Goal: Task Accomplishment & Management: Complete application form

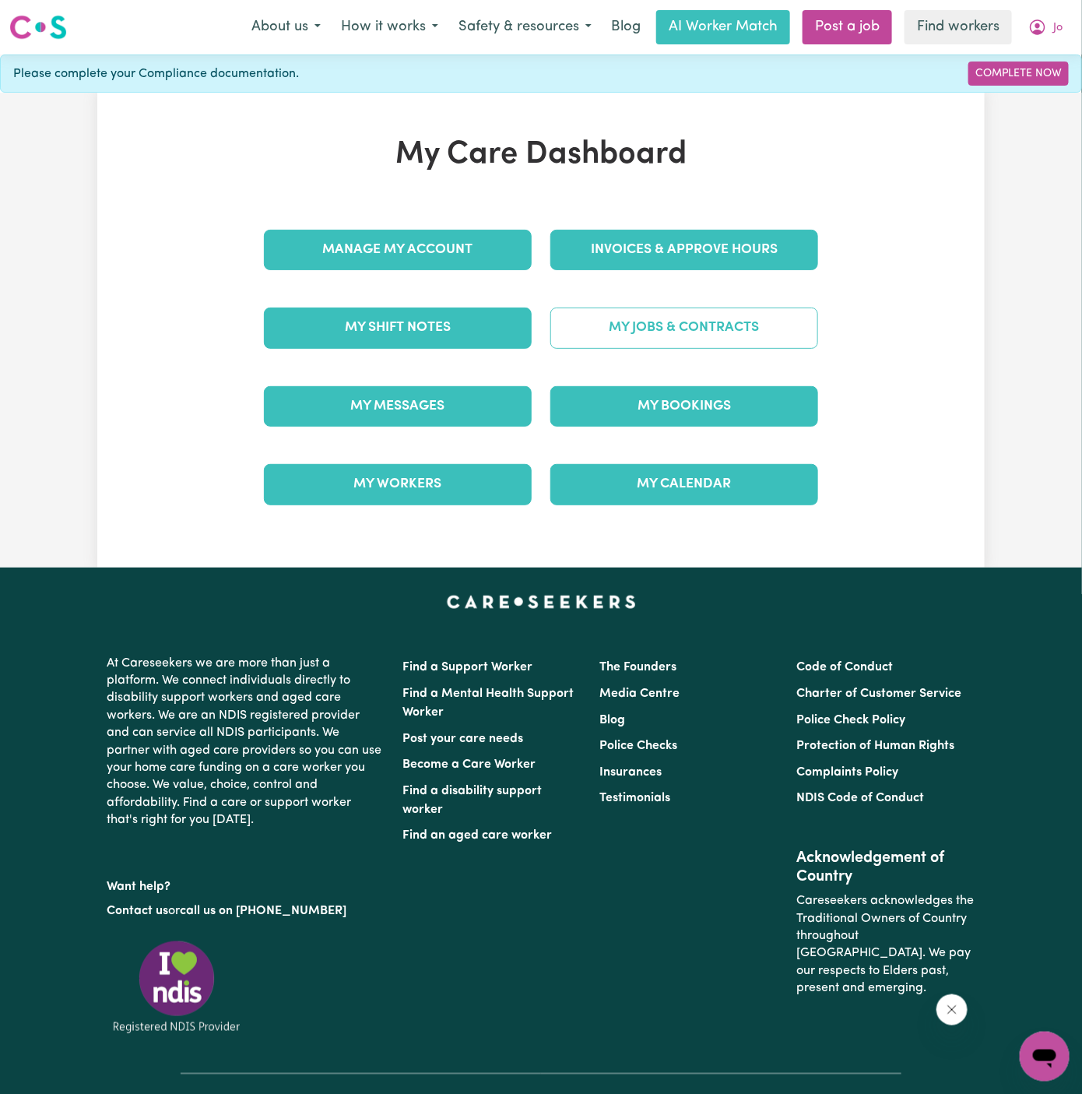
click at [689, 321] on link "My Jobs & Contracts" at bounding box center [684, 327] width 268 height 40
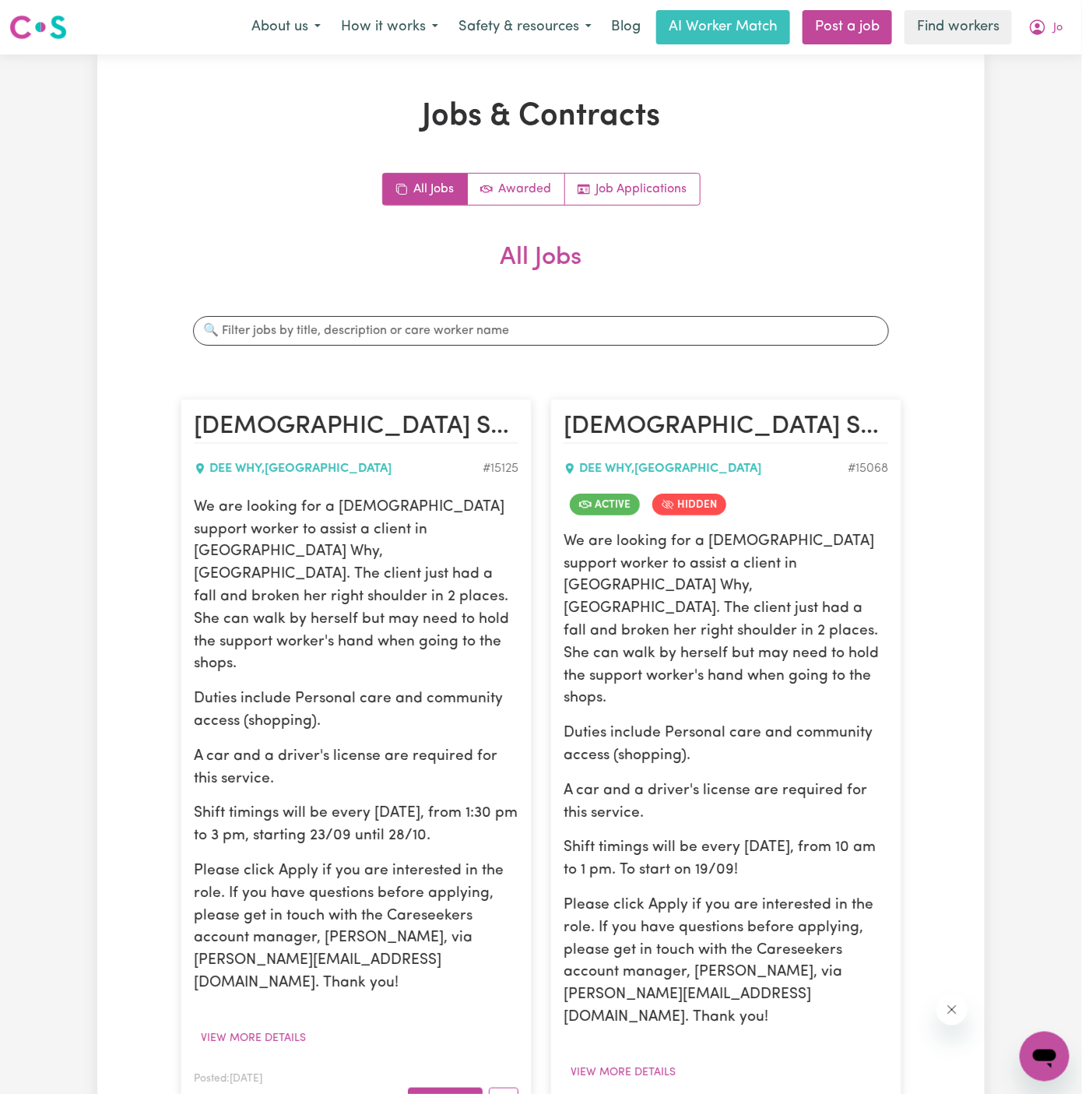
click at [433, 688] on p "Duties include Personal care and community access (shopping)." at bounding box center [356, 710] width 325 height 45
click at [495, 1087] on div at bounding box center [501, 1099] width 36 height 24
click at [503, 1093] on circle "More options" at bounding box center [503, 1099] width 3 height 3
click at [440, 912] on p "Please click Apply if you are interested in the role. If you have questions bef…" at bounding box center [356, 927] width 325 height 135
click at [604, 177] on link "Job Applications" at bounding box center [632, 189] width 135 height 31
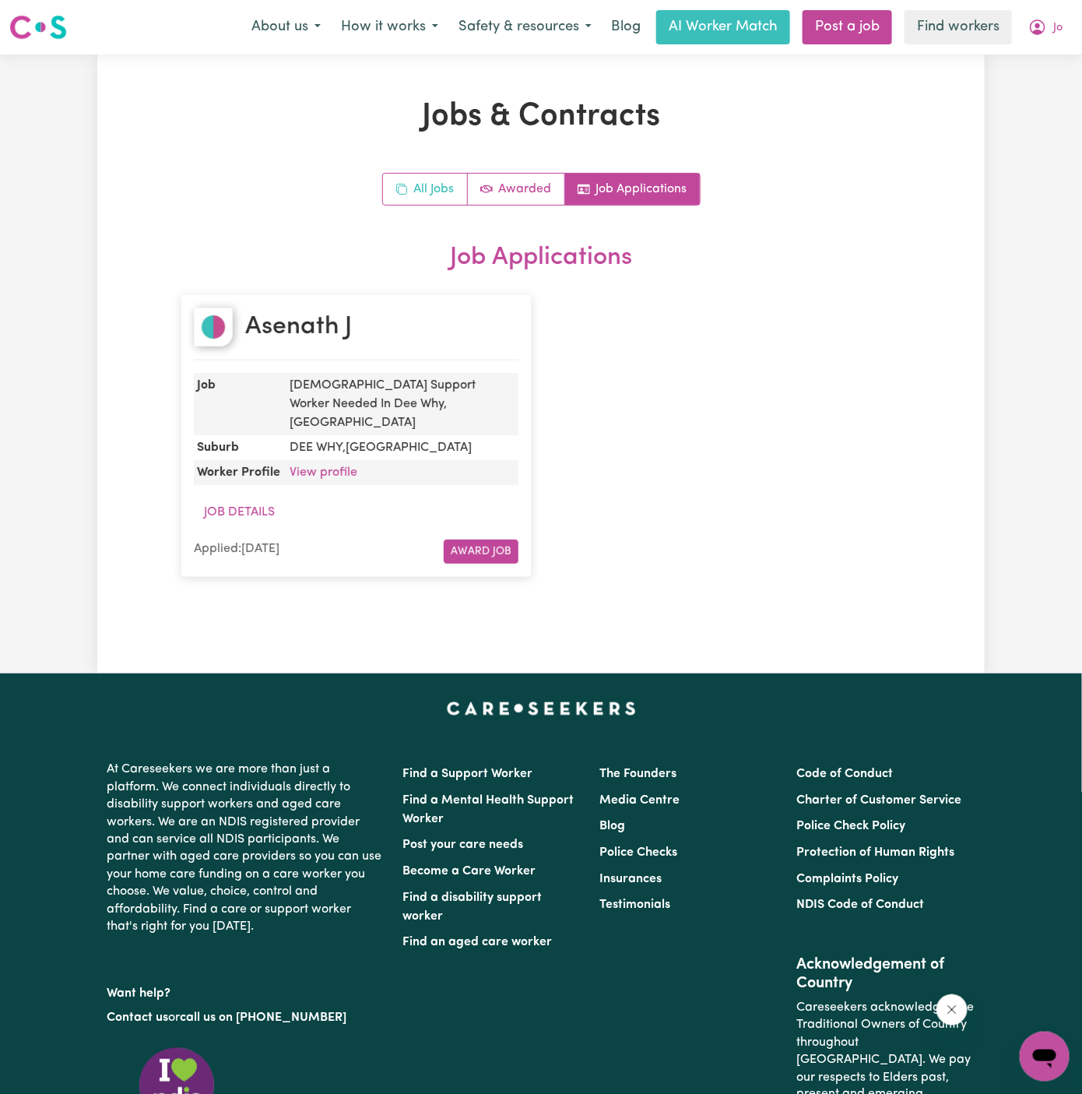
click at [419, 185] on link "All Jobs" at bounding box center [425, 189] width 85 height 31
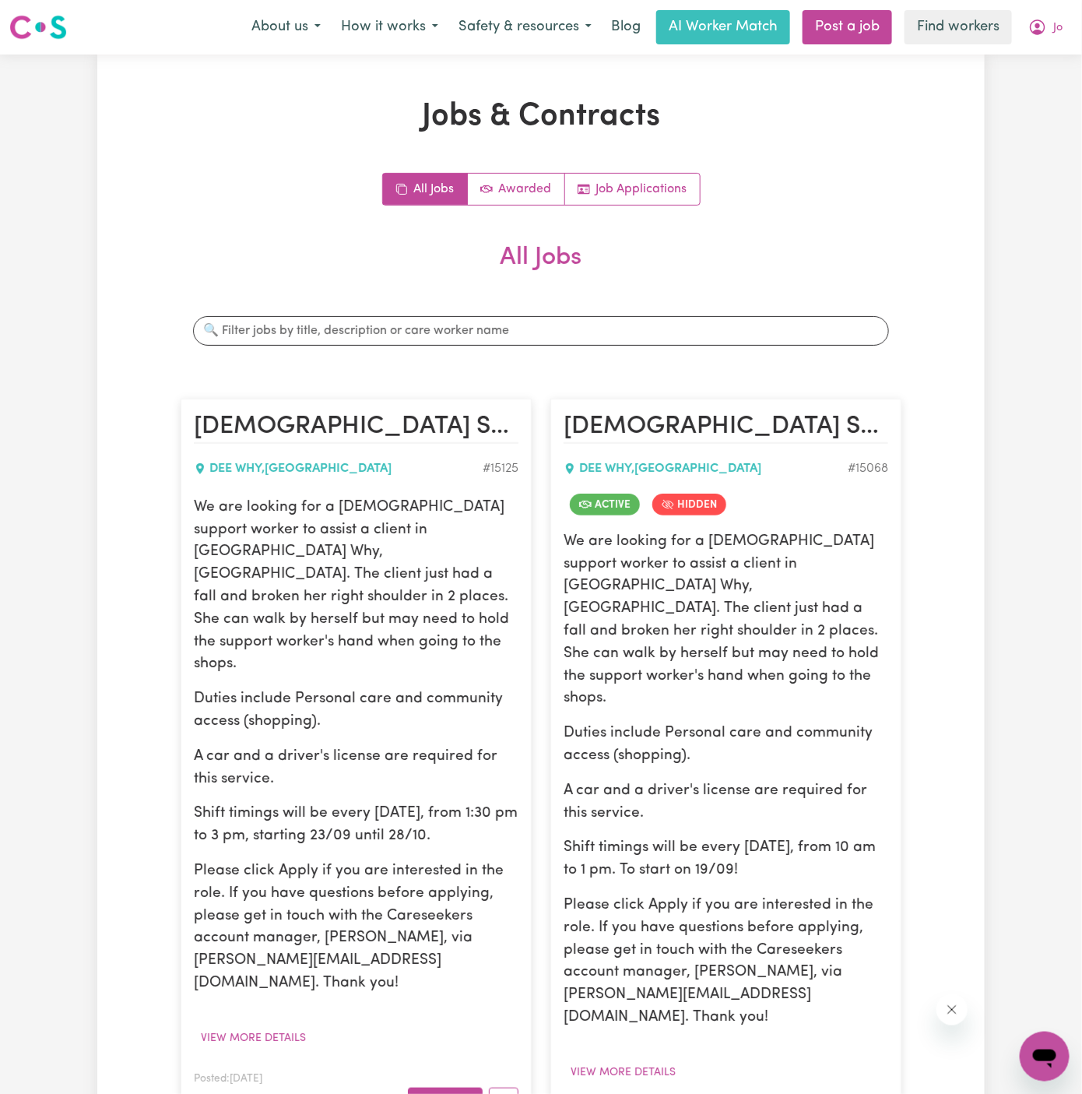
click at [440, 640] on div "We are looking for a female support worker to assist a client in Dee Why, NSW. …" at bounding box center [356, 746] width 325 height 498
click at [279, 1026] on button "View more details" at bounding box center [253, 1038] width 119 height 24
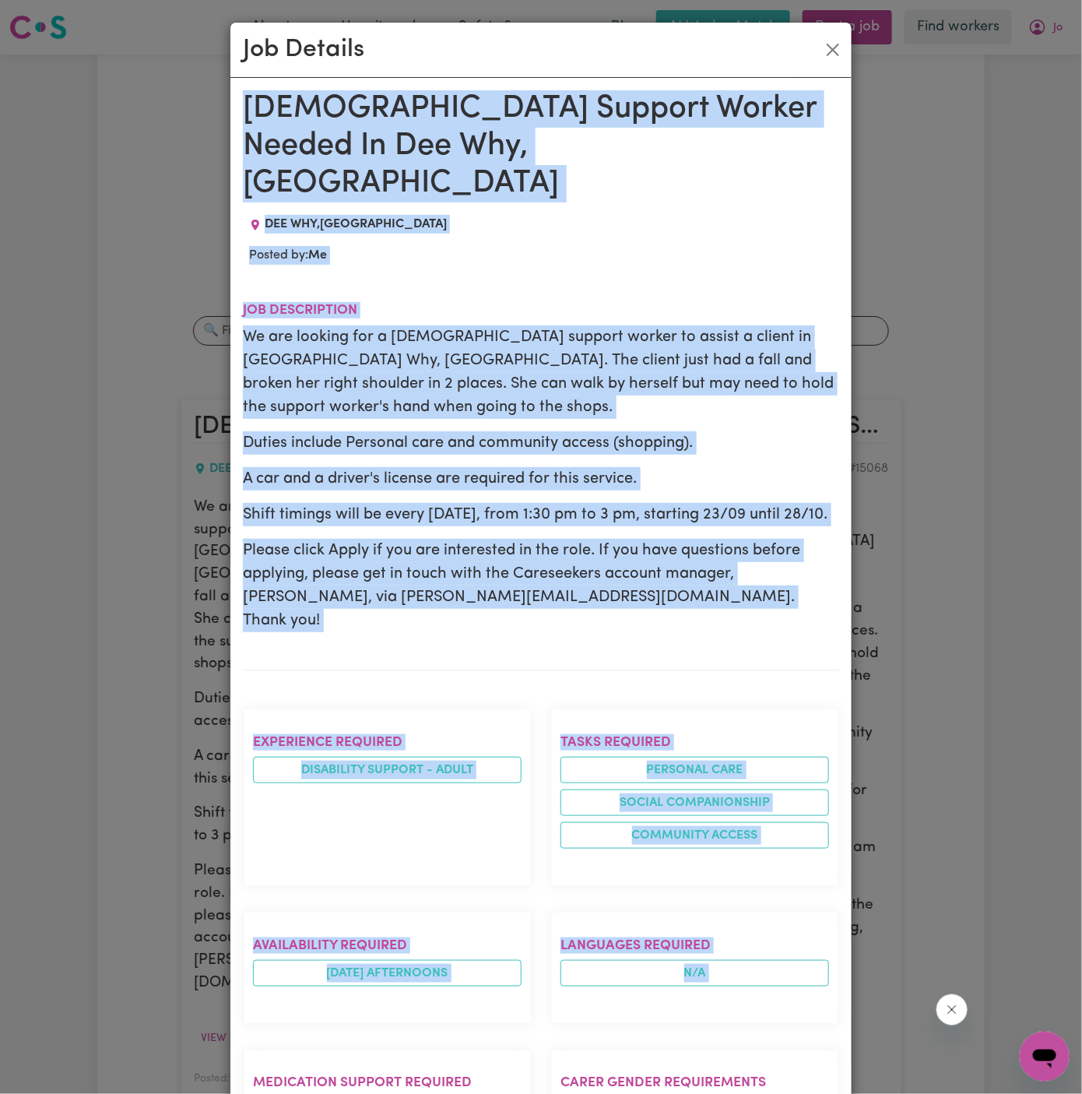
drag, startPoint x: 247, startPoint y: 110, endPoint x: 367, endPoint y: 1077, distance: 975.1
click at [367, 1077] on div "Female Support Worker Needed In Dee Why, NSW DEE WHY , New South Wales Posted b…" at bounding box center [541, 942] width 596 height 1704
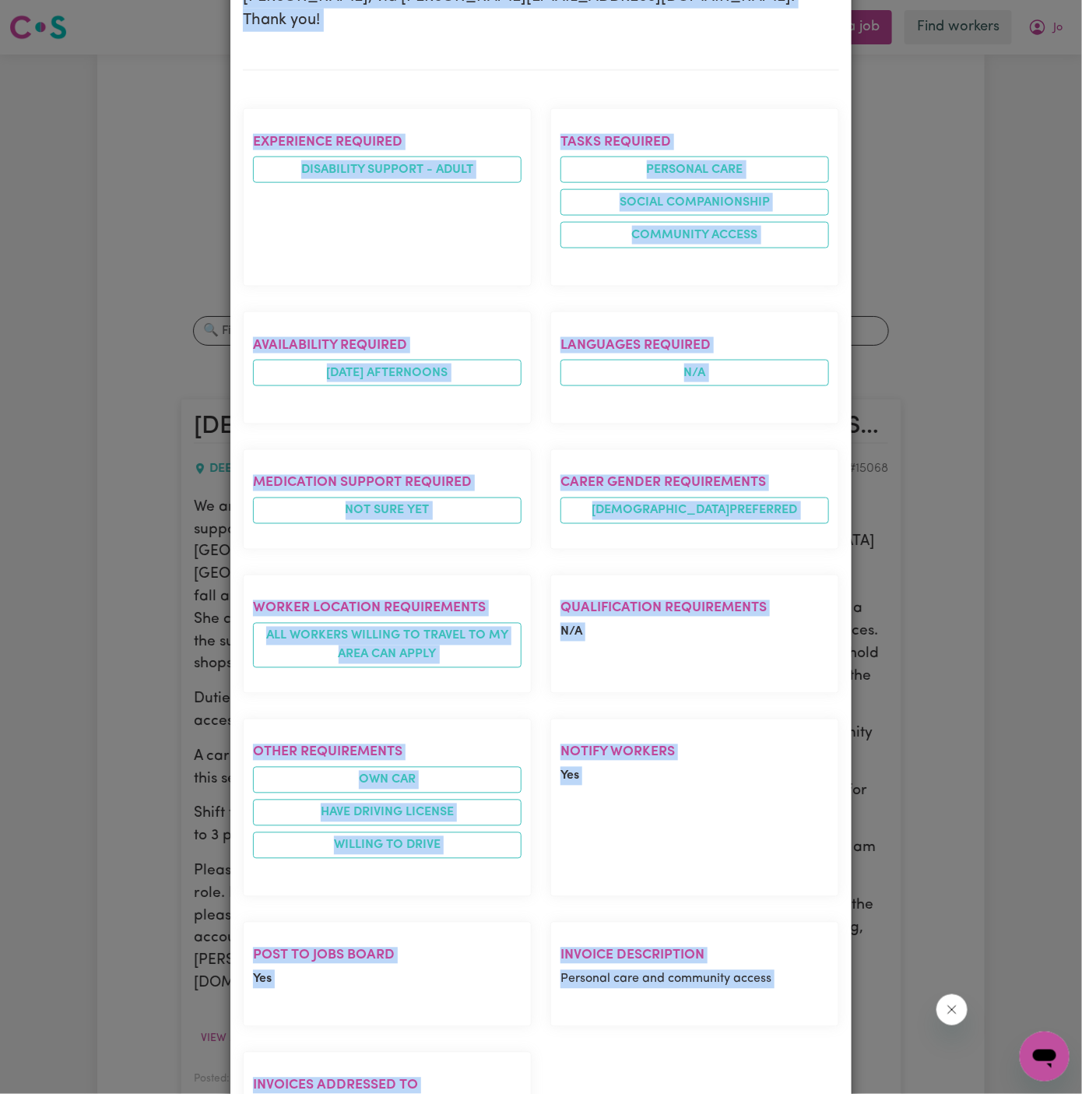
copy div "Female Support Worker Needed In Dee Why, NSW DEE WHY , New South Wales Posted b…"
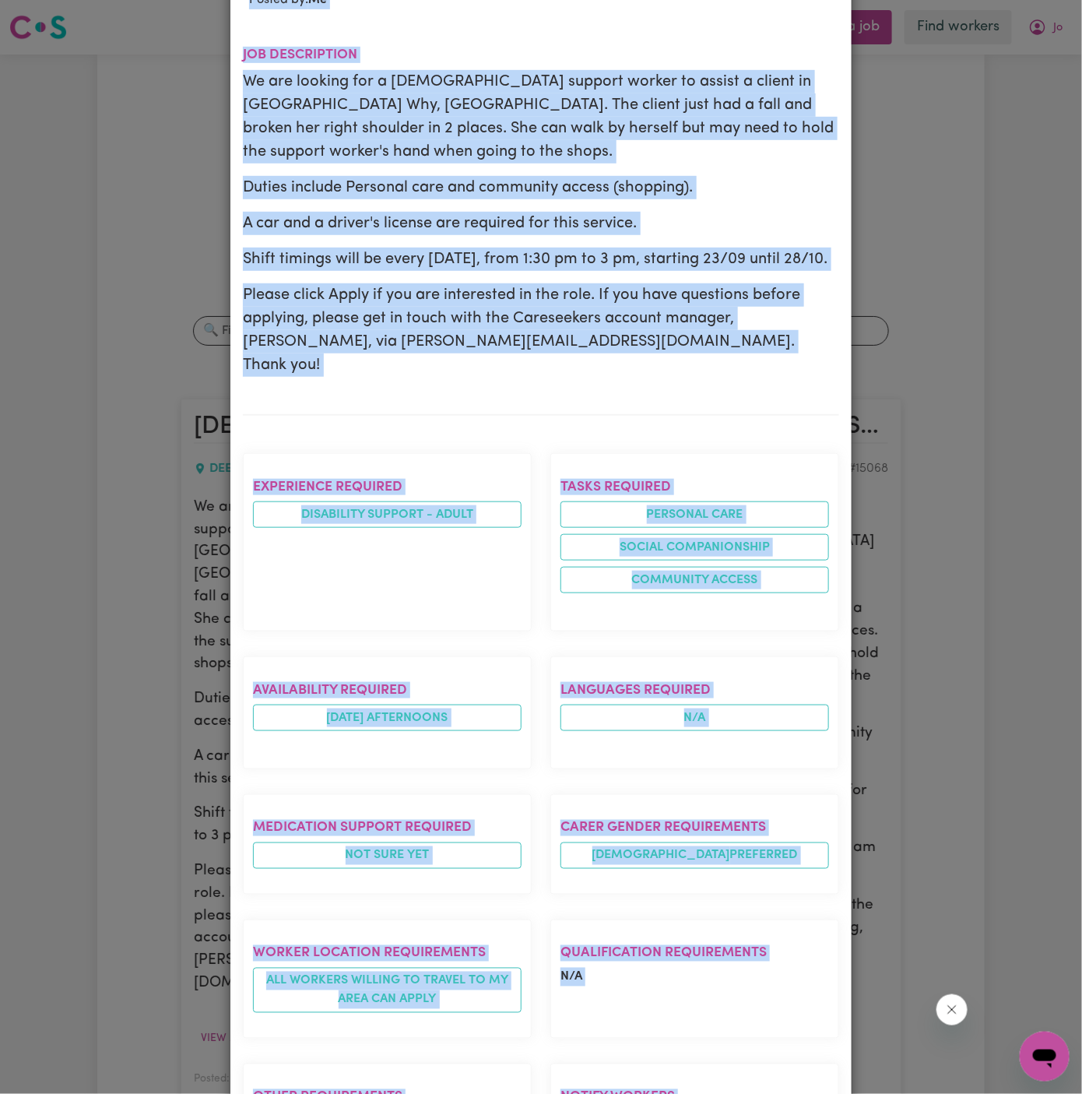
scroll to position [0, 0]
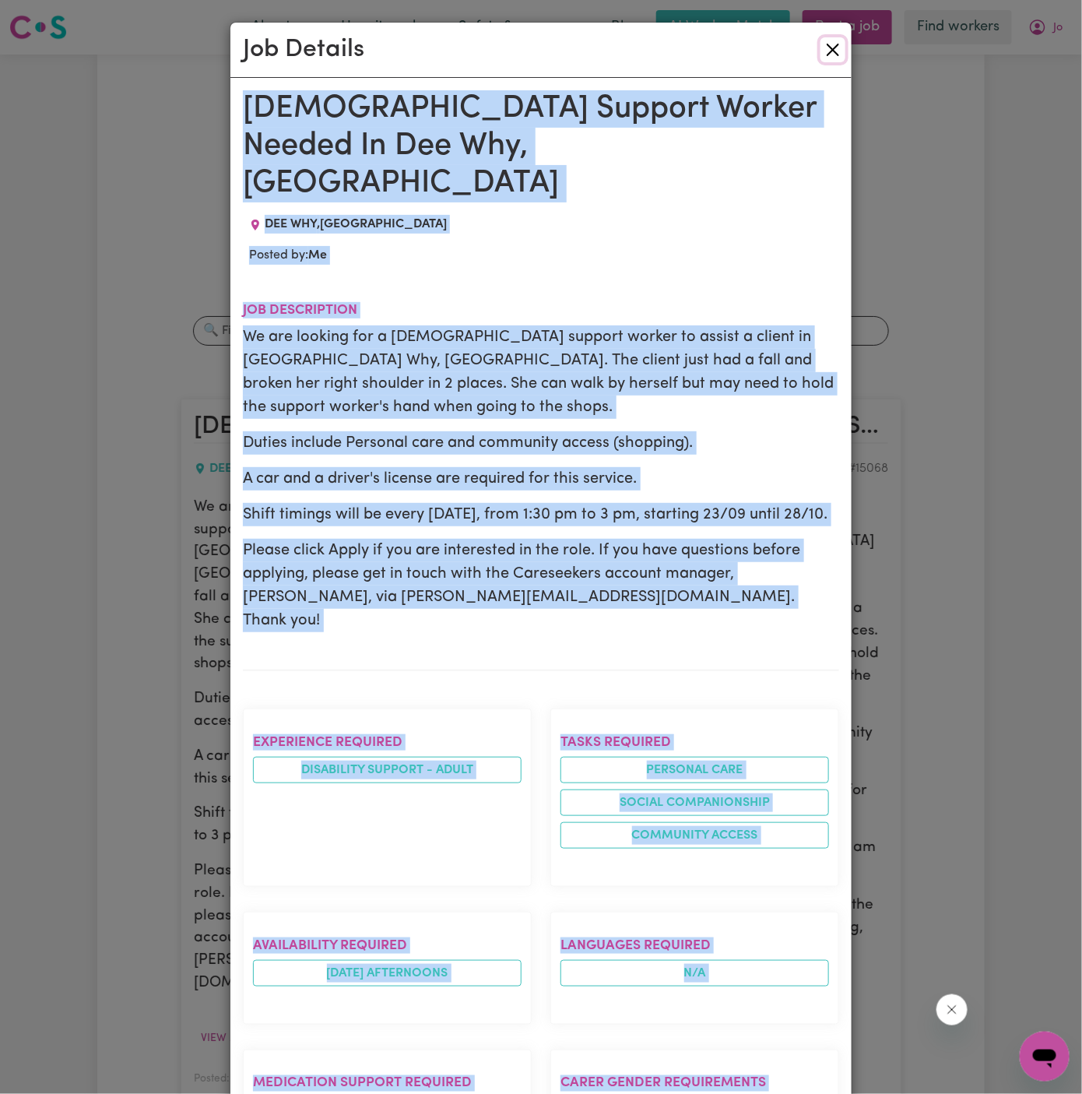
click at [826, 46] on button "Close" at bounding box center [832, 49] width 25 height 25
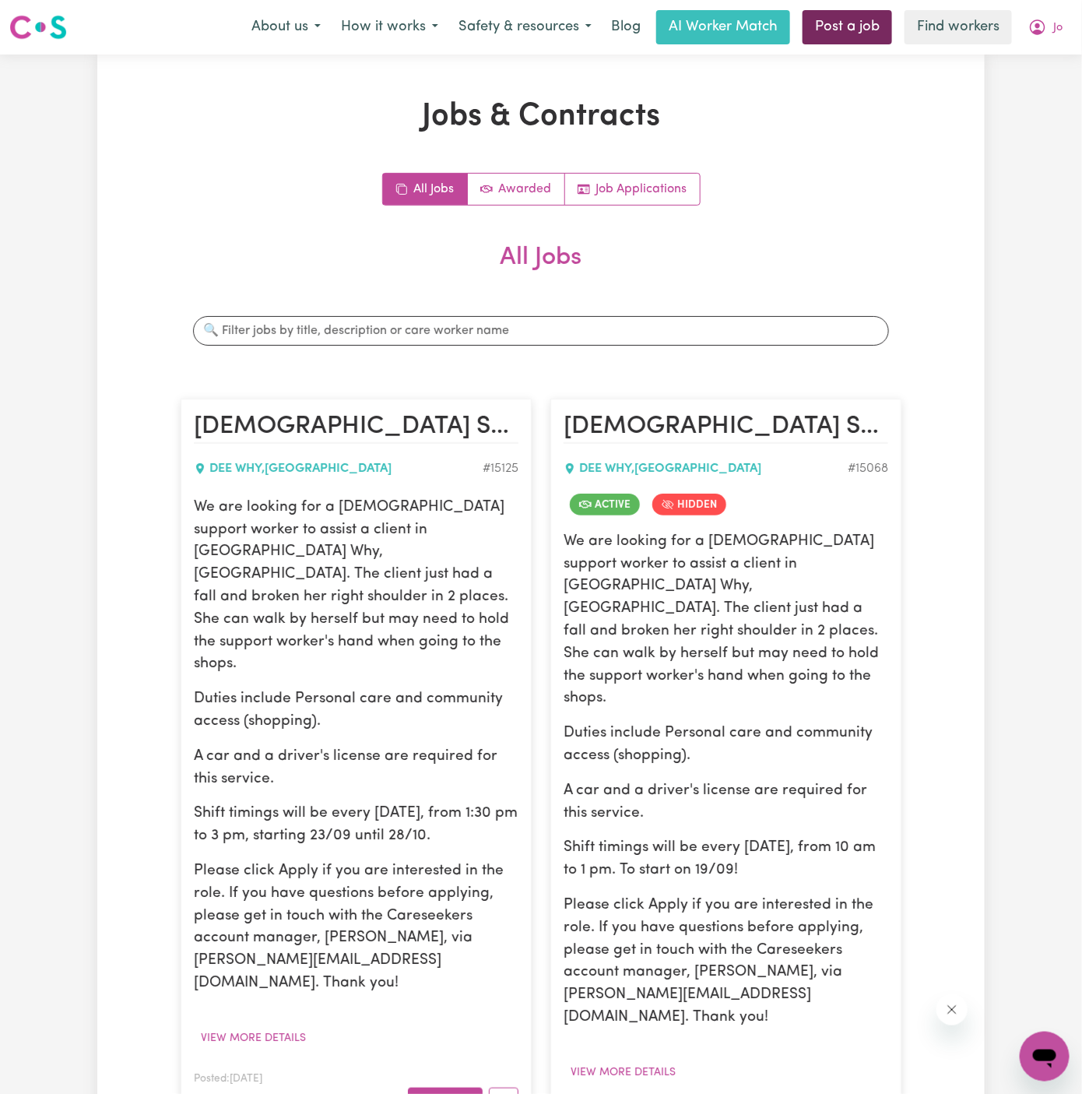
click at [853, 30] on link "Post a job" at bounding box center [848, 27] width 90 height 34
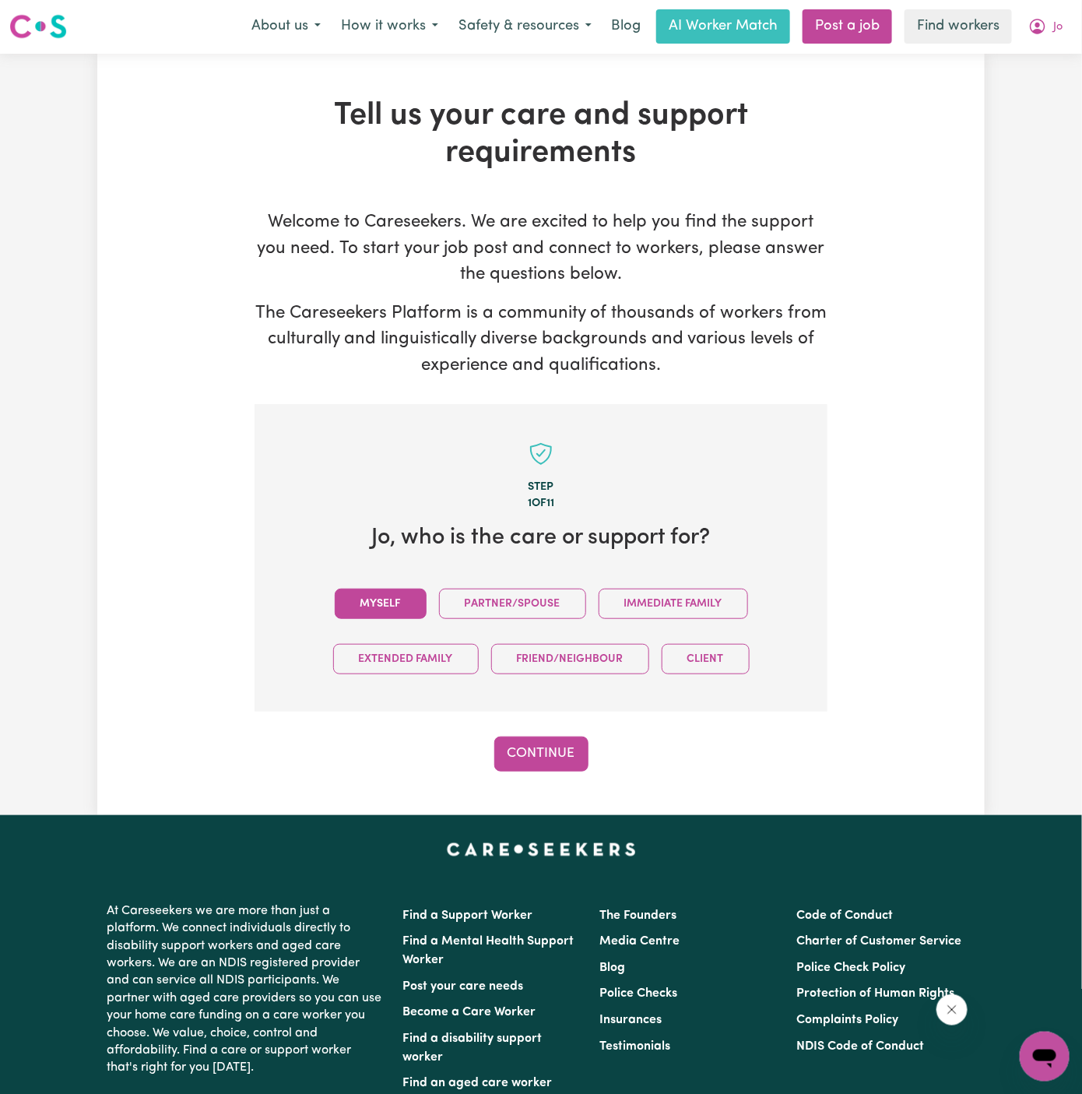
click at [395, 617] on button "Myself" at bounding box center [381, 603] width 92 height 30
click at [499, 717] on div "Step 1 of 11 Jo , who is the care or support for? Myself Partner/Spouse Immedia…" at bounding box center [541, 587] width 573 height 367
click at [529, 732] on div "Step 1 of 11 Jo , who is the care or support for? Myself Partner/Spouse Immedia…" at bounding box center [541, 587] width 573 height 367
click at [550, 764] on button "Continue" at bounding box center [541, 753] width 94 height 34
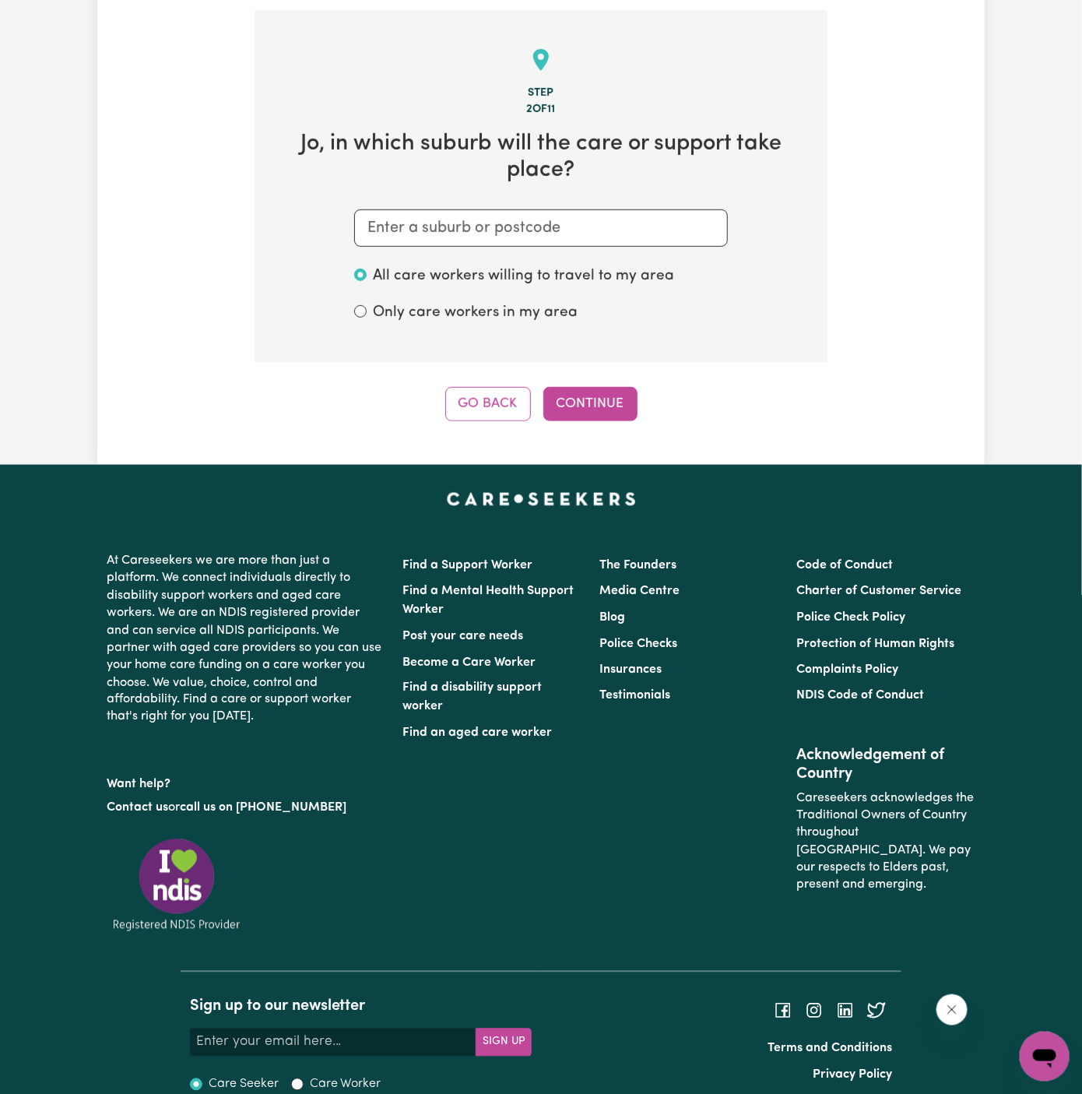
scroll to position [404, 0]
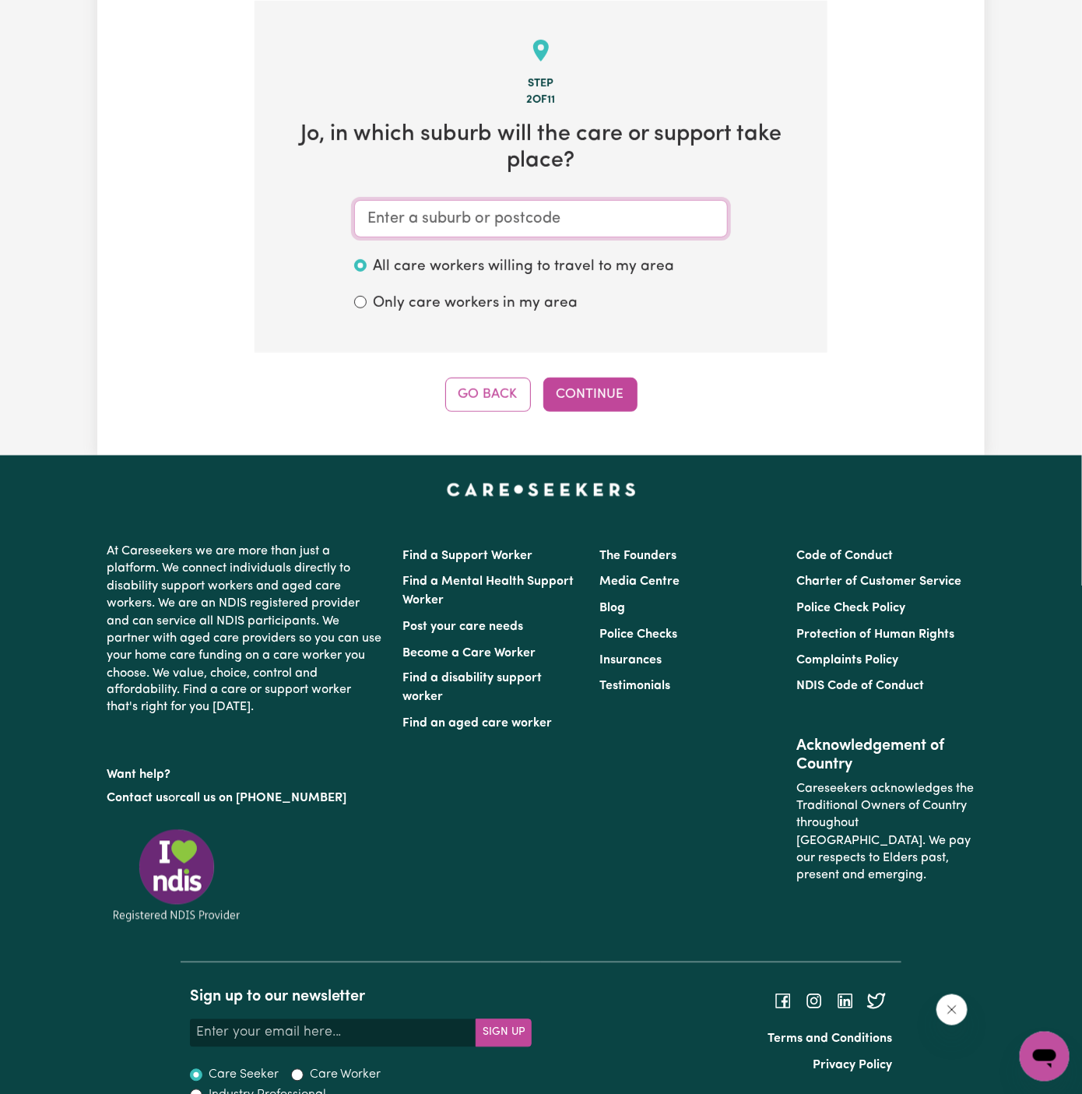
click at [605, 234] on input "text" at bounding box center [541, 218] width 374 height 37
click at [552, 227] on input "text" at bounding box center [541, 218] width 374 height 37
paste input "Dee Why"
type input "Dee Why"
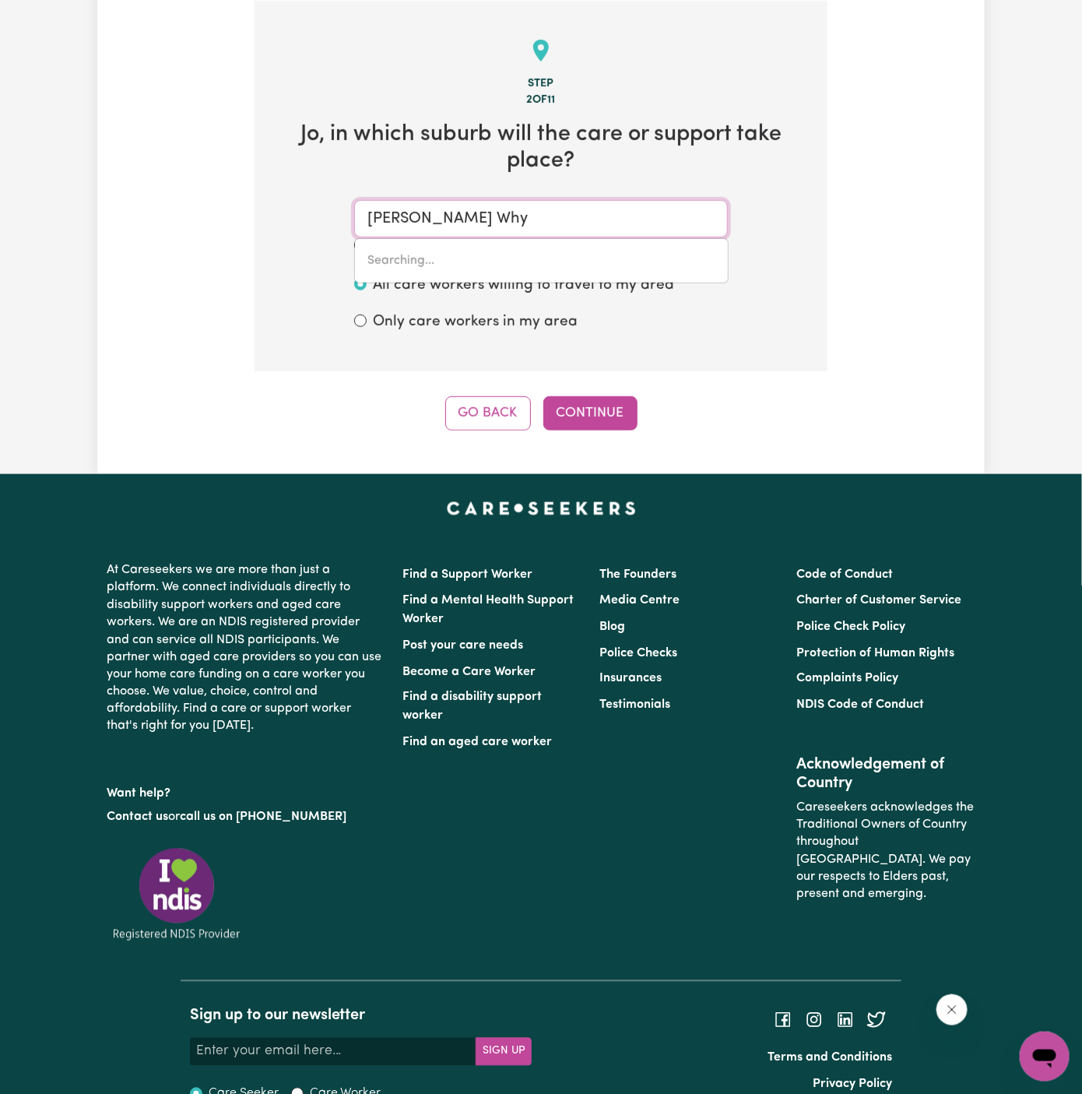
type input "Dee Why, New South Wales, 2099"
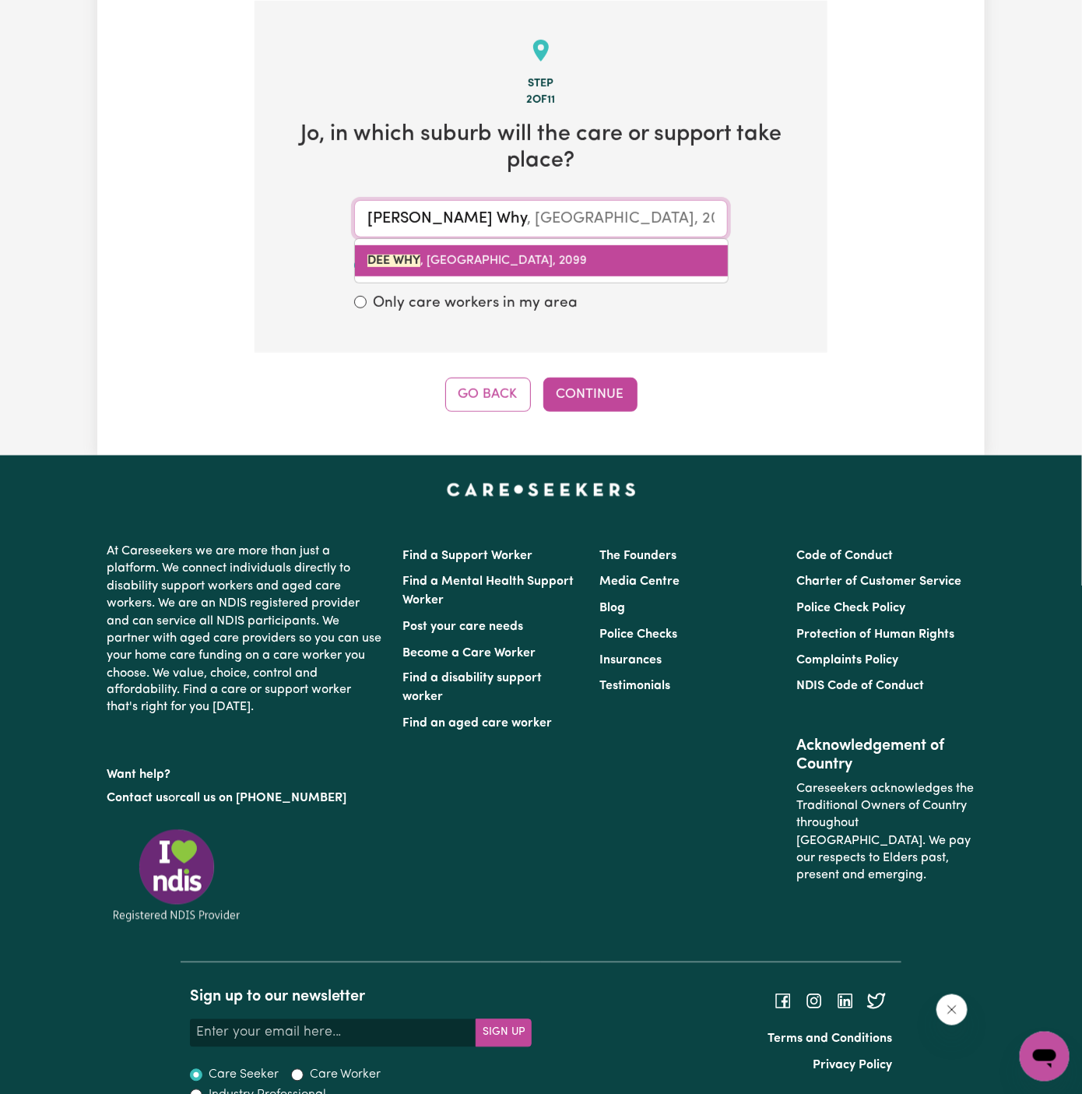
click at [516, 260] on span "DEE WHY , New South Wales, 2099" at bounding box center [477, 261] width 220 height 12
type input "DEE WHY, New South Wales, 2099"
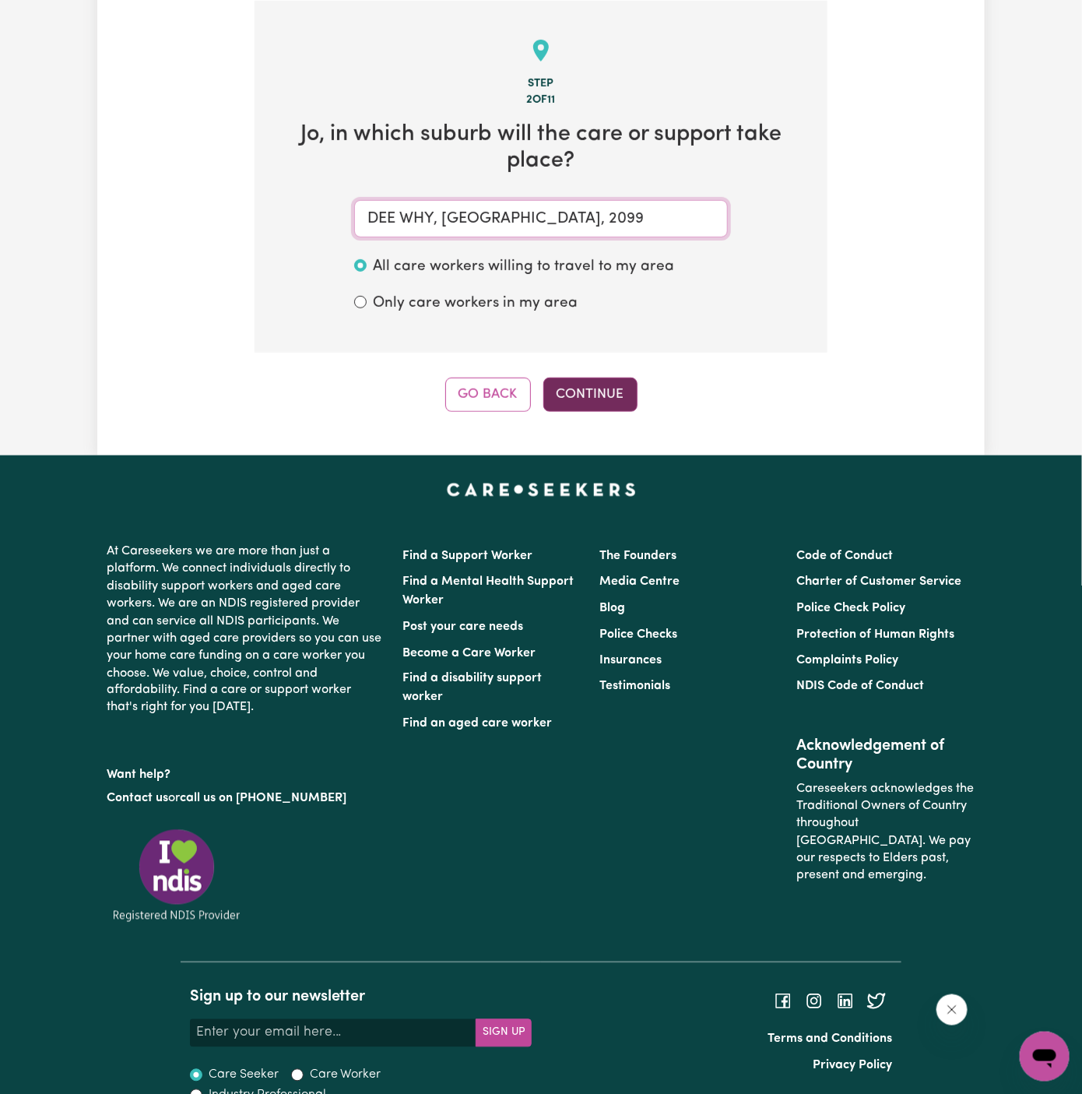
type input "DEE WHY, New South Wales, 2099"
click at [609, 378] on button "Continue" at bounding box center [590, 395] width 94 height 34
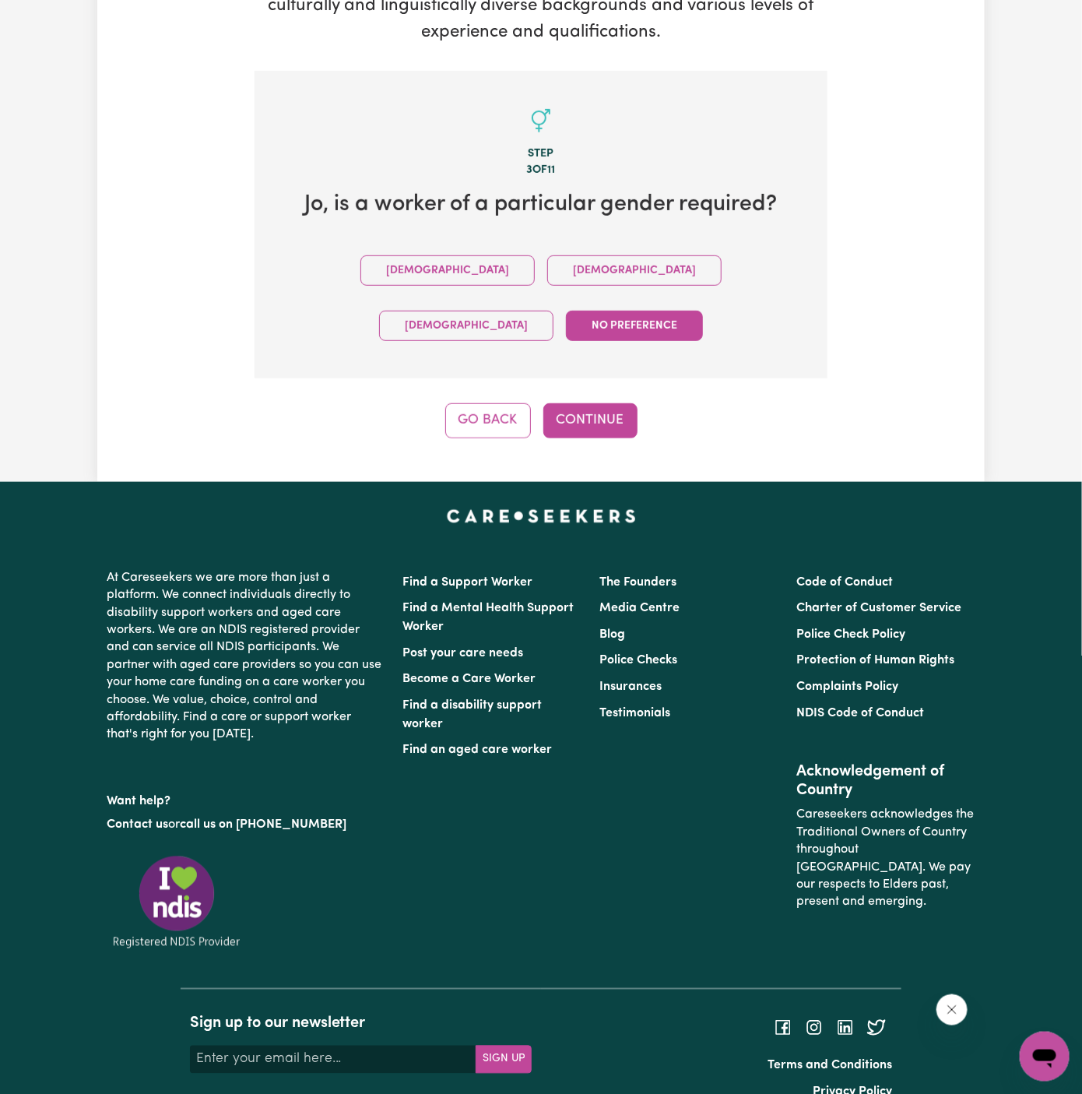
click at [440, 254] on div "Male Female Non-binary No preference" at bounding box center [540, 298] width 523 height 111
click at [468, 289] on div "Male Female Non-binary No preference" at bounding box center [540, 298] width 523 height 111
click at [547, 256] on button "Female" at bounding box center [634, 270] width 174 height 30
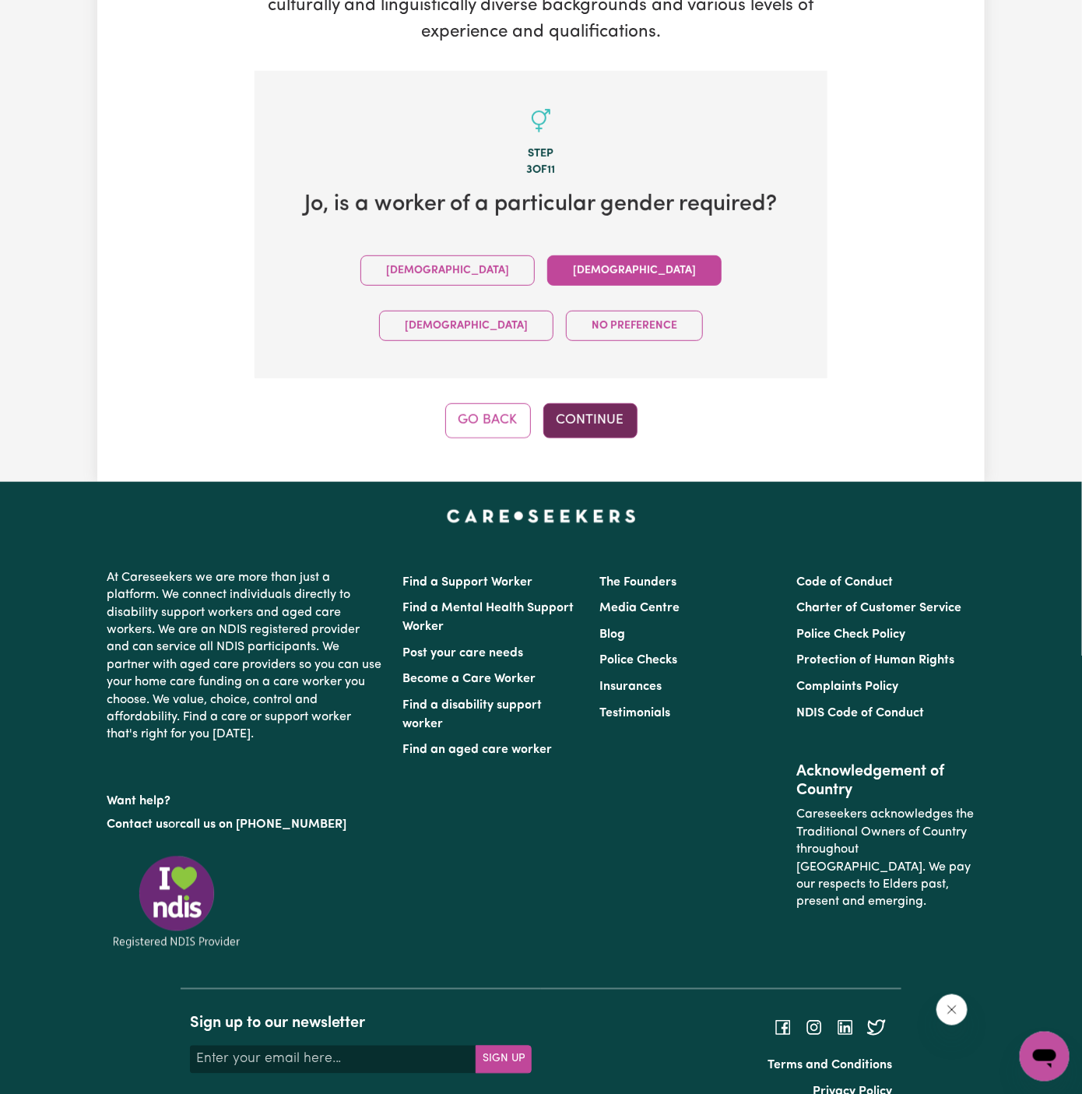
click at [589, 403] on button "Continue" at bounding box center [590, 420] width 94 height 34
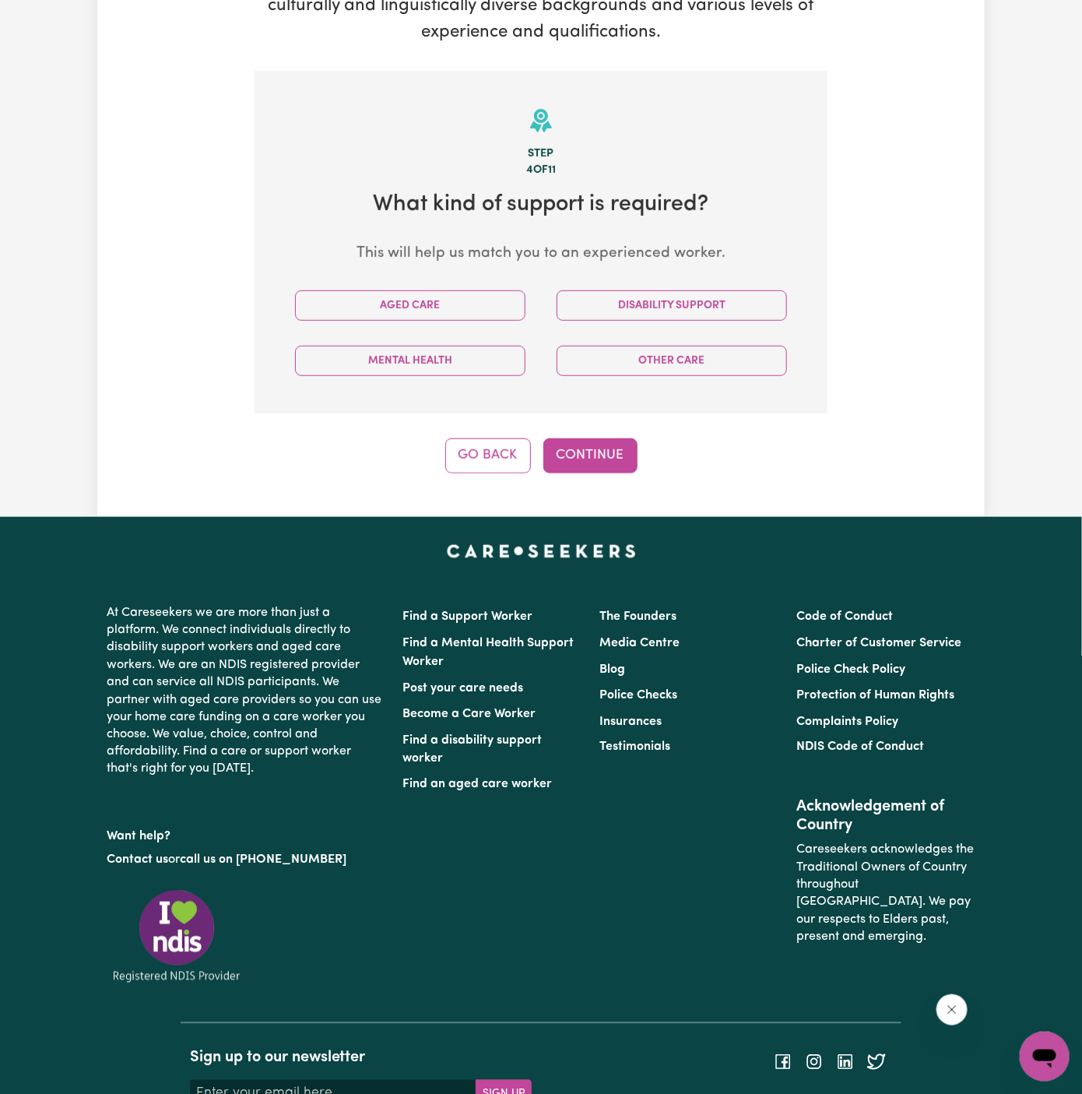
scroll to position [404, 0]
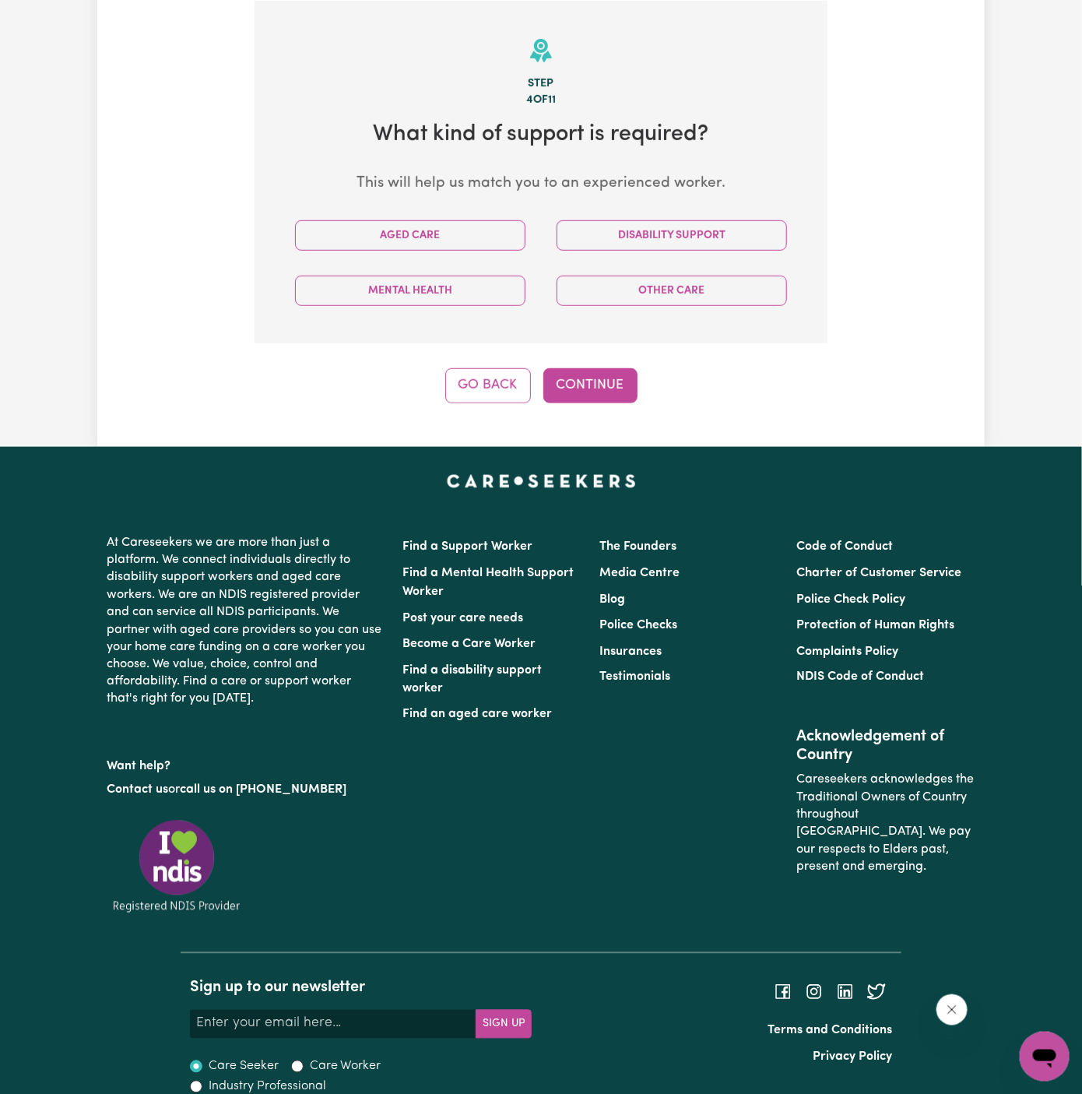
click at [631, 251] on div "Disability Support" at bounding box center [672, 235] width 262 height 55
click at [644, 235] on button "Disability Support" at bounding box center [672, 235] width 230 height 30
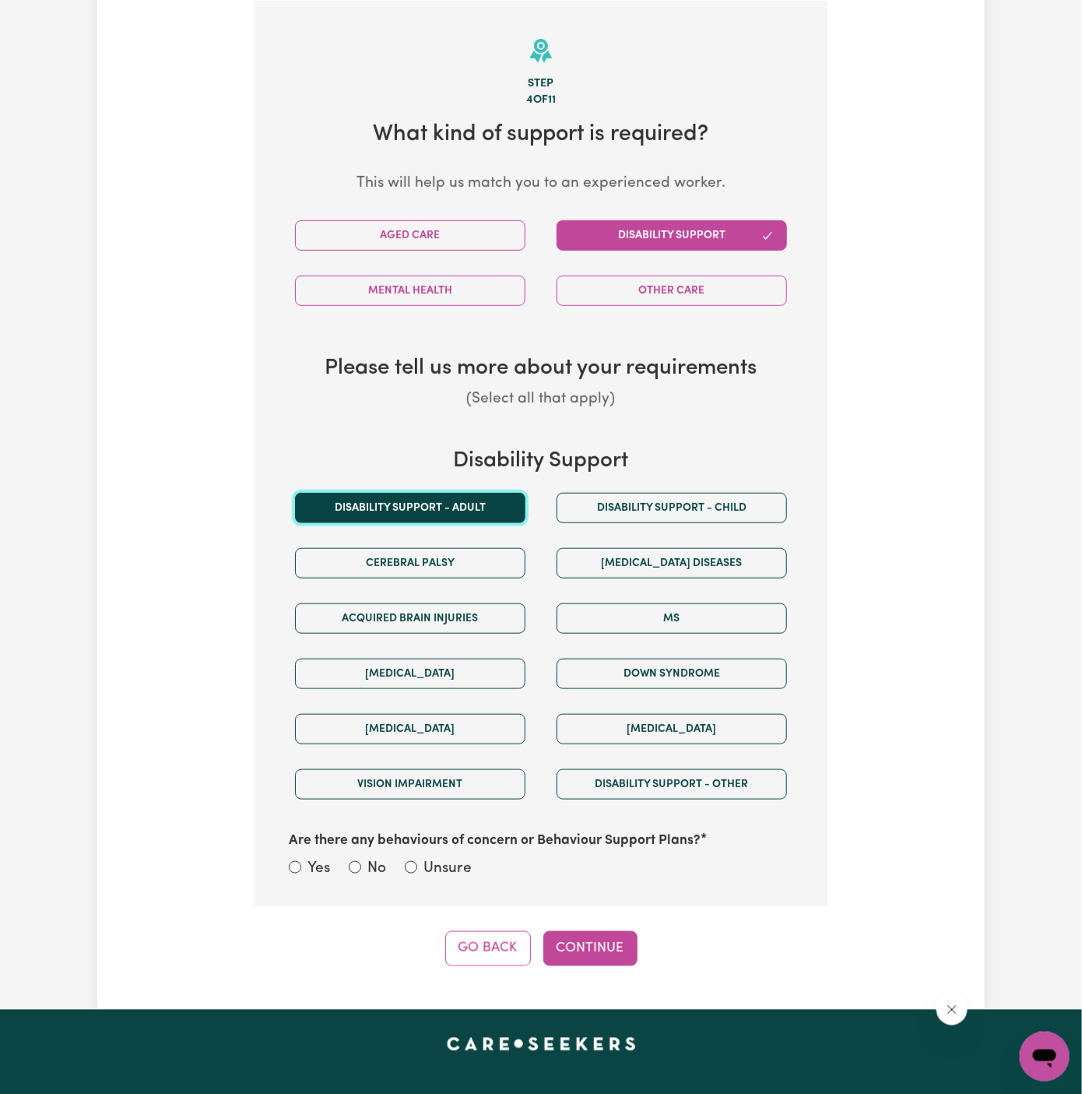
click at [437, 493] on button "Disability support - Adult" at bounding box center [410, 508] width 230 height 30
click at [437, 511] on button "Disability support - Adult" at bounding box center [410, 508] width 230 height 30
click at [487, 507] on button "Disability support - Adult" at bounding box center [410, 508] width 230 height 30
click at [439, 868] on label "Unsure" at bounding box center [447, 869] width 48 height 23
click at [417, 868] on input "Unsure" at bounding box center [411, 867] width 12 height 12
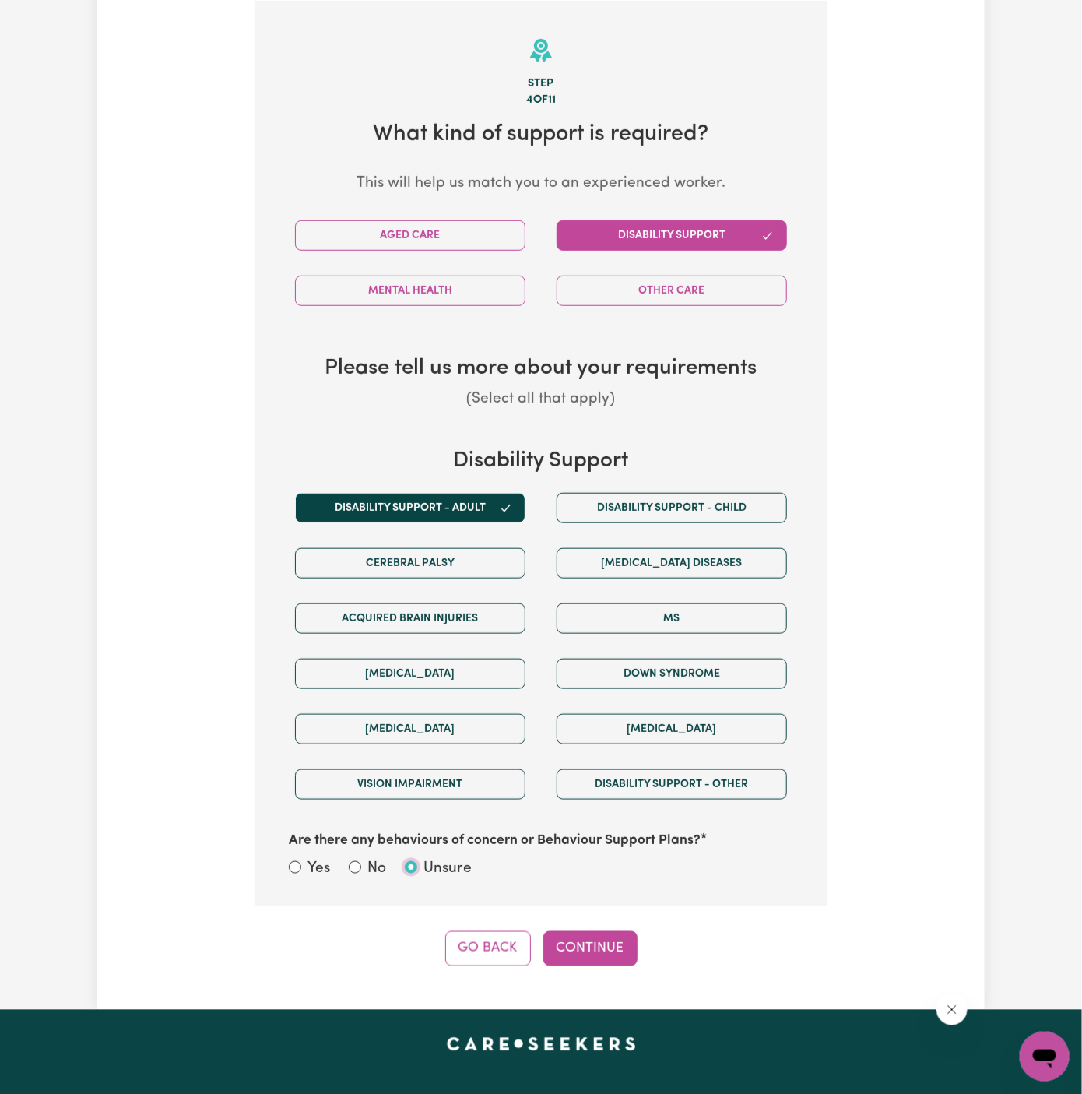
radio input "true"
click at [587, 932] on button "Continue" at bounding box center [590, 948] width 94 height 34
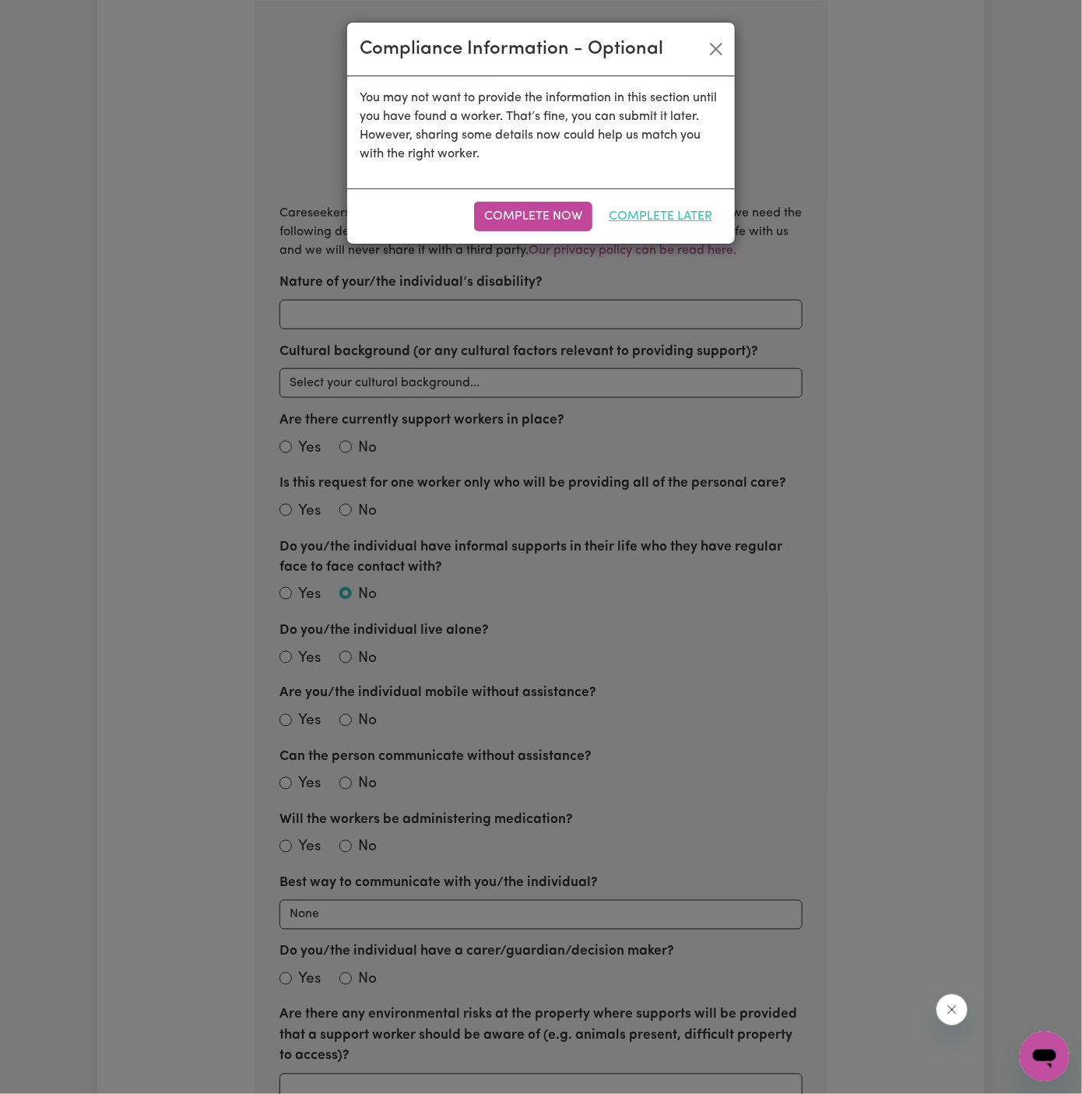
click at [660, 209] on button "Complete Later" at bounding box center [661, 217] width 124 height 30
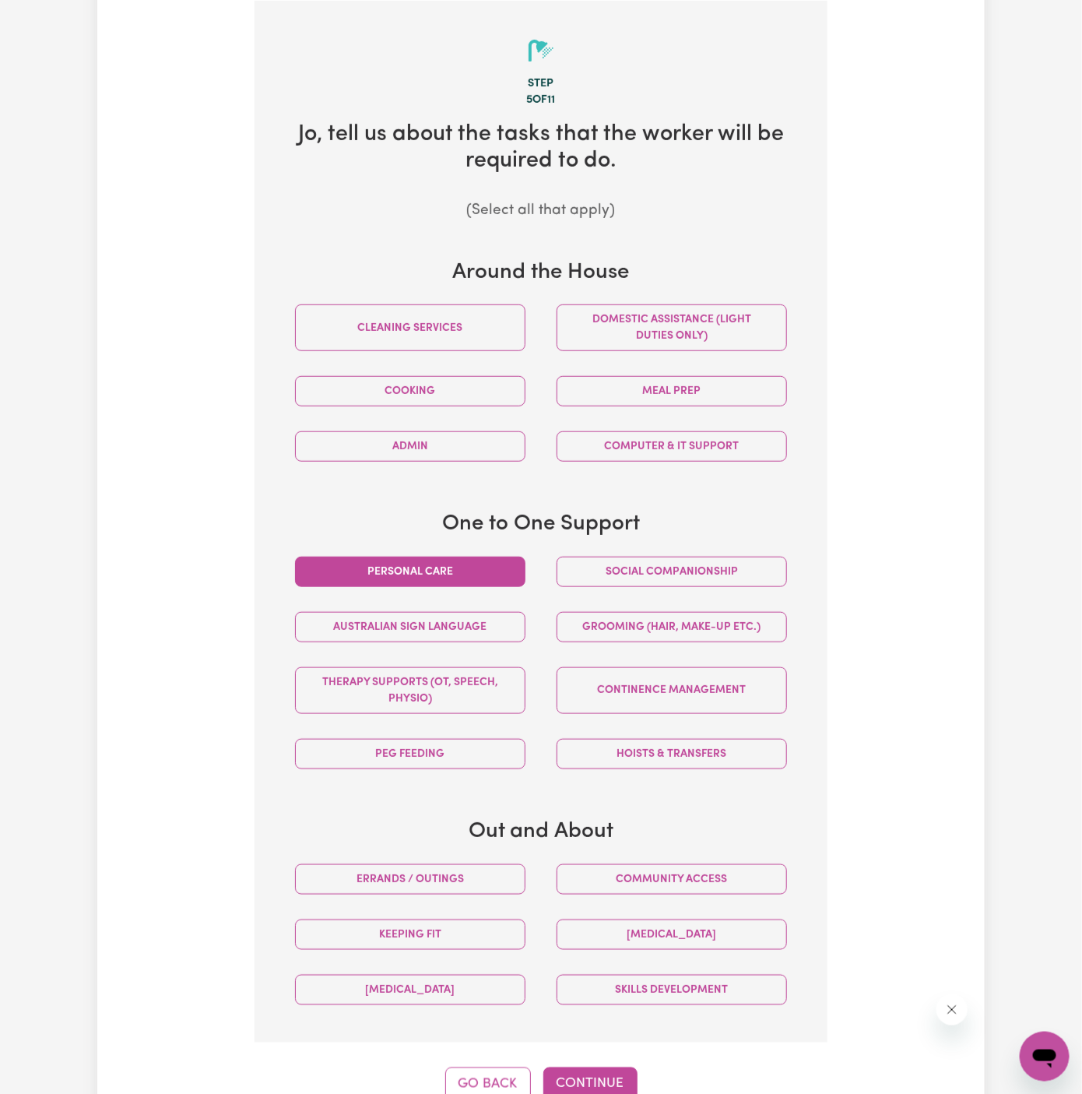
click at [498, 559] on button "Personal care" at bounding box center [410, 572] width 230 height 30
click at [589, 559] on button "Social companionship" at bounding box center [672, 572] width 230 height 30
drag, startPoint x: 638, startPoint y: 877, endPoint x: 600, endPoint y: 1080, distance: 206.6
click at [600, 1080] on div "Step 5 of 11 Jo , tell us about the tasks that the worker will be required to d…" at bounding box center [541, 551] width 573 height 1101
click at [600, 1080] on button "Continue" at bounding box center [590, 1084] width 94 height 34
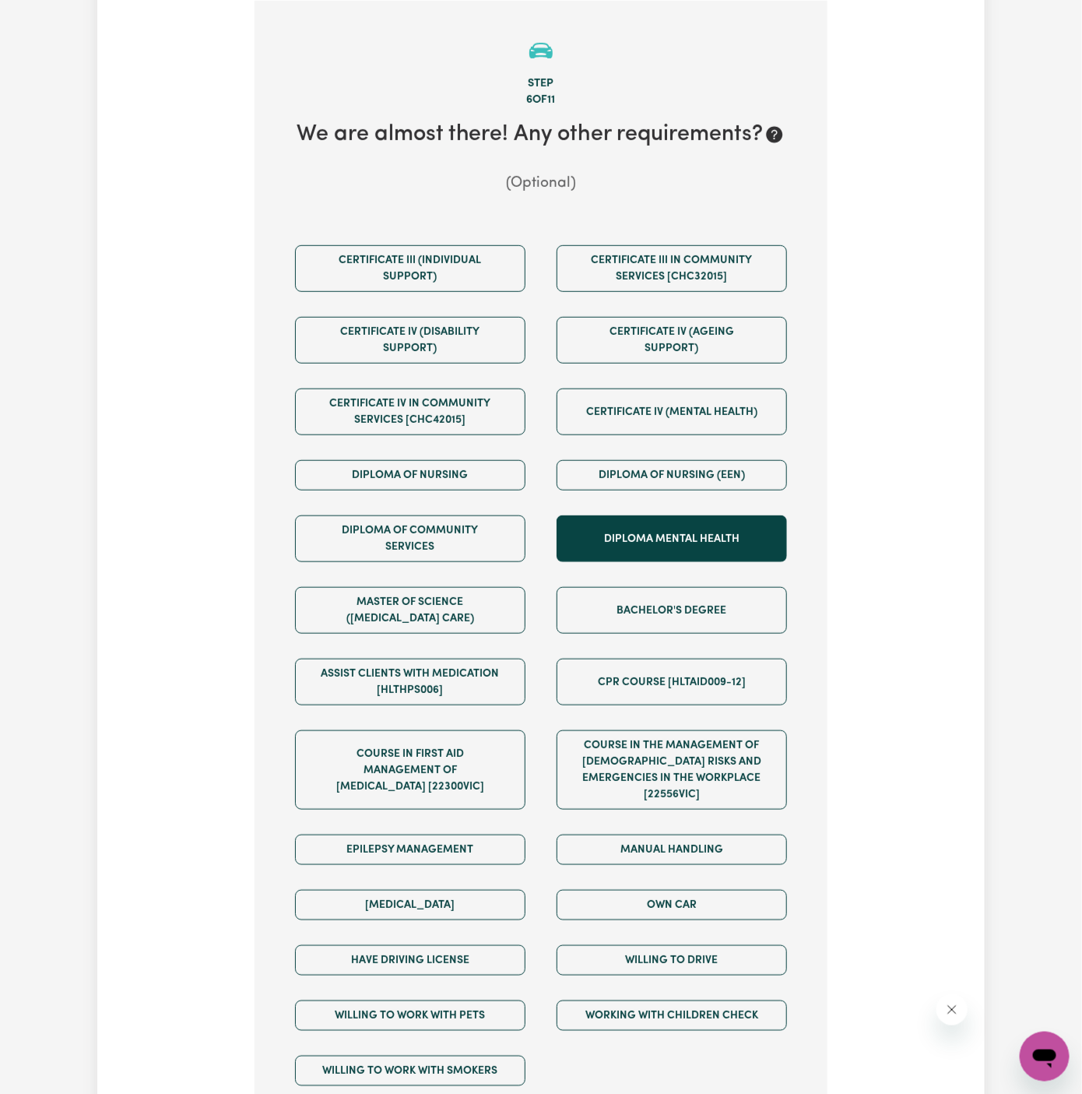
scroll to position [775, 0]
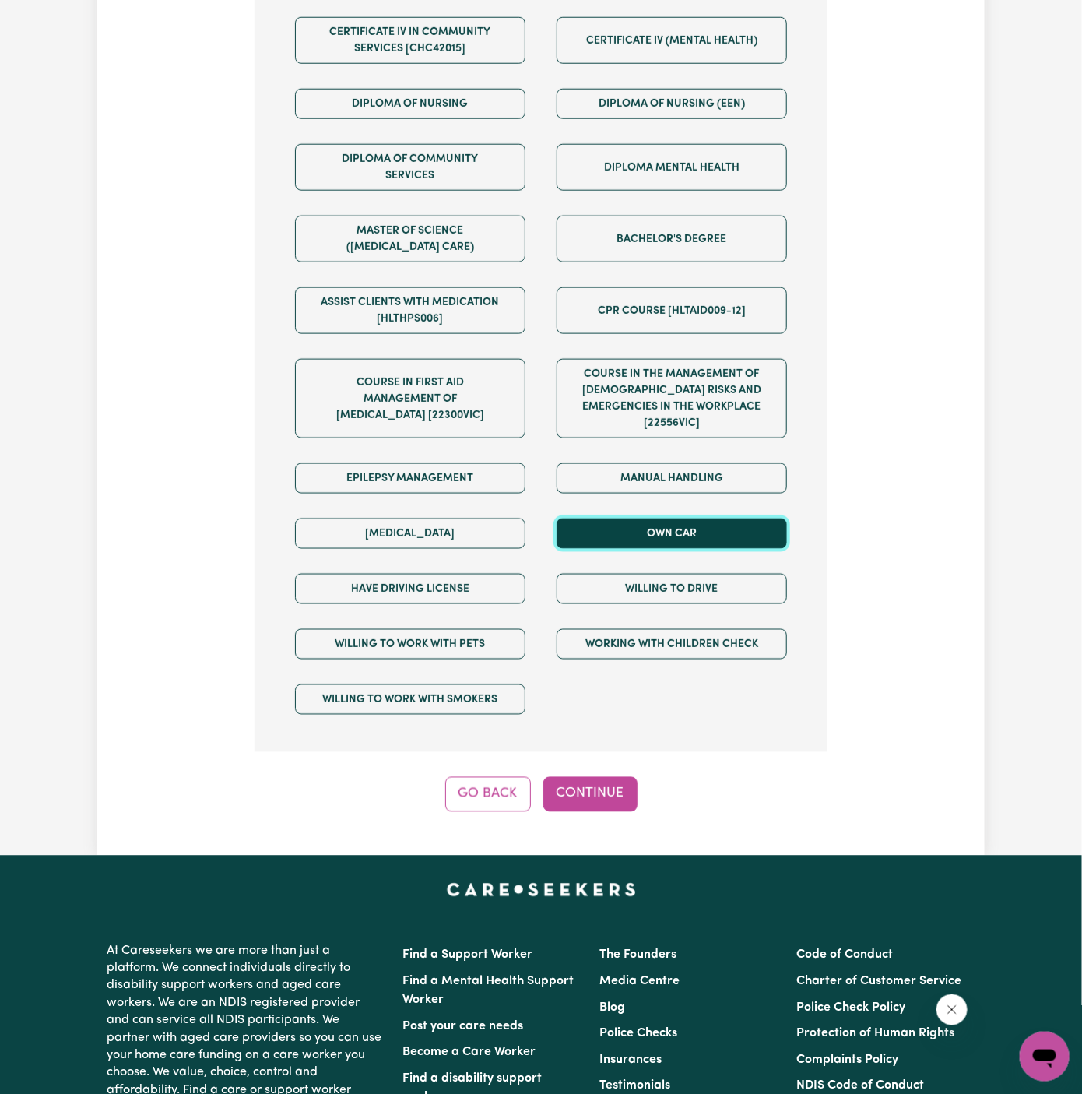
click at [644, 522] on button "Own Car" at bounding box center [672, 533] width 230 height 30
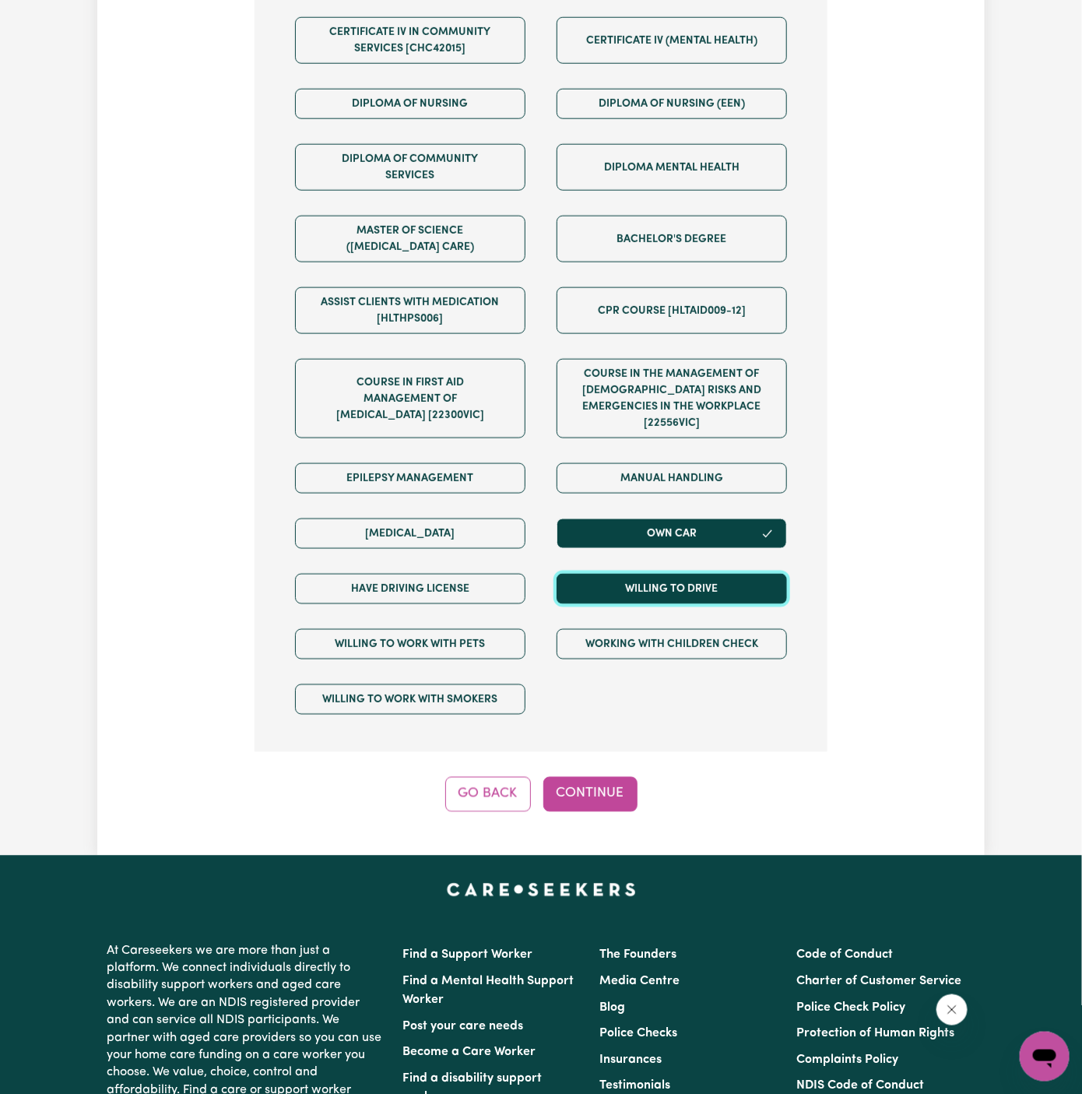
click at [644, 574] on button "Willing to drive" at bounding box center [672, 589] width 230 height 30
click at [502, 583] on div "Have driving license" at bounding box center [410, 588] width 262 height 55
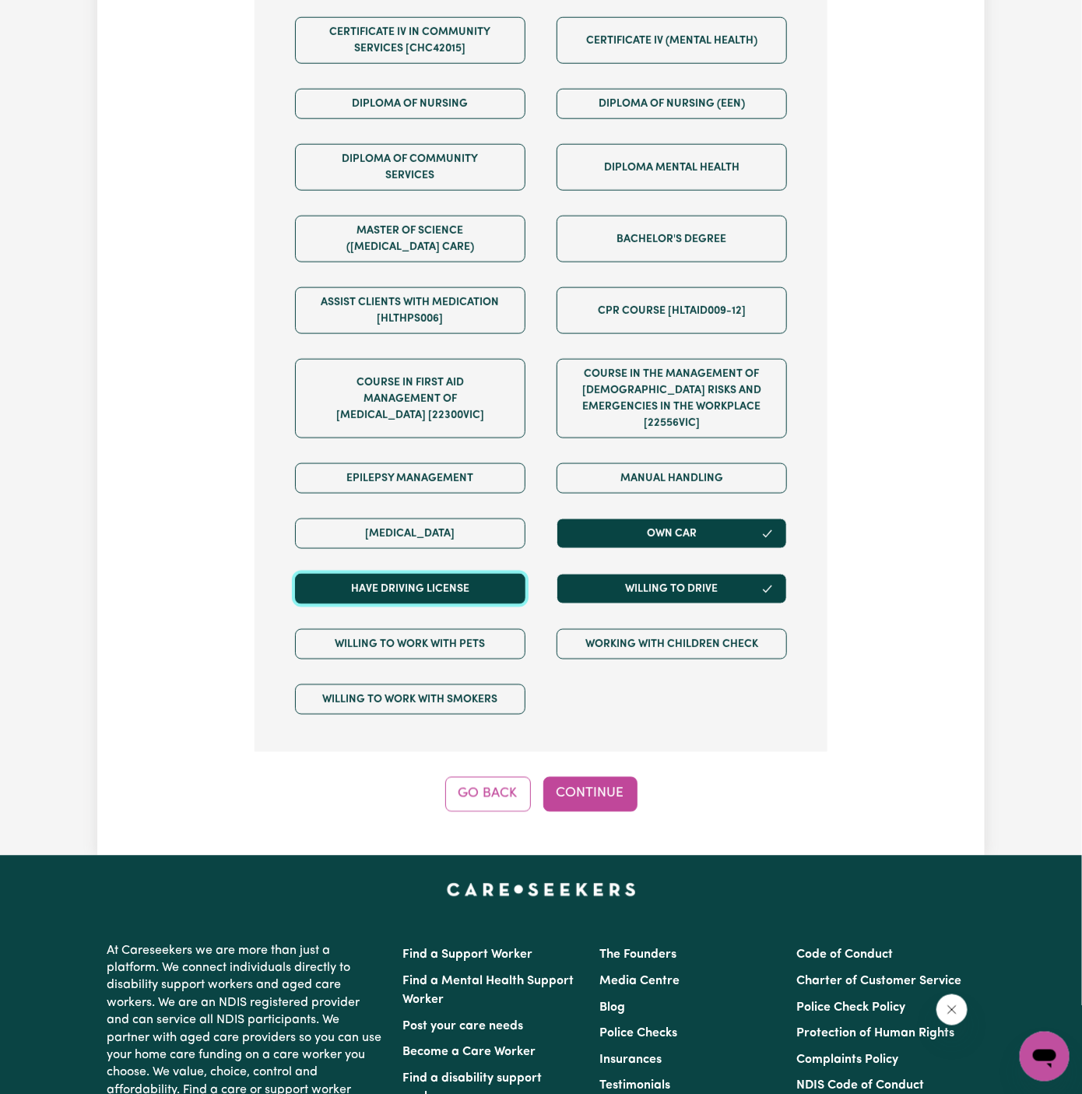
click at [490, 574] on button "Have driving license" at bounding box center [410, 589] width 230 height 30
click at [623, 750] on div "Step 6 of 11 We are almost there! Any other requirements? (Optional) Certificat…" at bounding box center [541, 220] width 573 height 1182
click at [610, 777] on button "Continue" at bounding box center [590, 794] width 94 height 34
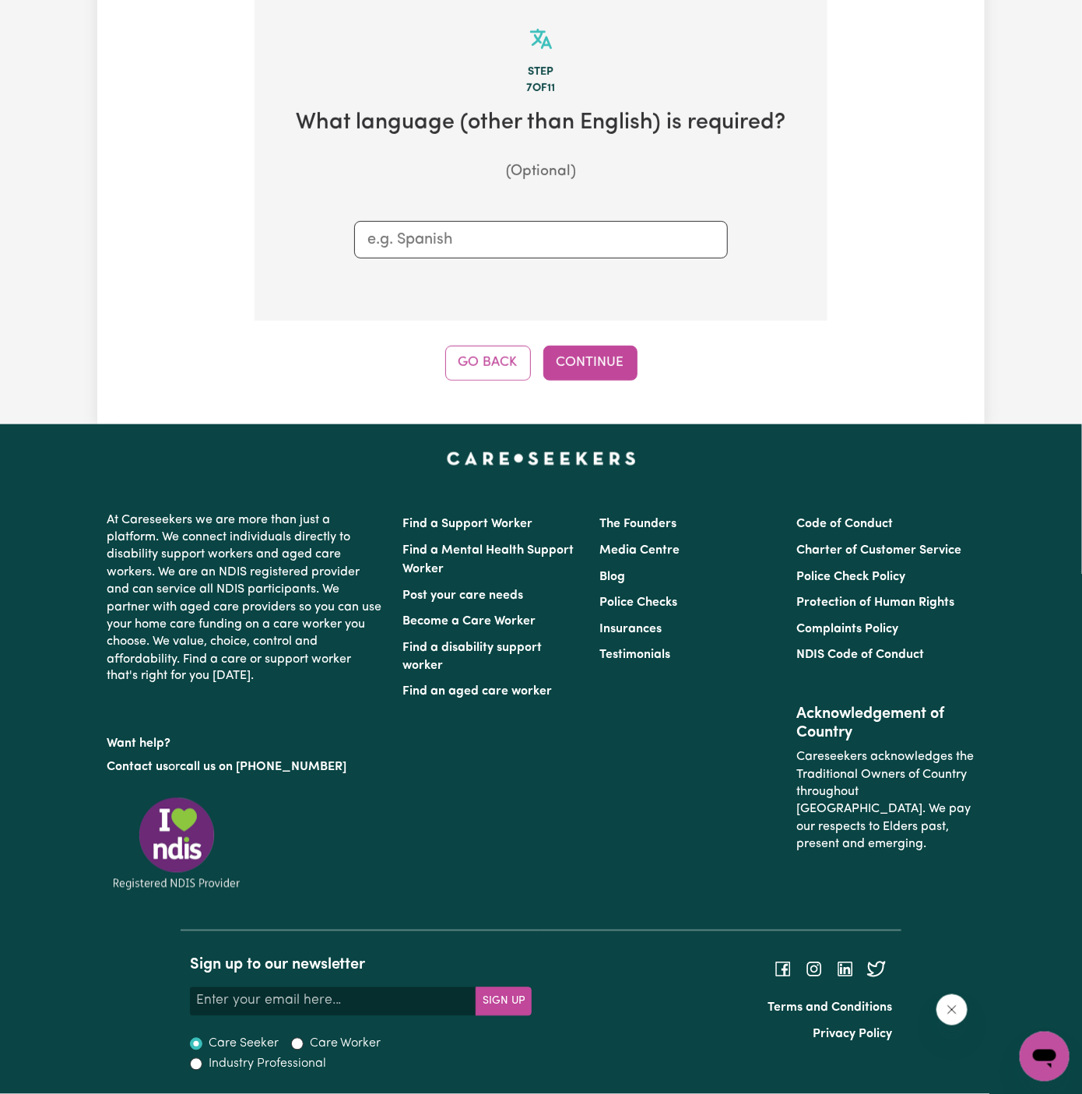
scroll to position [404, 0]
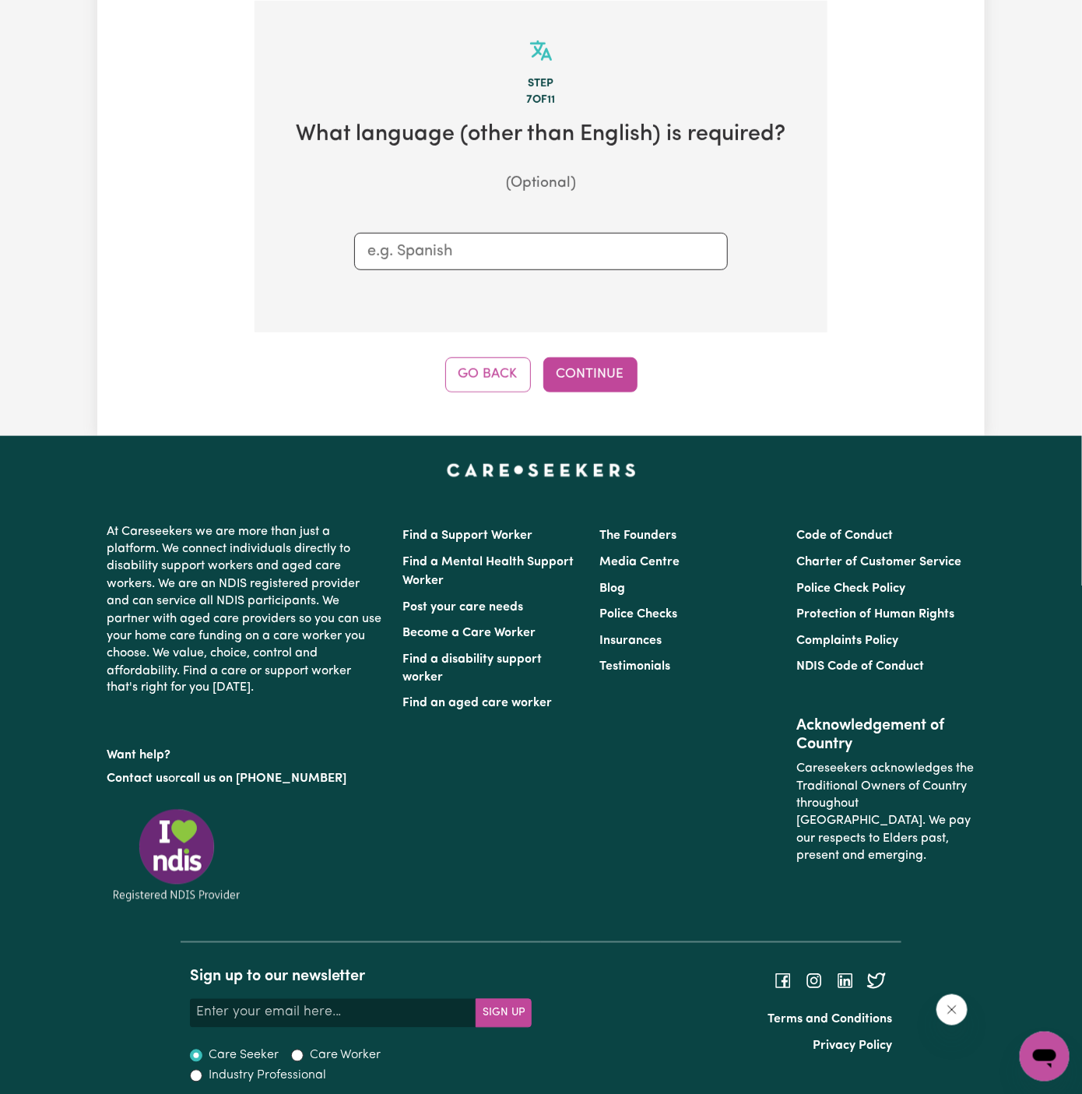
click at [596, 402] on div "Tell us your care and support requirements Welcome to Careseekers. We are excit…" at bounding box center [540, 42] width 887 height 785
click at [561, 353] on div "Step 7 of 11 What language (other than English) is required? (Optional) Go Back…" at bounding box center [541, 197] width 573 height 392
click at [577, 375] on button "Continue" at bounding box center [590, 374] width 94 height 34
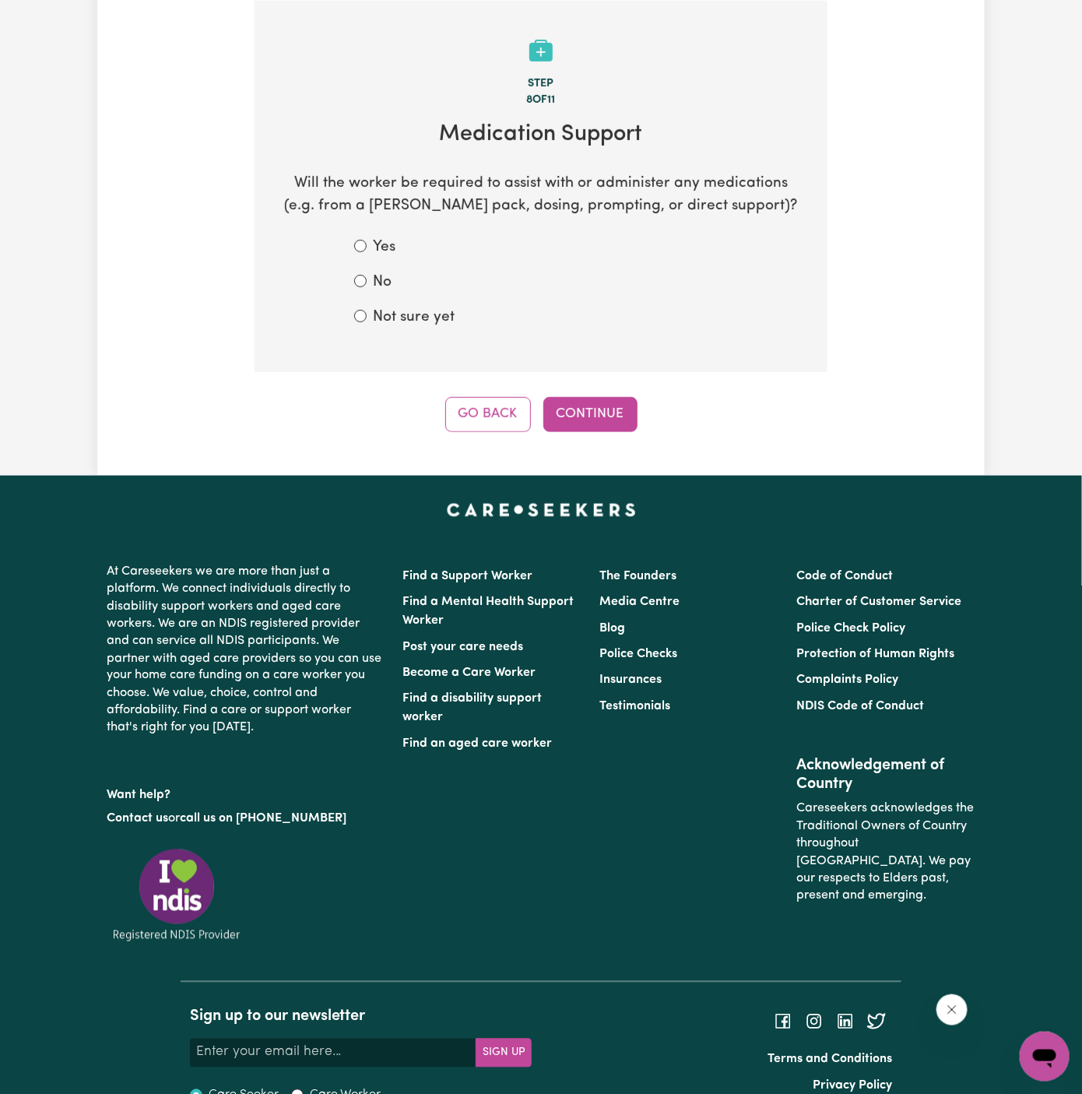
click at [415, 313] on label "Not sure yet" at bounding box center [414, 318] width 82 height 23
click at [367, 313] on input "Not sure yet" at bounding box center [360, 316] width 12 height 12
radio input "true"
click at [621, 426] on button "Continue" at bounding box center [590, 414] width 94 height 34
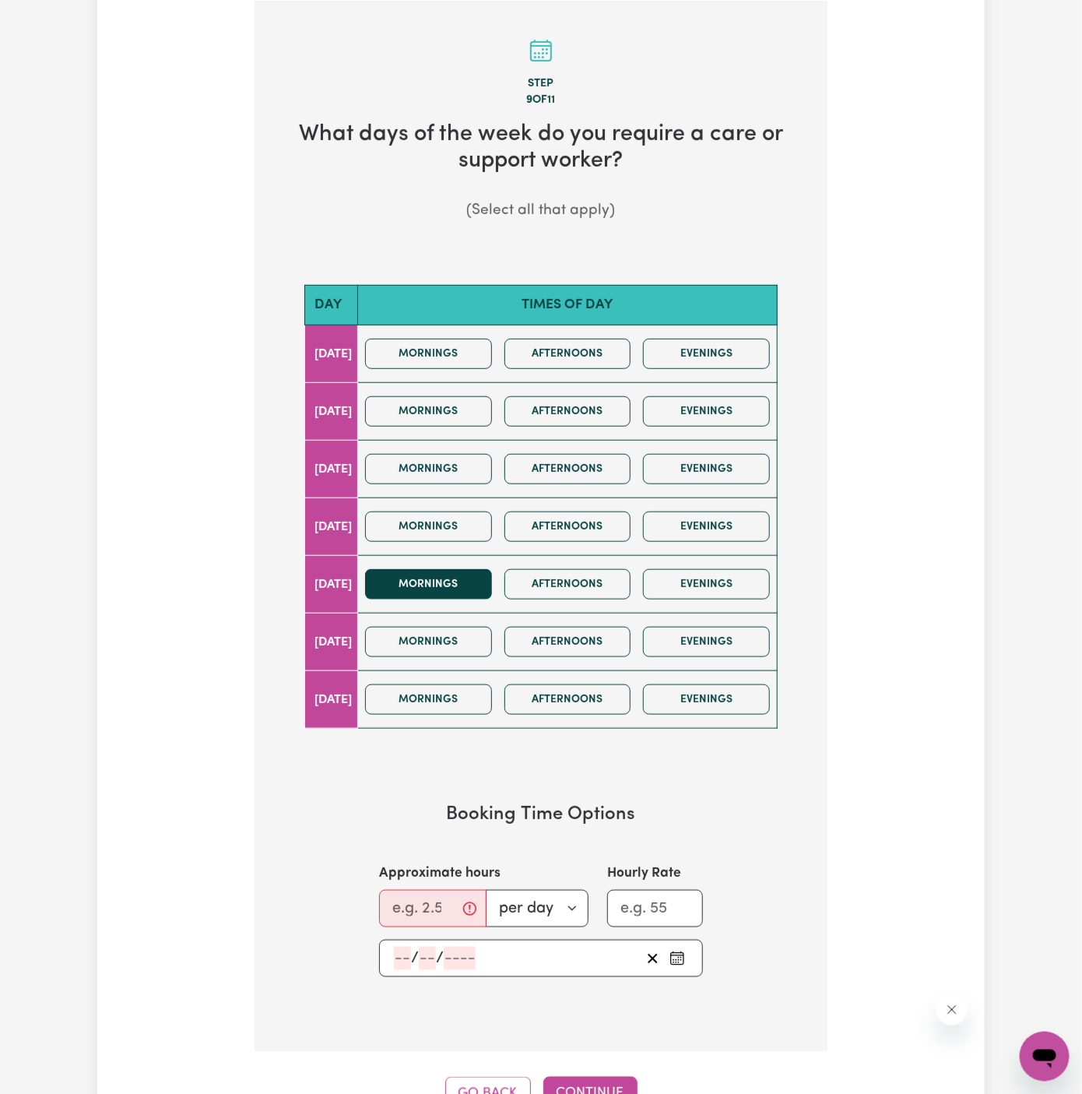
click at [464, 573] on button "Mornings" at bounding box center [428, 584] width 127 height 30
click at [492, 590] on button "Mornings" at bounding box center [428, 584] width 127 height 30
click at [594, 592] on button "Afternoons" at bounding box center [567, 584] width 127 height 30
click at [432, 906] on input "Approximate hours" at bounding box center [432, 908] width 107 height 37
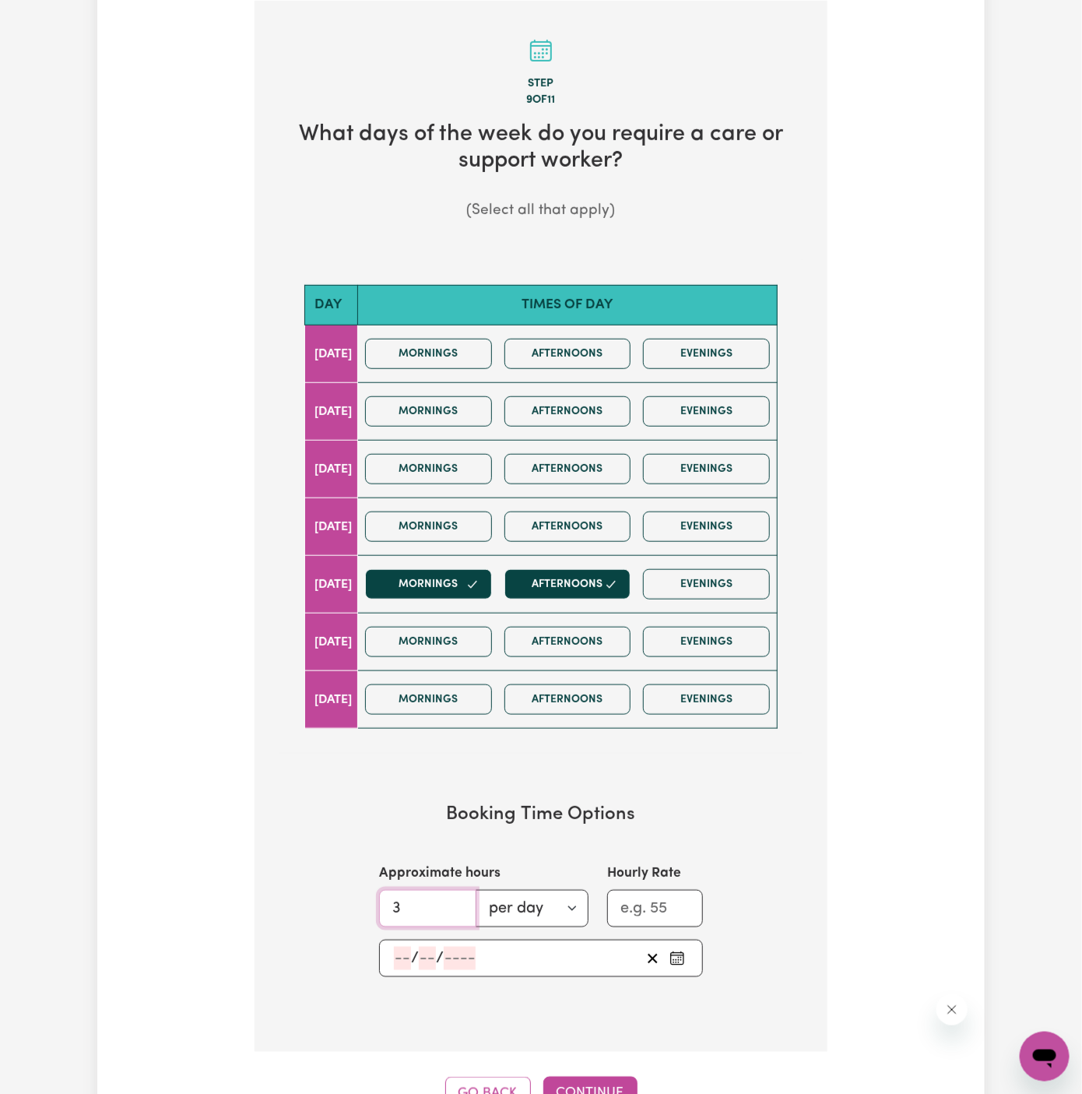
type input "3"
click at [397, 950] on input "number" at bounding box center [402, 958] width 17 height 23
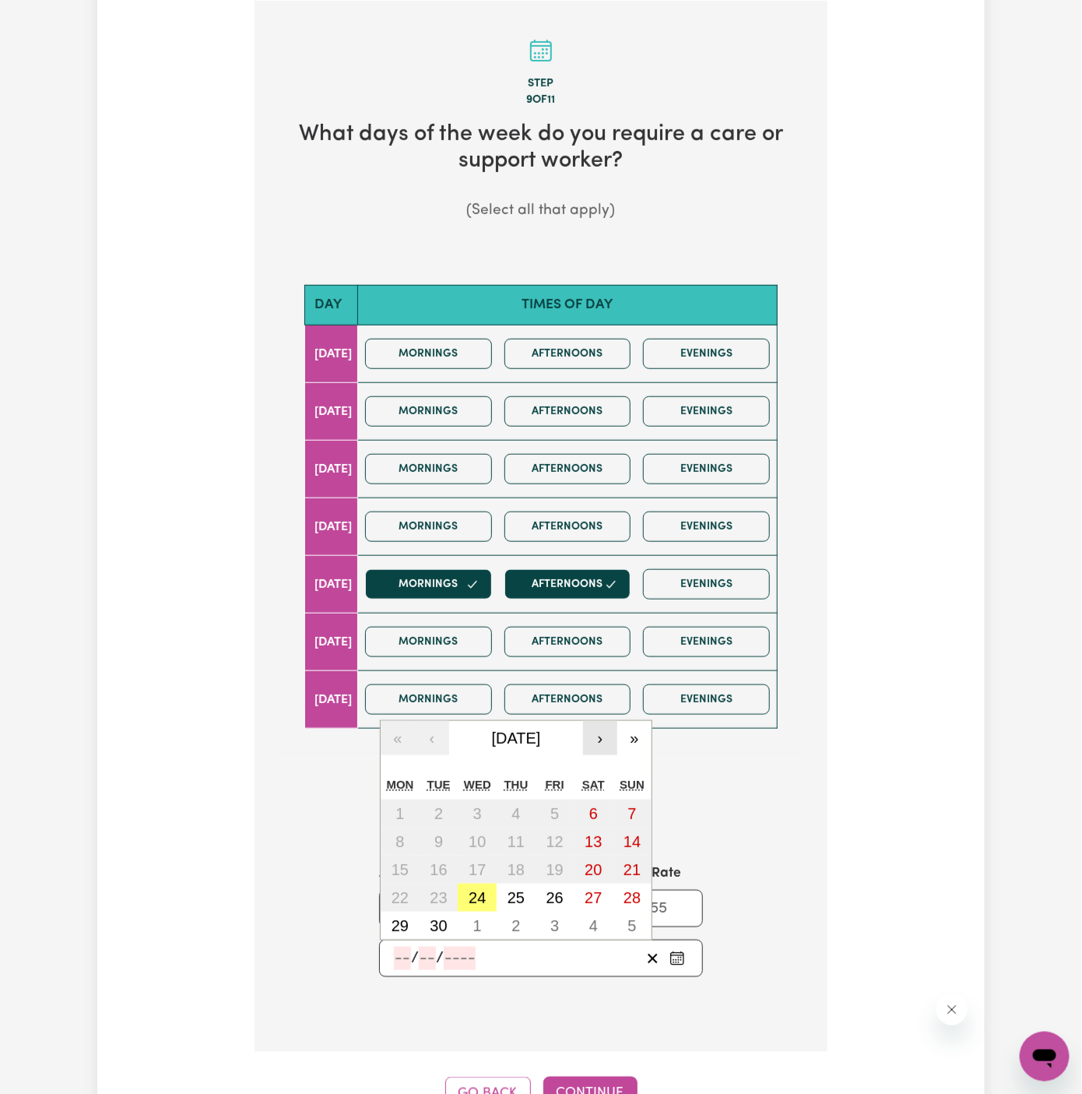
click at [604, 727] on button "›" at bounding box center [600, 738] width 34 height 34
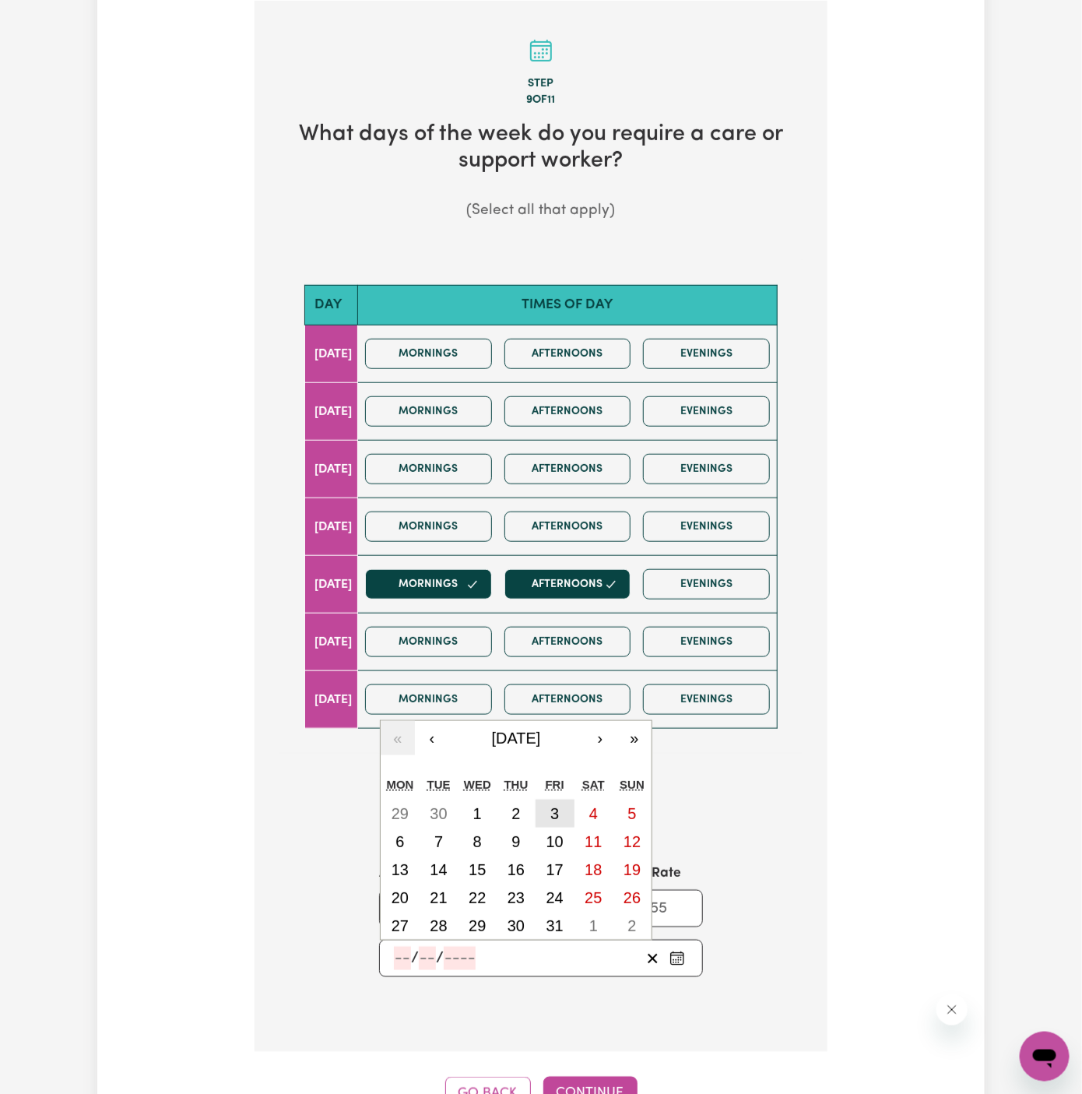
click at [553, 806] on abbr "3" at bounding box center [554, 813] width 9 height 17
type input "2025-10-03"
type input "3"
type input "10"
type input "2025"
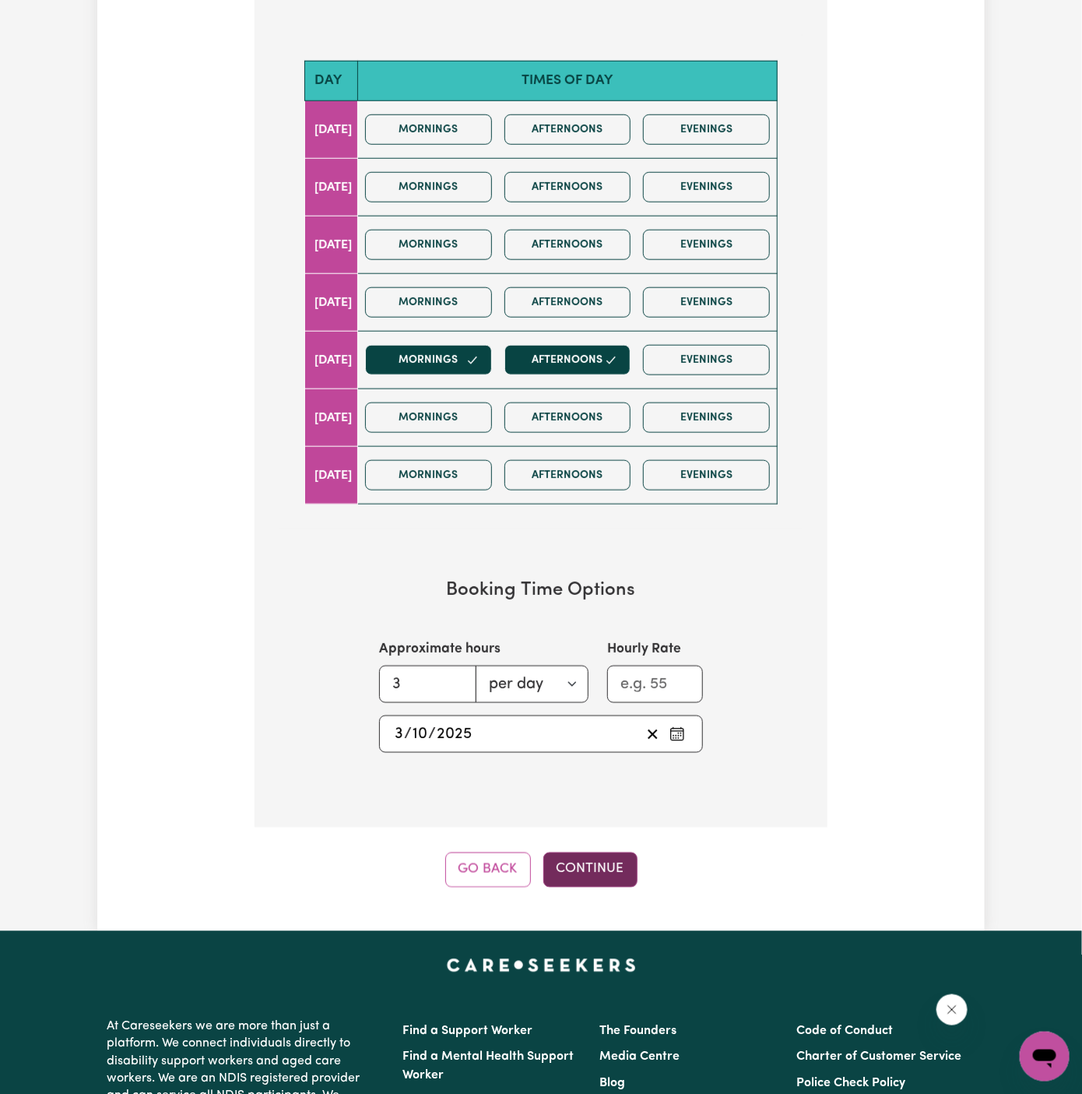
click at [589, 857] on button "Continue" at bounding box center [590, 869] width 94 height 34
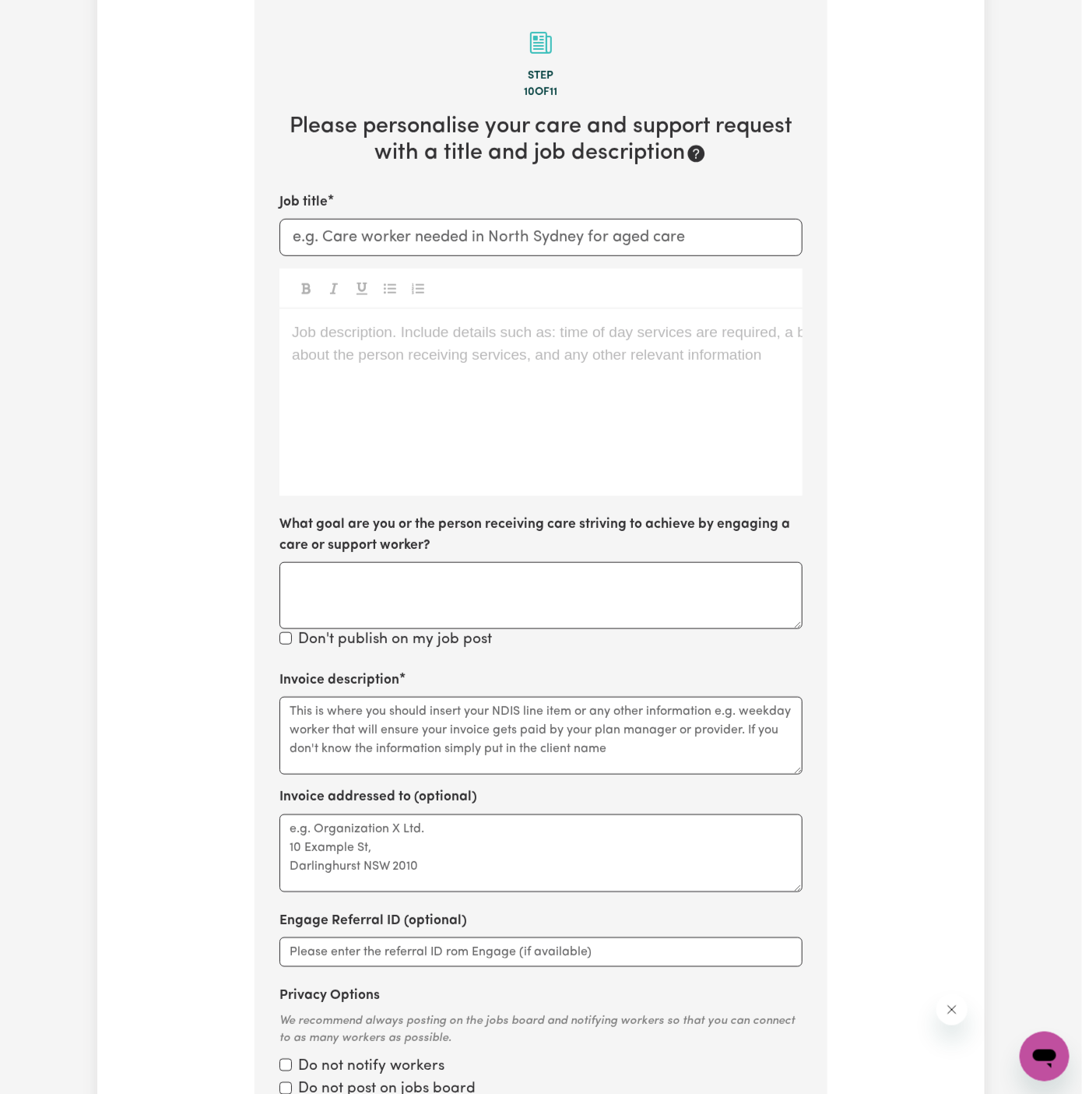
scroll to position [404, 0]
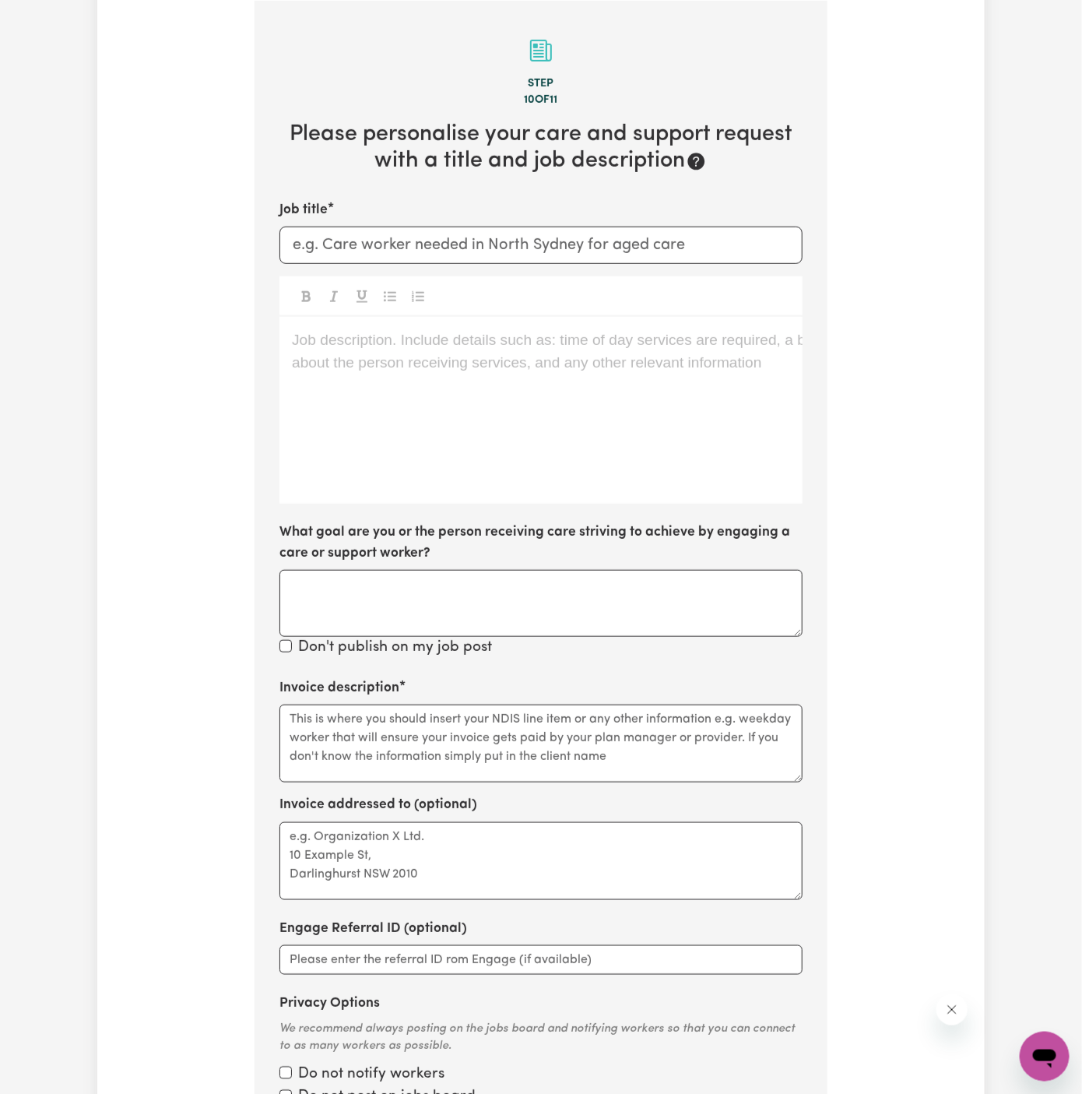
click at [424, 359] on div "Job description. Include details such as: time of day services are required, a …" at bounding box center [540, 410] width 523 height 187
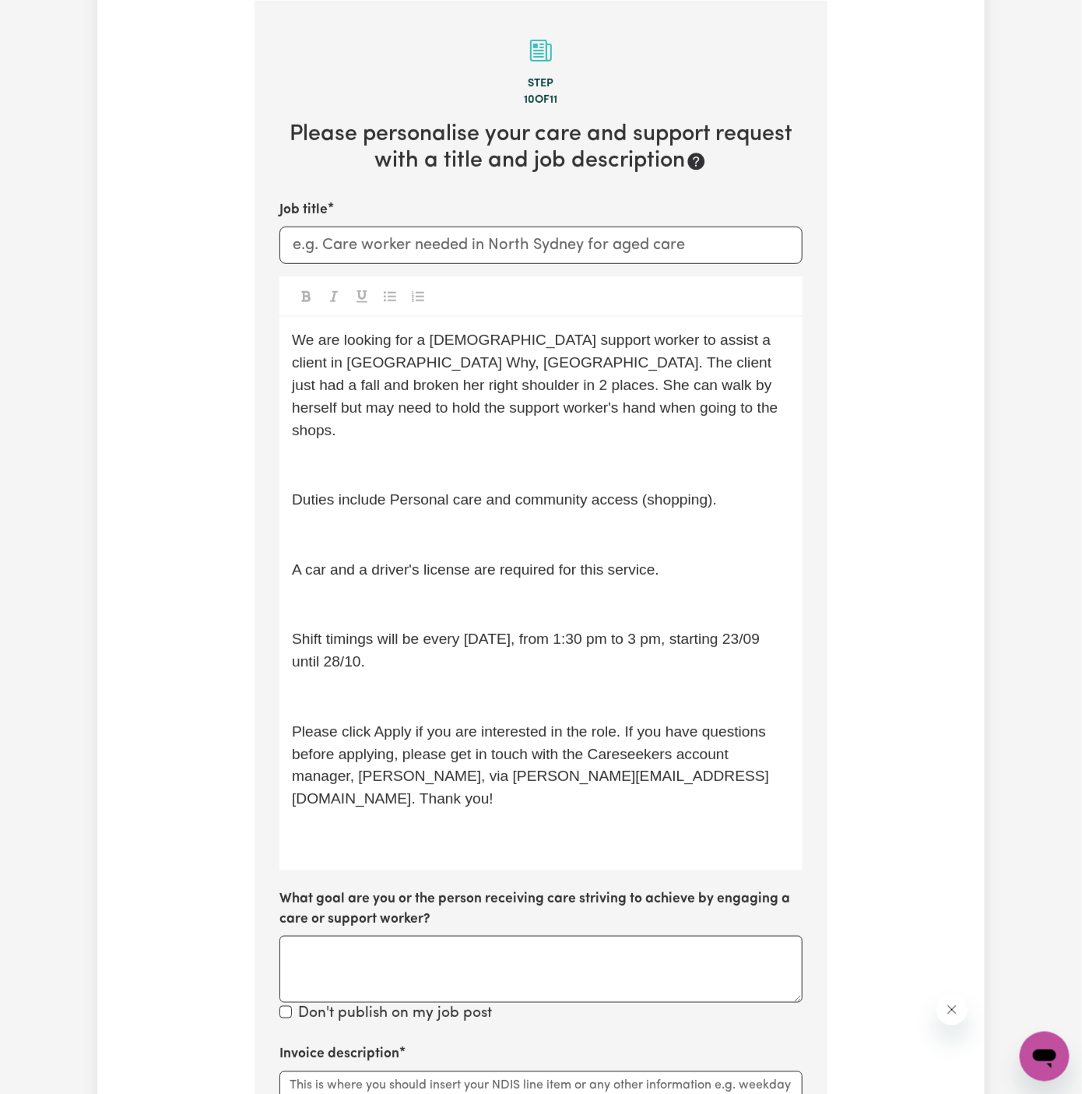
click at [390, 454] on p "﻿" at bounding box center [541, 465] width 498 height 23
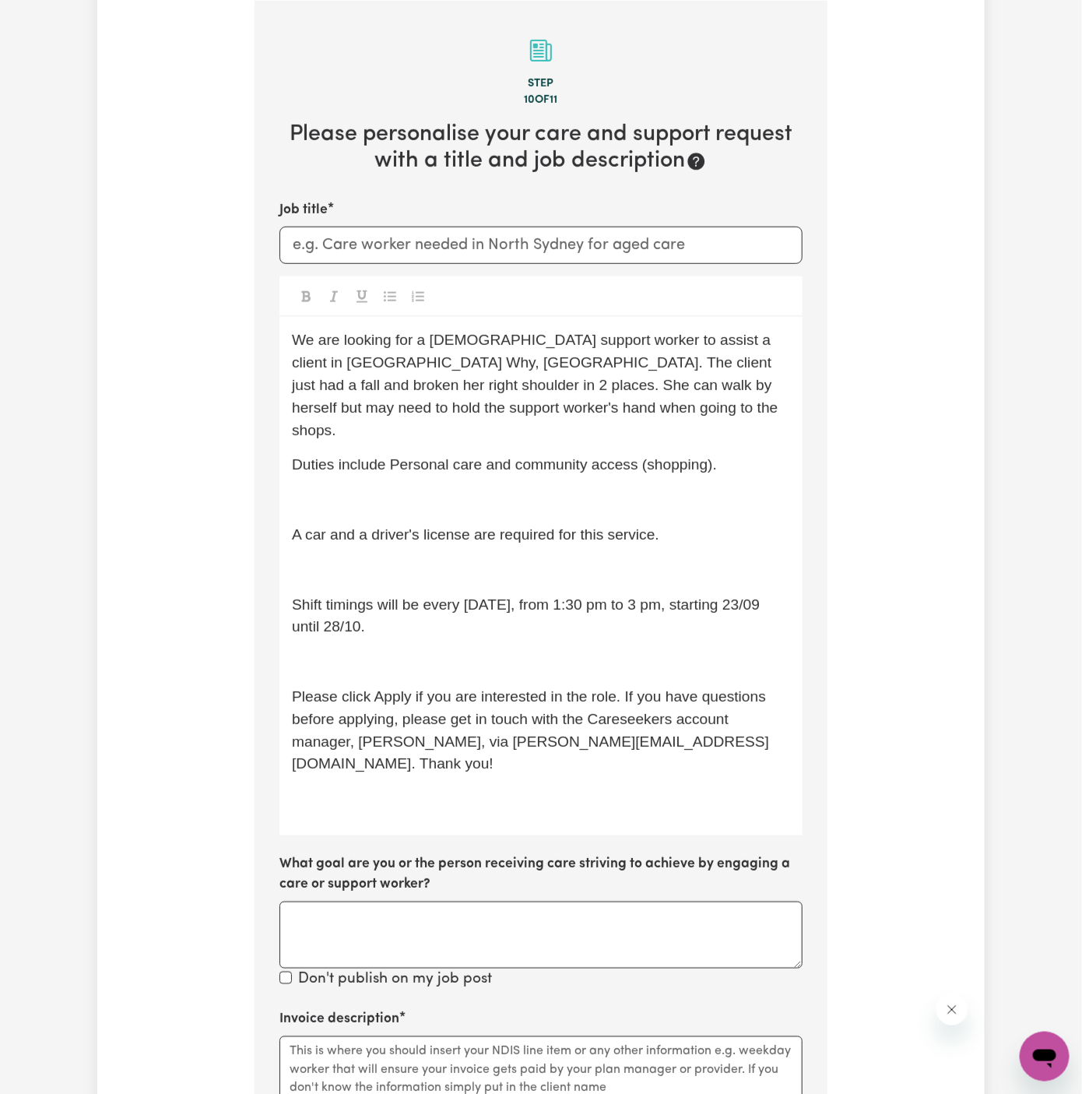
click at [351, 489] on p "﻿" at bounding box center [541, 500] width 498 height 23
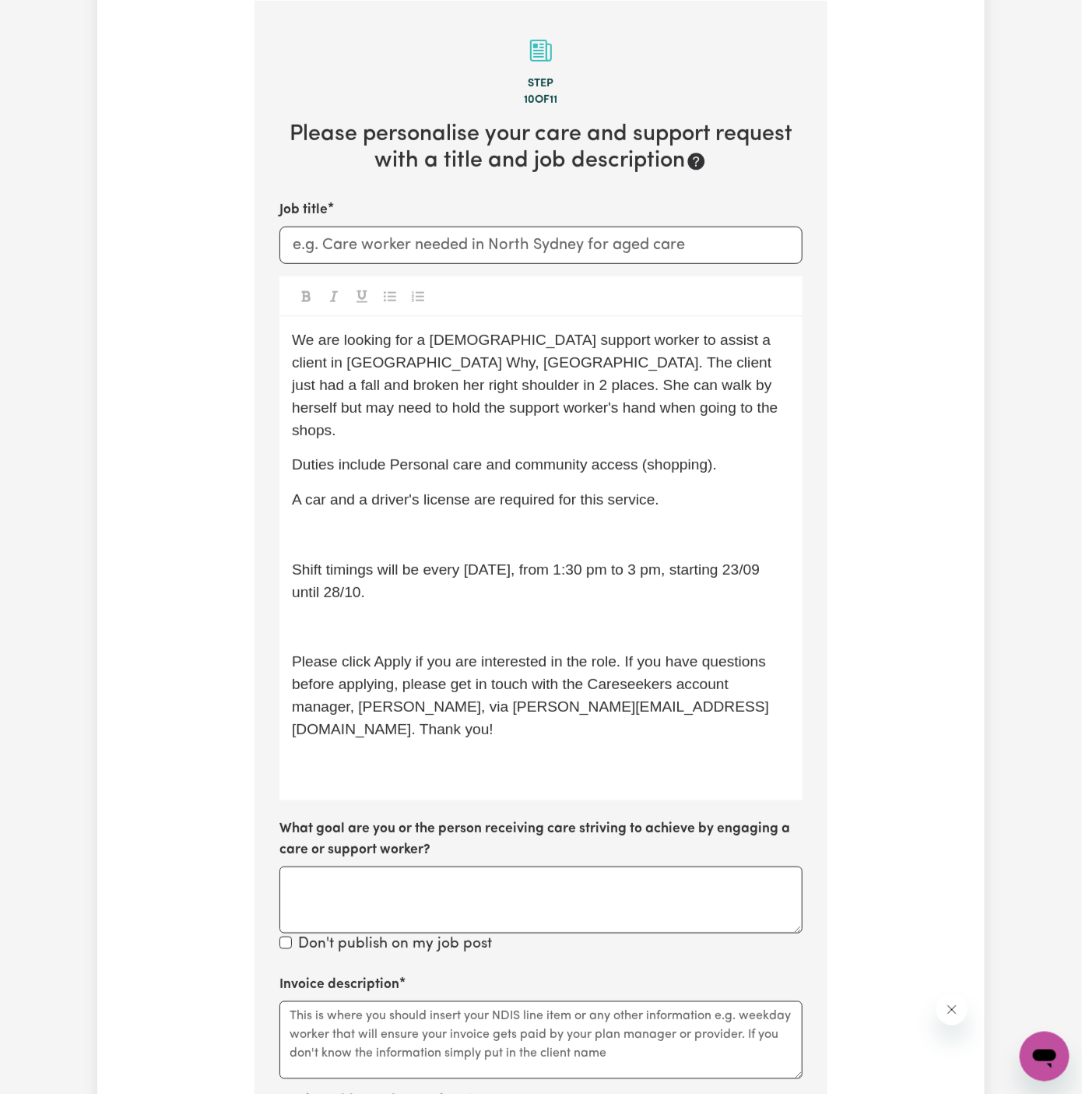
click at [326, 492] on div "We are looking for a female support worker to assist a client in Dee Why, NSW. …" at bounding box center [540, 558] width 523 height 483
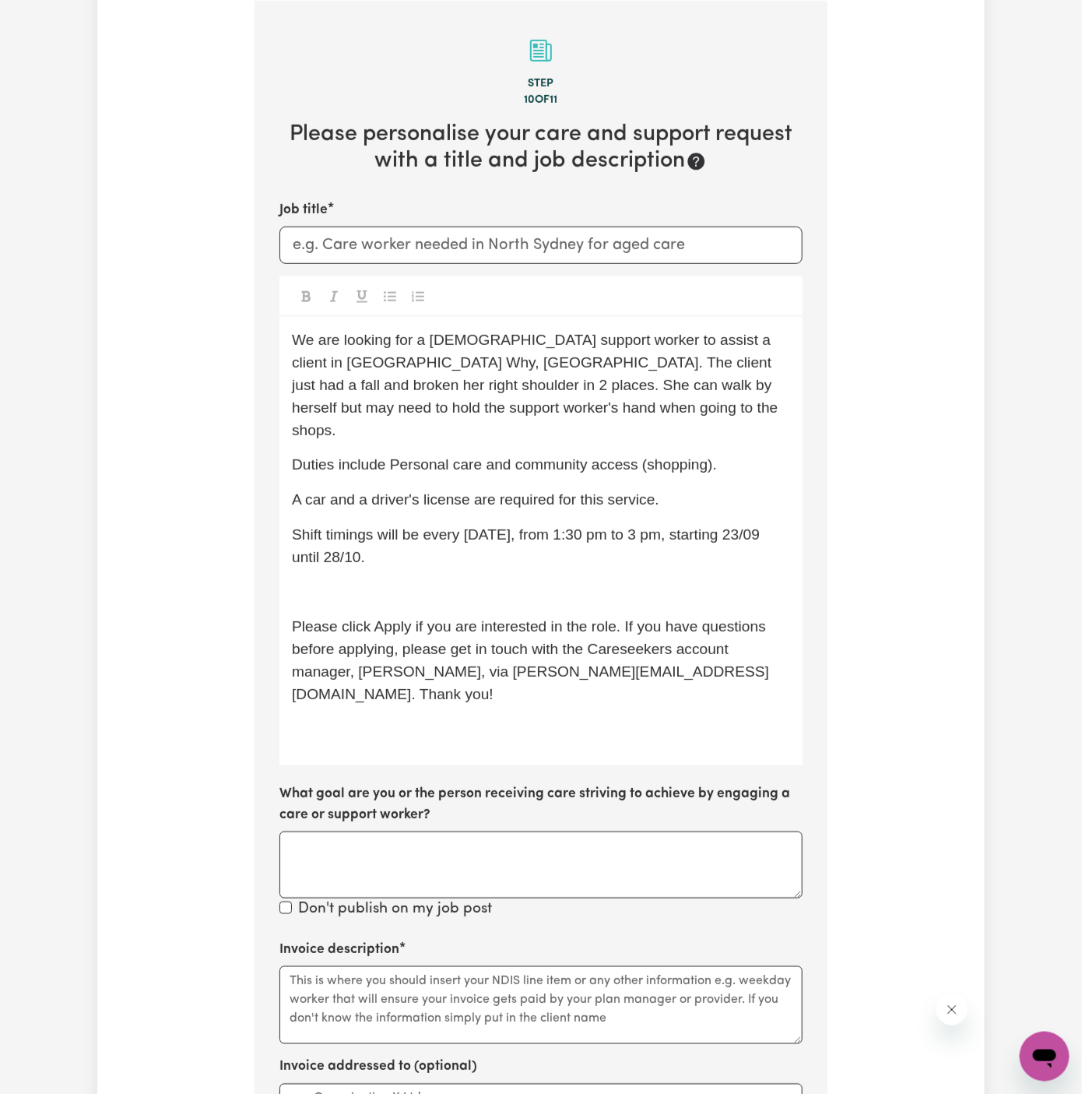
click at [420, 524] on p "Shift timings will be every Tuesday, from 1:30 pm to 3 pm, starting 23/09 until…" at bounding box center [541, 546] width 498 height 45
click at [435, 533] on p "Shift timings will be every Tuesday, from 1:30 pm to 3 pm, starting 23/09 until…" at bounding box center [541, 546] width 498 height 45
drag, startPoint x: 424, startPoint y: 518, endPoint x: 480, endPoint y: 524, distance: 55.6
click at [480, 527] on p "Shift timings will be every Tuesday, from 1:30 pm to 3 pm, starting 23/09 until…" at bounding box center [541, 546] width 498 height 45
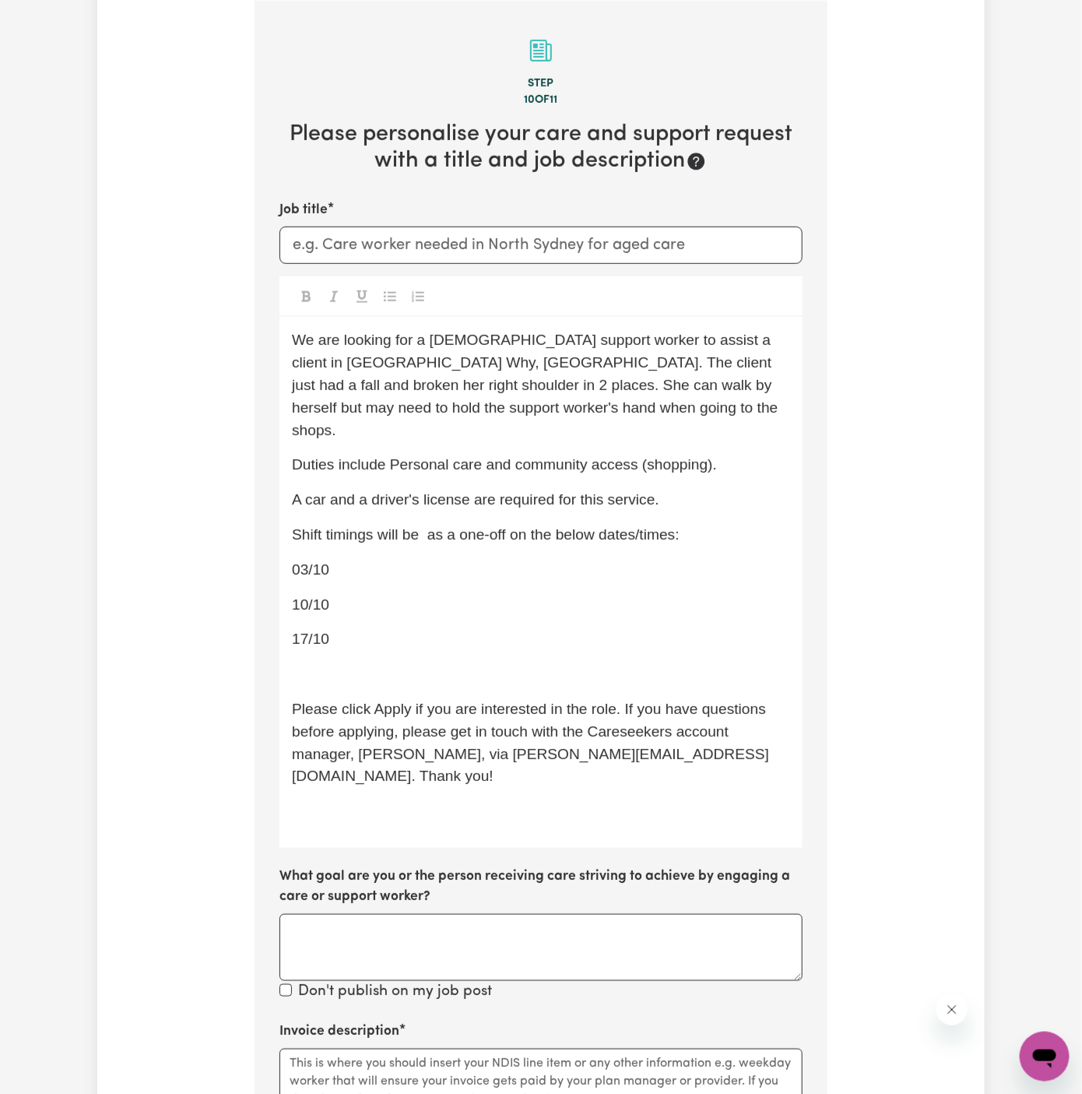
click at [400, 559] on p "03/10" at bounding box center [541, 570] width 498 height 23
drag, startPoint x: 547, startPoint y: 546, endPoint x: 334, endPoint y: 546, distance: 213.3
click at [334, 559] on p "03/10 Friday from 10 am to 1 pm" at bounding box center [541, 570] width 498 height 23
copy span "Friday from 10 am to 1 pm"
click at [342, 594] on p "10/10" at bounding box center [541, 605] width 498 height 23
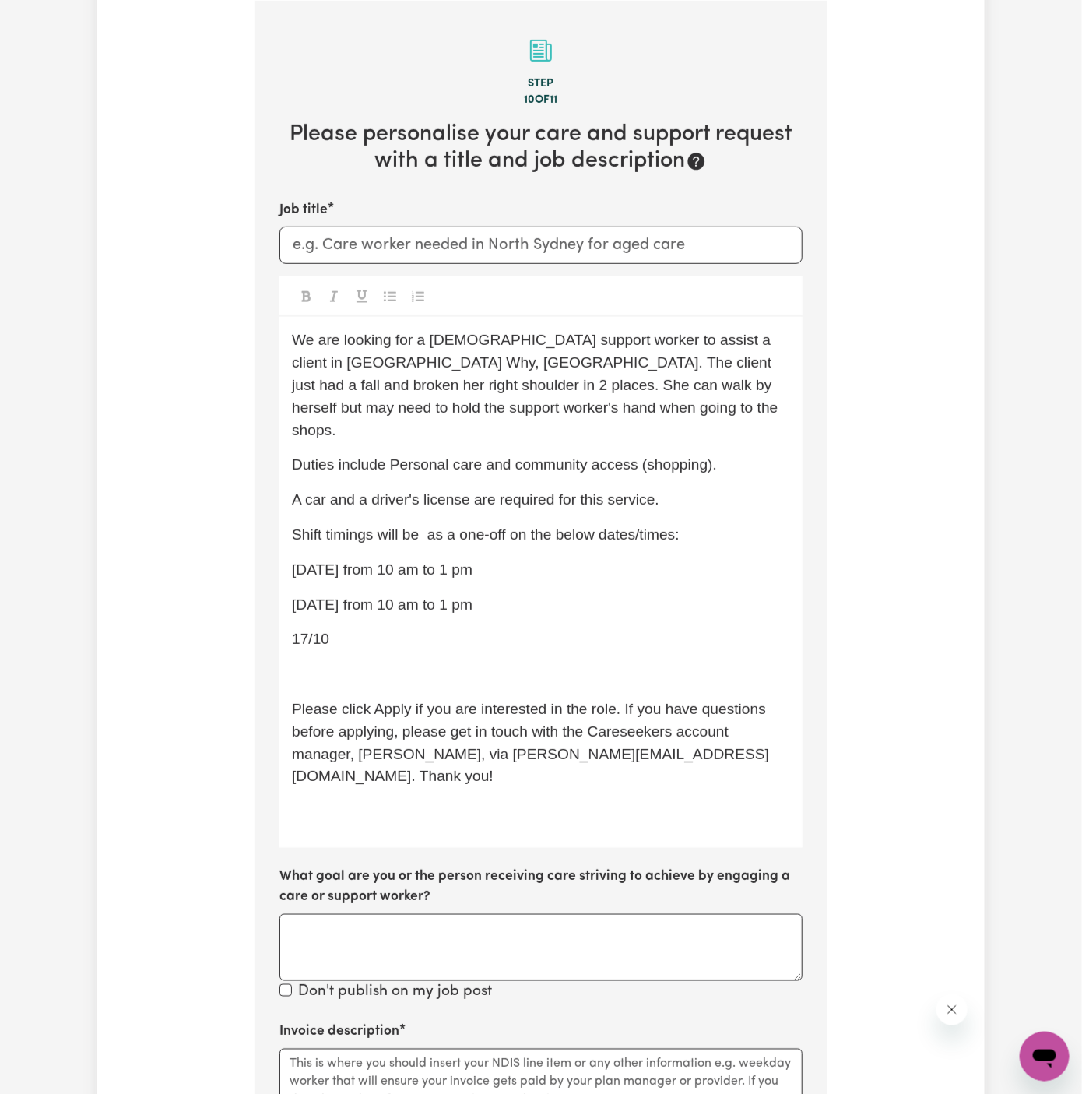
click at [322, 631] on span "17/10" at bounding box center [310, 639] width 37 height 16
click at [353, 663] on p "﻿" at bounding box center [541, 674] width 498 height 23
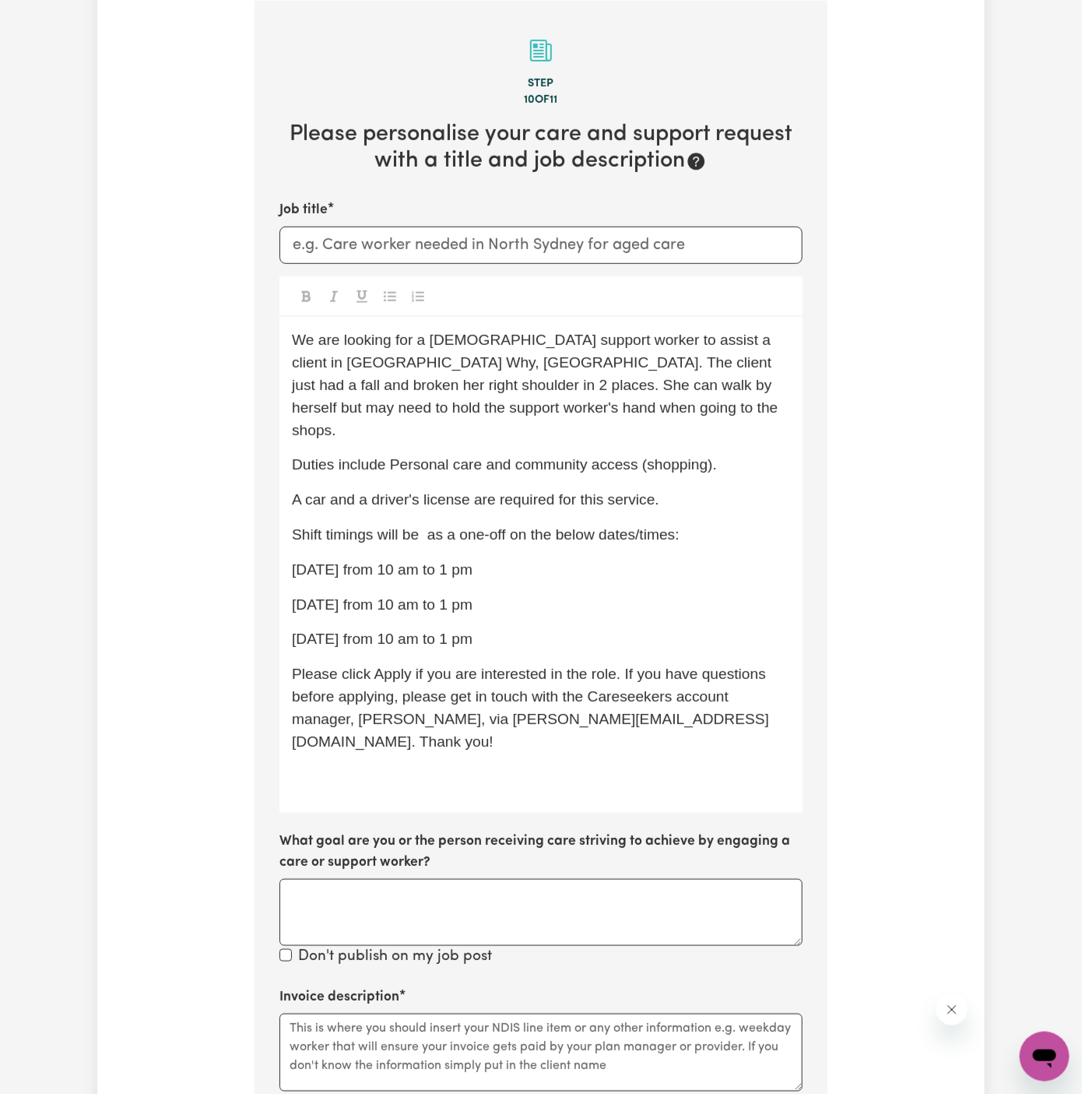
click at [581, 526] on span "Shift timings will be as a one-off on the below dates/times:" at bounding box center [486, 534] width 388 height 16
click at [620, 524] on div "We are looking for a female support worker to assist a client in Dee Why, NSW. …" at bounding box center [540, 565] width 523 height 496
click at [633, 526] on span "Shift timings will be as a one-off on the dates/times:" at bounding box center [464, 534] width 344 height 16
click at [661, 559] on div "We are looking for a female support worker to assist a client in Dee Why, NSW. …" at bounding box center [540, 565] width 523 height 496
click at [516, 594] on p "10/10 Friday from 10 am to 1 pm" at bounding box center [541, 605] width 498 height 23
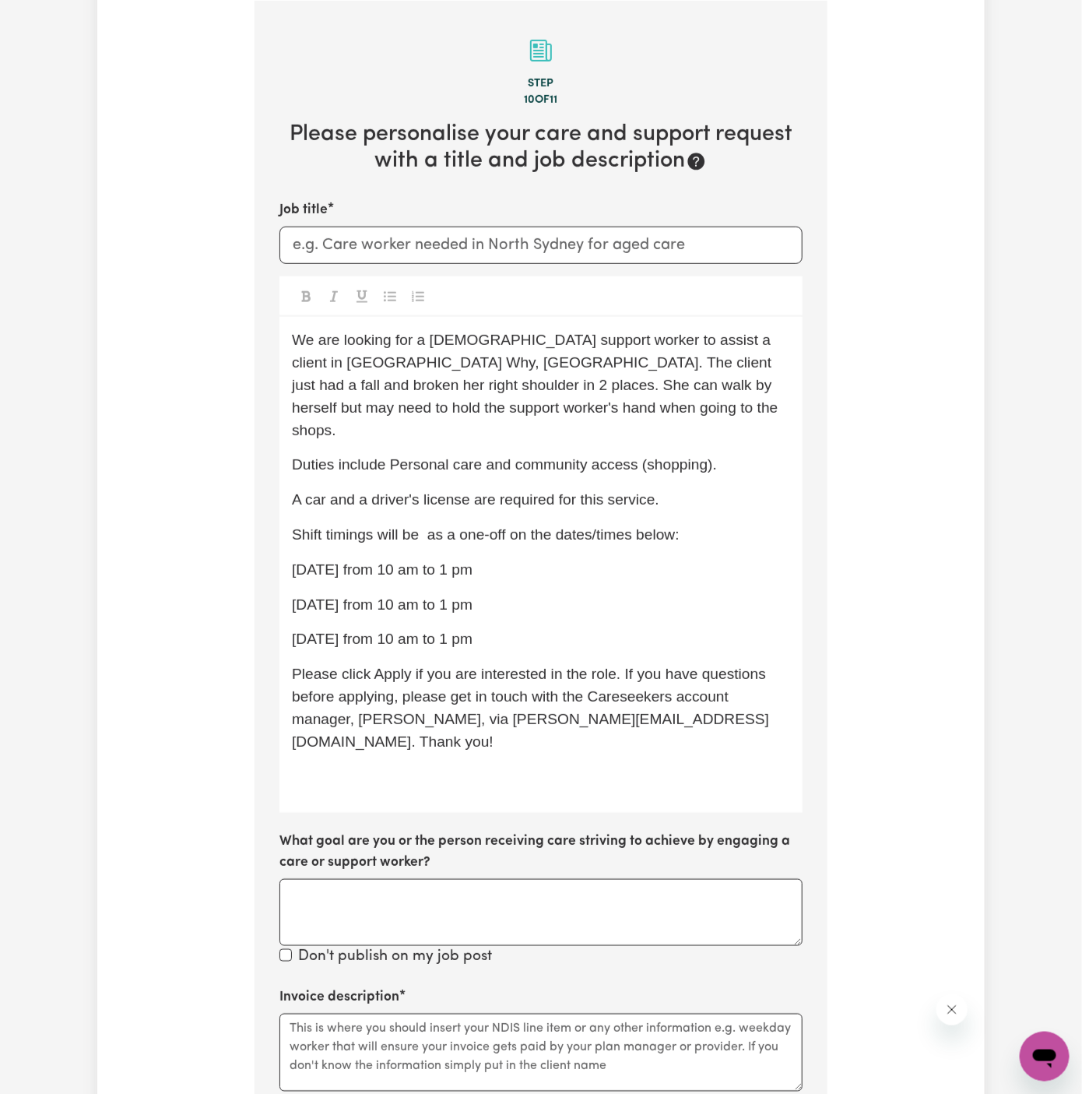
drag, startPoint x: 515, startPoint y: 607, endPoint x: 289, endPoint y: 537, distance: 236.4
click at [289, 537] on div "We are looking for a female support worker to assist a client in Dee Why, NSW. …" at bounding box center [540, 565] width 523 height 496
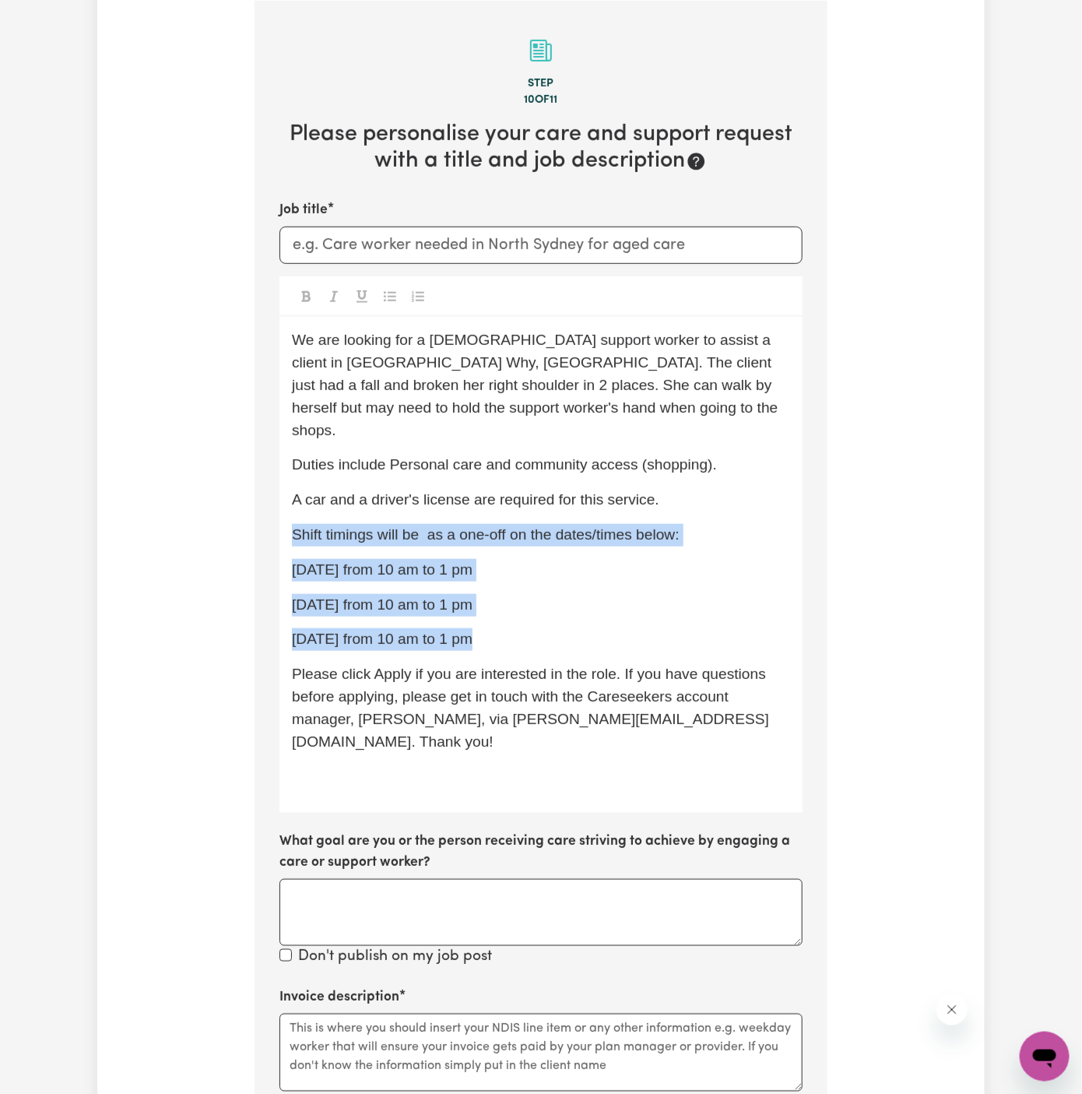
click at [397, 296] on button "Toggle undefined" at bounding box center [390, 296] width 22 height 20
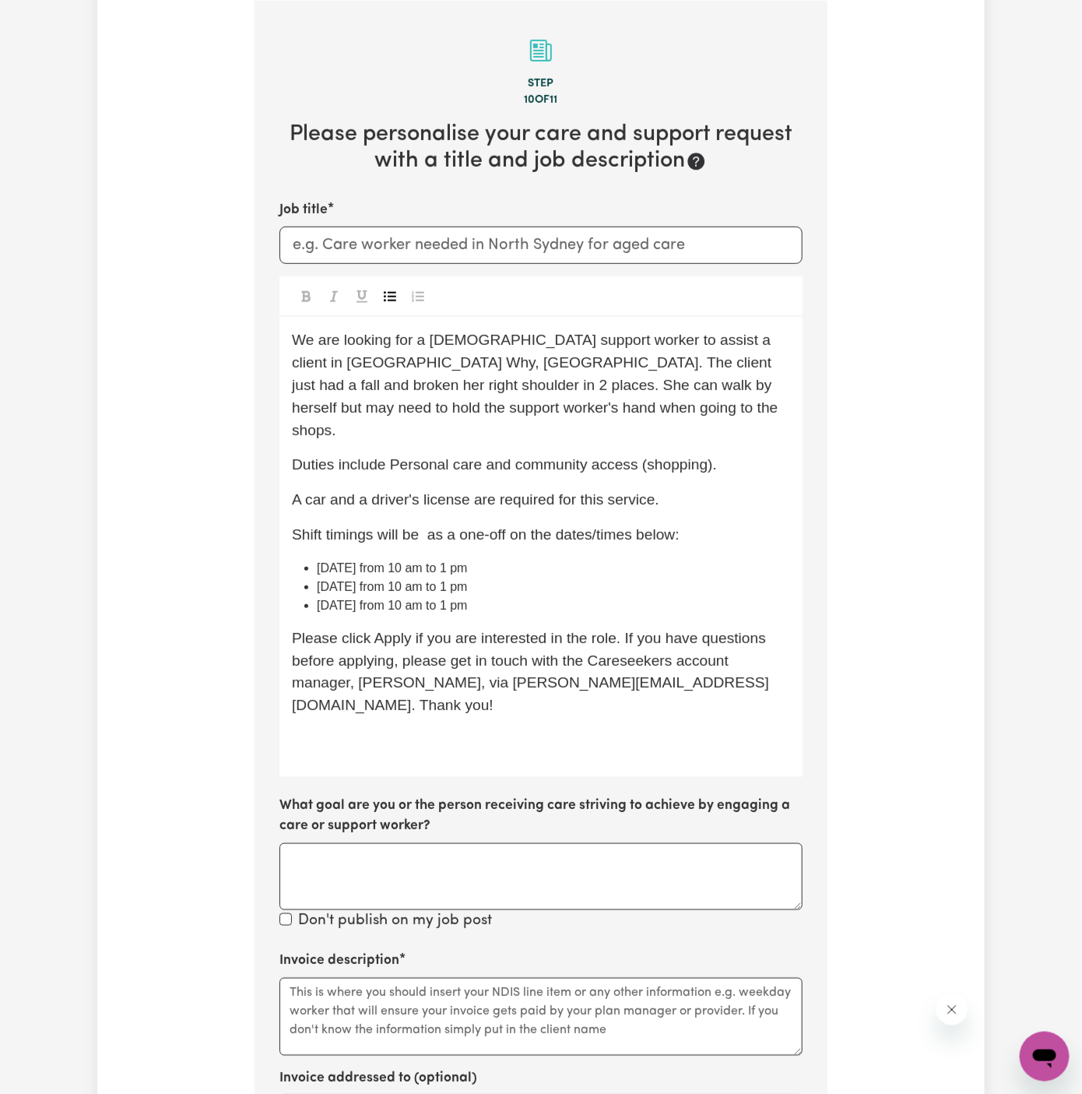
click at [604, 497] on div "We are looking for a female support worker to assist a client in Dee Why, NSW. …" at bounding box center [540, 546] width 523 height 459
click at [378, 244] on input "Job title" at bounding box center [540, 245] width 523 height 37
click at [644, 250] on input "Job title" at bounding box center [540, 245] width 523 height 37
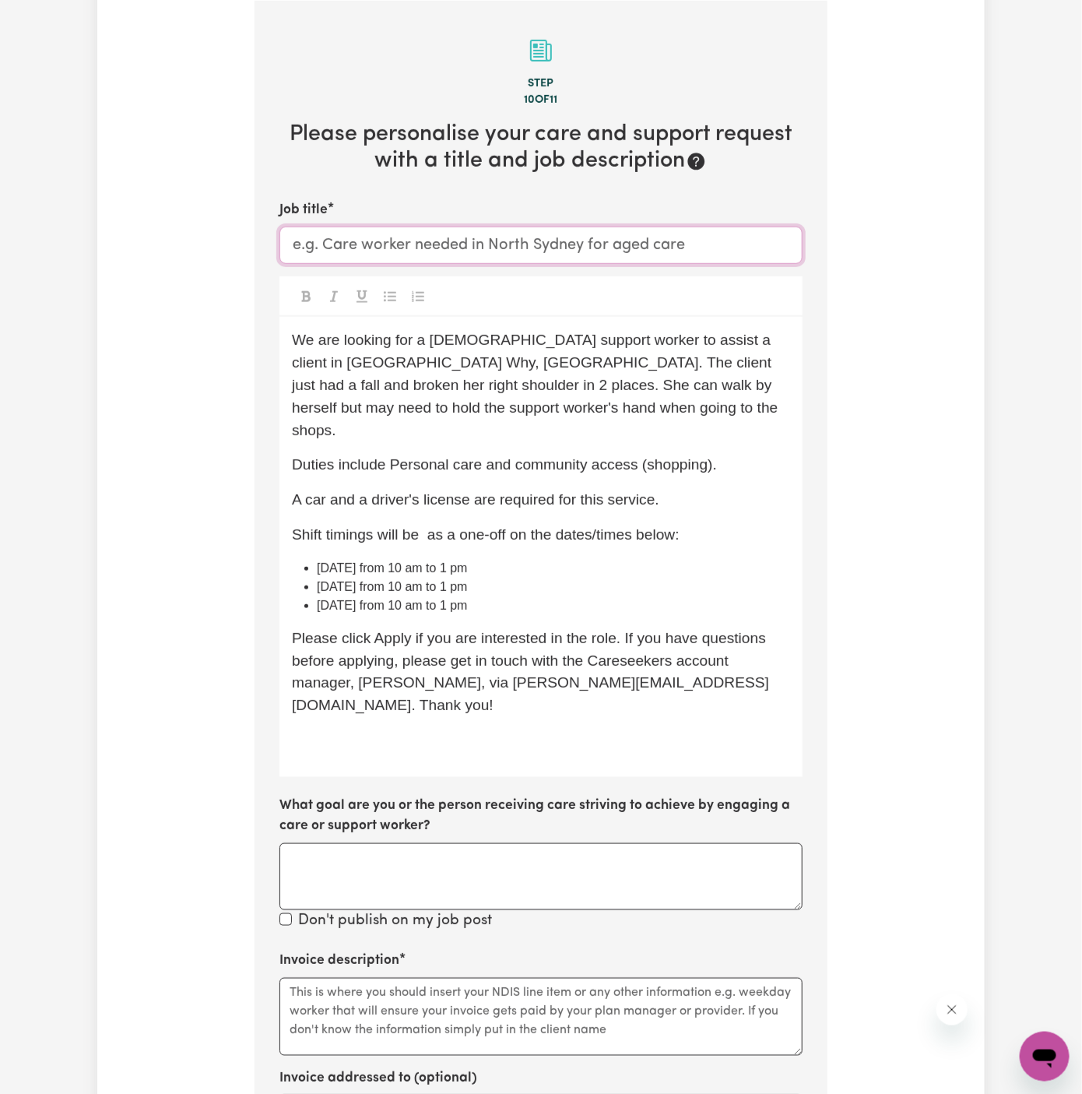
paste input "Female Support Worker Needed In Dee Why, NSW"
type input "Female Support Worker Needed In Dee Why, NSW"
click at [680, 360] on span "We are looking for a female support worker to assist a client in Dee Why, NSW. …" at bounding box center [537, 385] width 490 height 106
click at [510, 721] on div "We are looking for a female support worker to assist a client in Dee Why, NSW. …" at bounding box center [540, 546] width 523 height 459
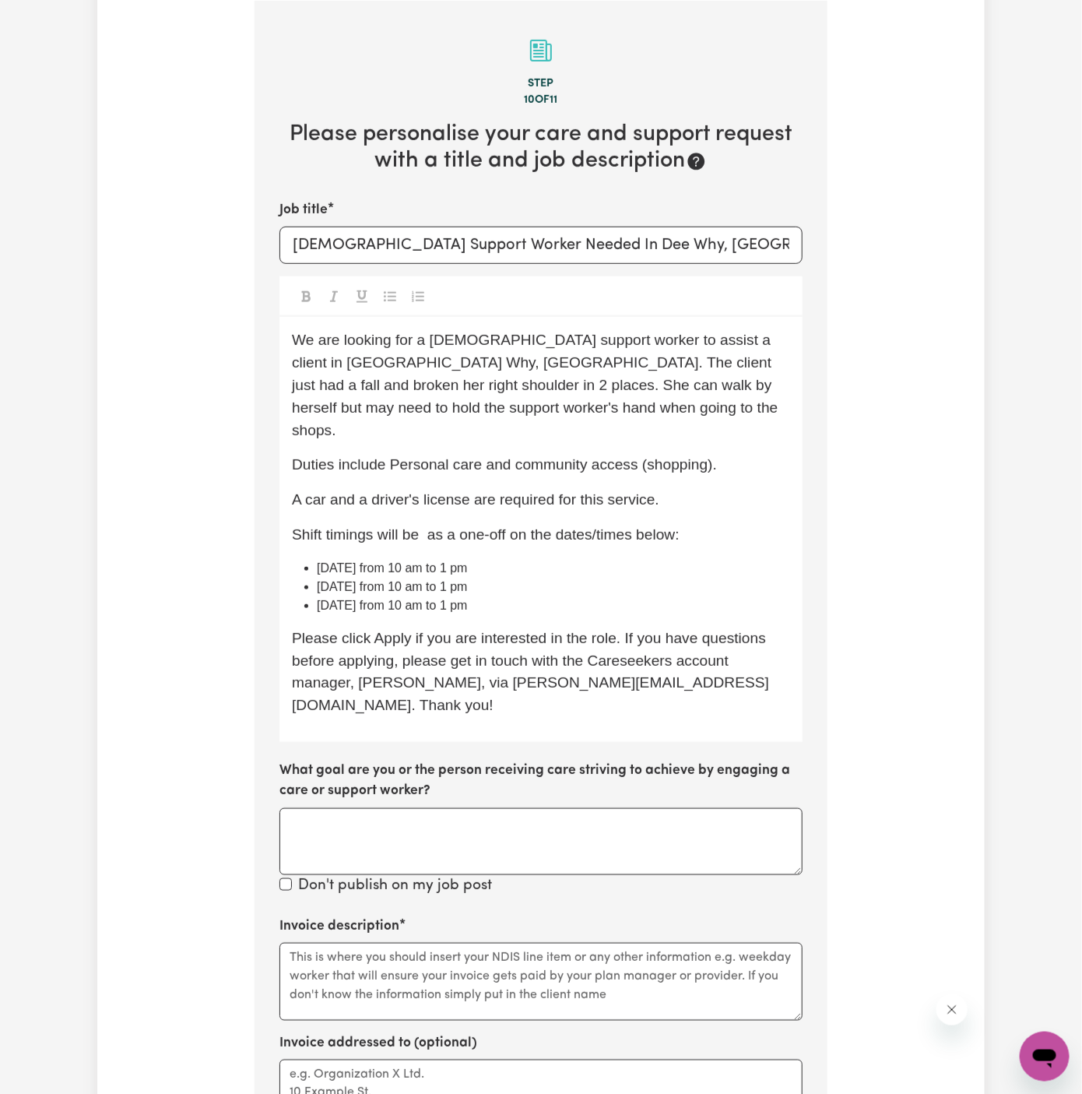
click at [443, 524] on p "Shift timings will be as a one-off on the dates/times below:" at bounding box center [541, 535] width 498 height 23
drag, startPoint x: 392, startPoint y: 444, endPoint x: 637, endPoint y: 436, distance: 245.4
click at [637, 456] on span "Duties include Personal care and community access (shopping)." at bounding box center [504, 464] width 425 height 16
copy span "Personal care and community access"
click at [458, 943] on textarea "Invoice description" at bounding box center [540, 982] width 523 height 78
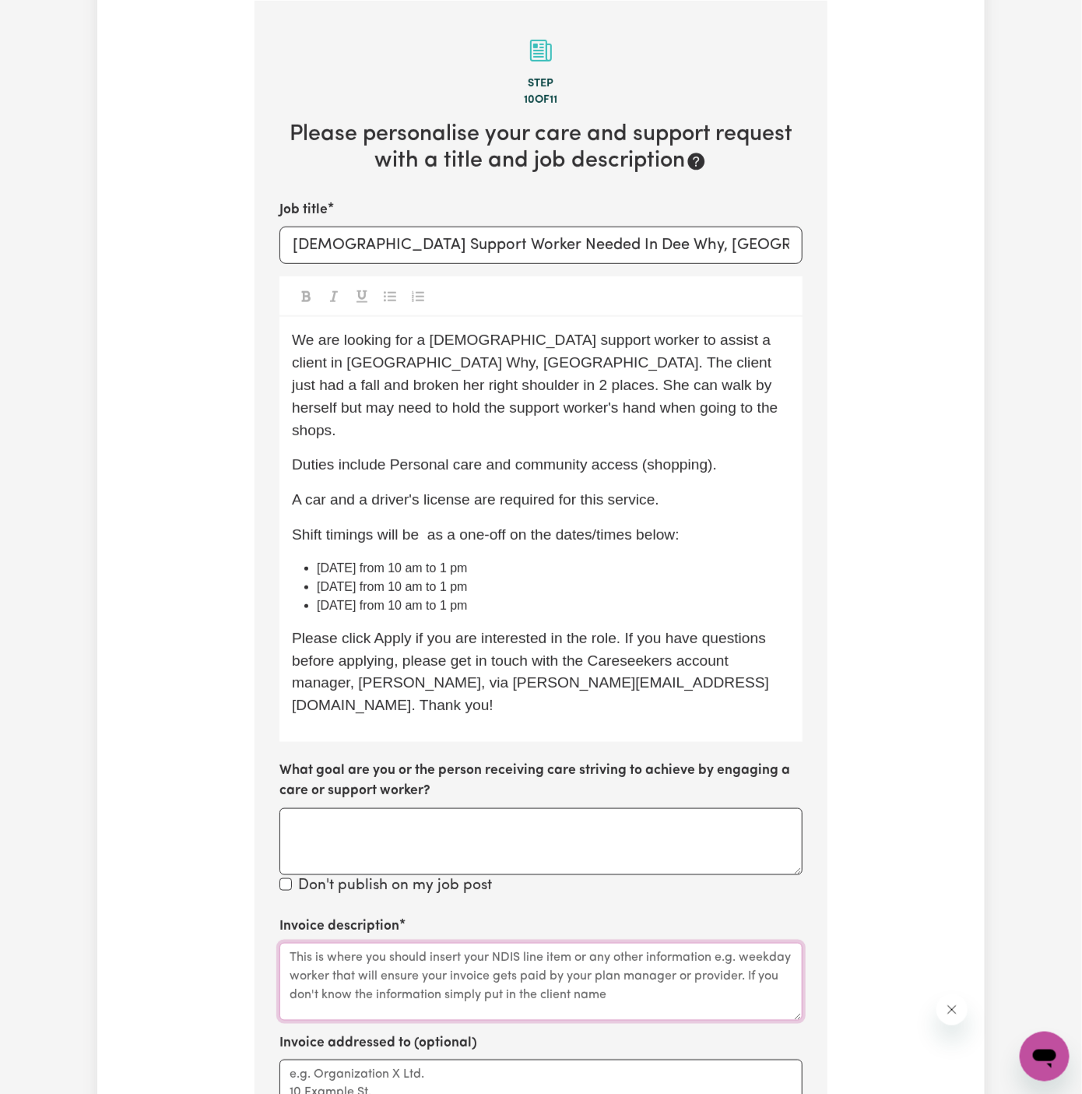
click at [458, 943] on textarea "Invoice description" at bounding box center [540, 982] width 523 height 78
paste textarea "Personal care and community access"
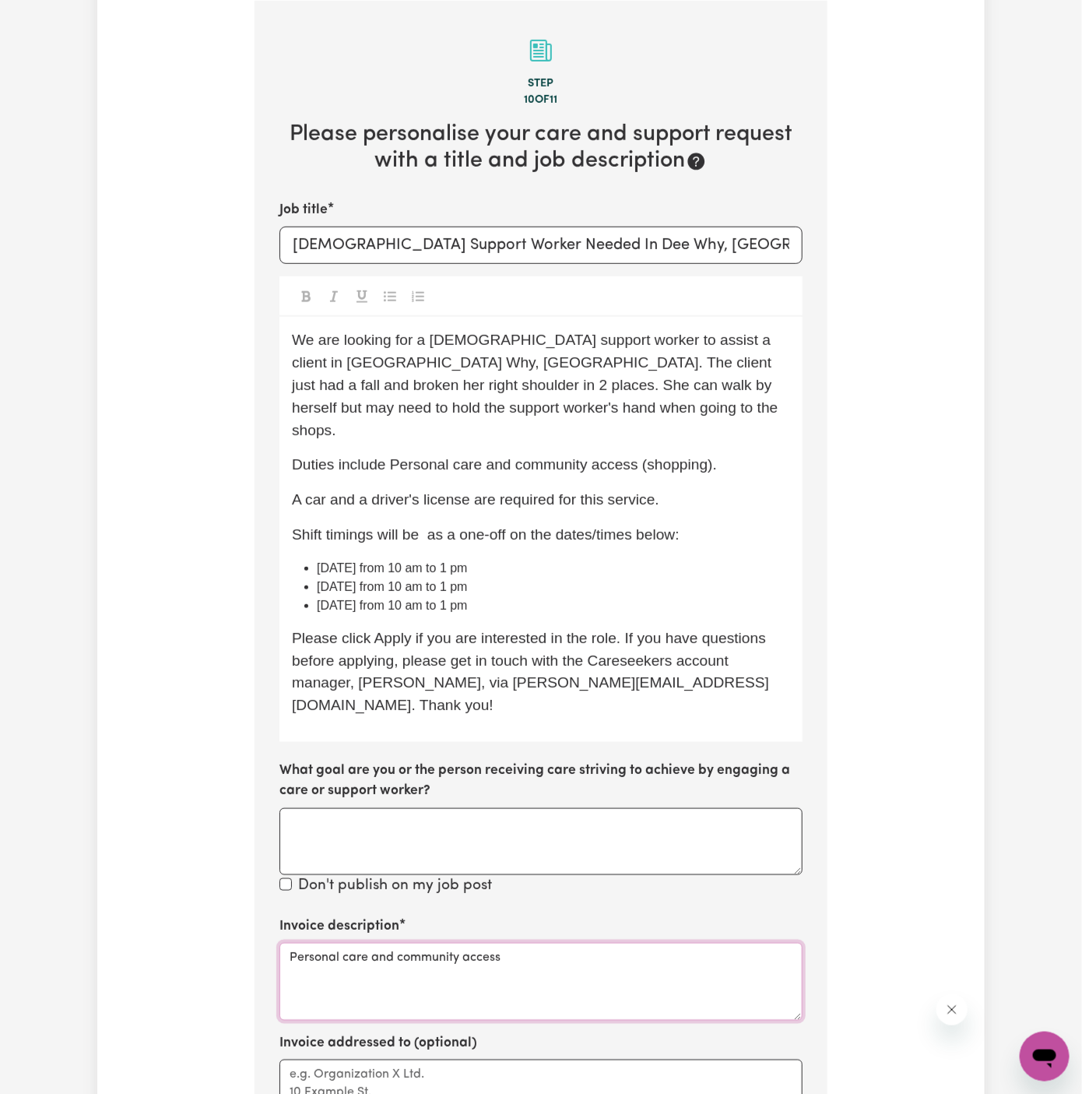
type textarea "Personal care and community access"
click at [427, 1059] on textarea "Invoice addressed to (optional)" at bounding box center [540, 1098] width 523 height 78
paste textarea "c/o Hands Of Care"
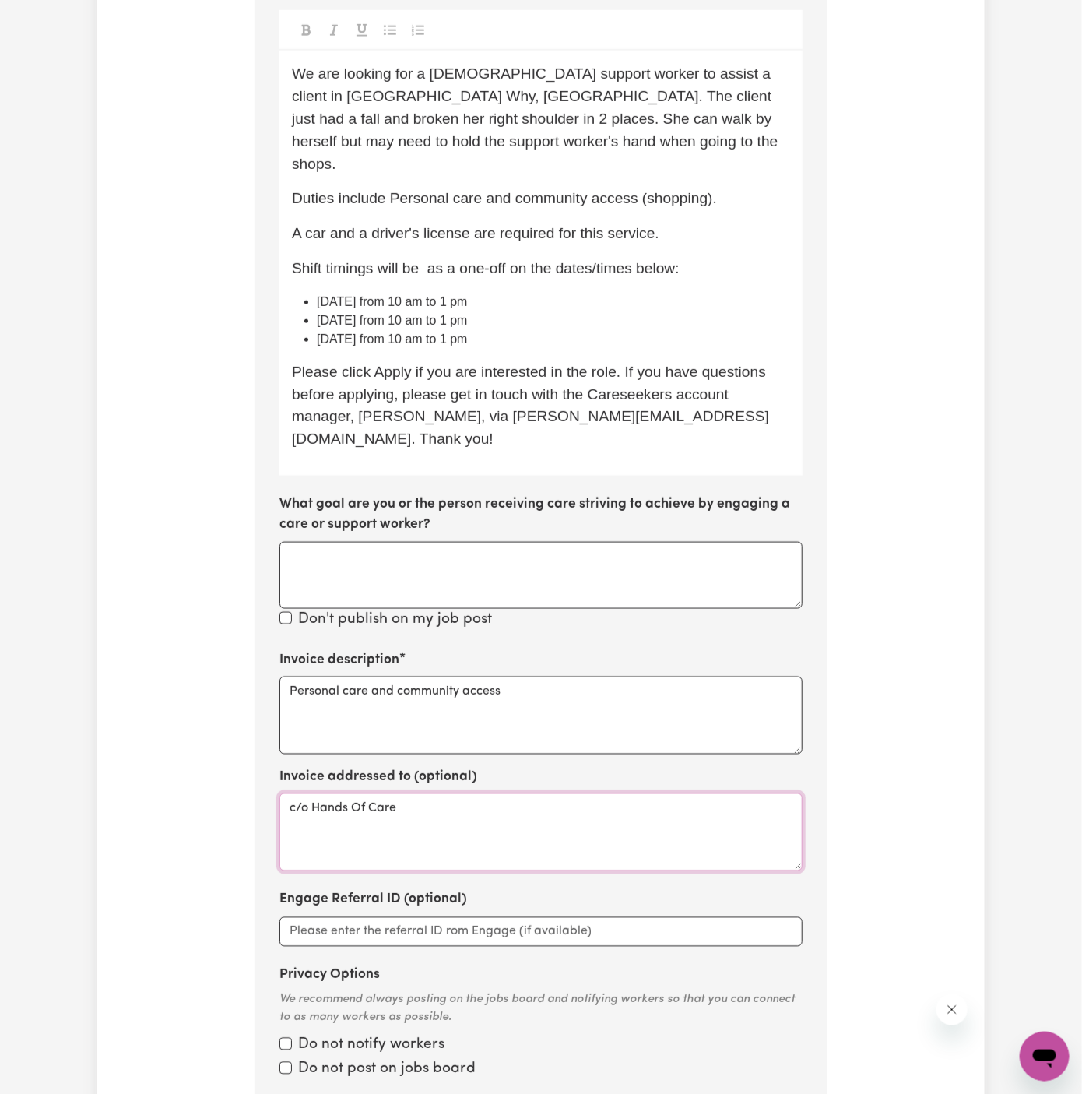
scroll to position [777, 0]
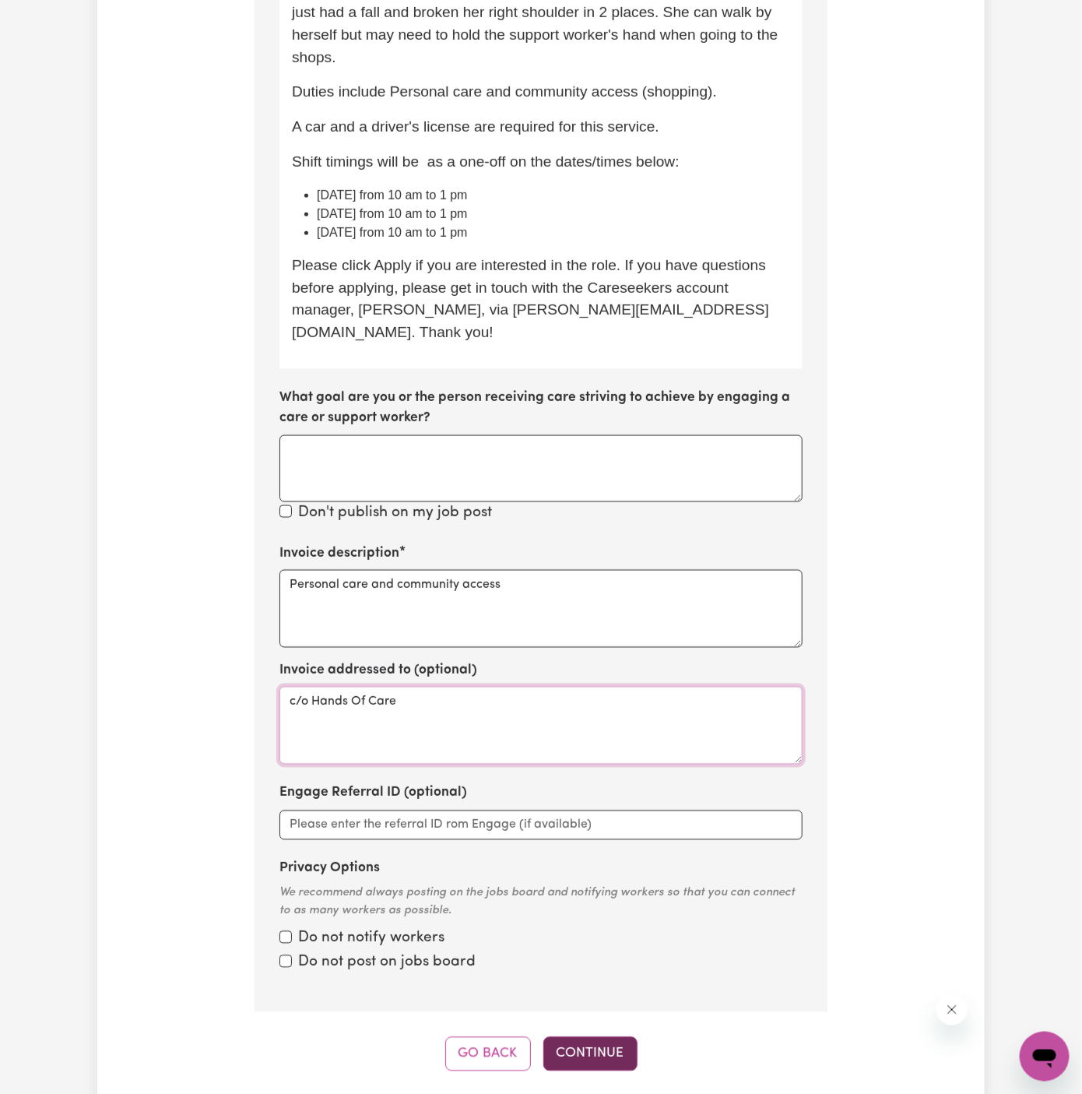
type textarea "c/o Hands Of Care"
click at [578, 1037] on button "Continue" at bounding box center [590, 1054] width 94 height 34
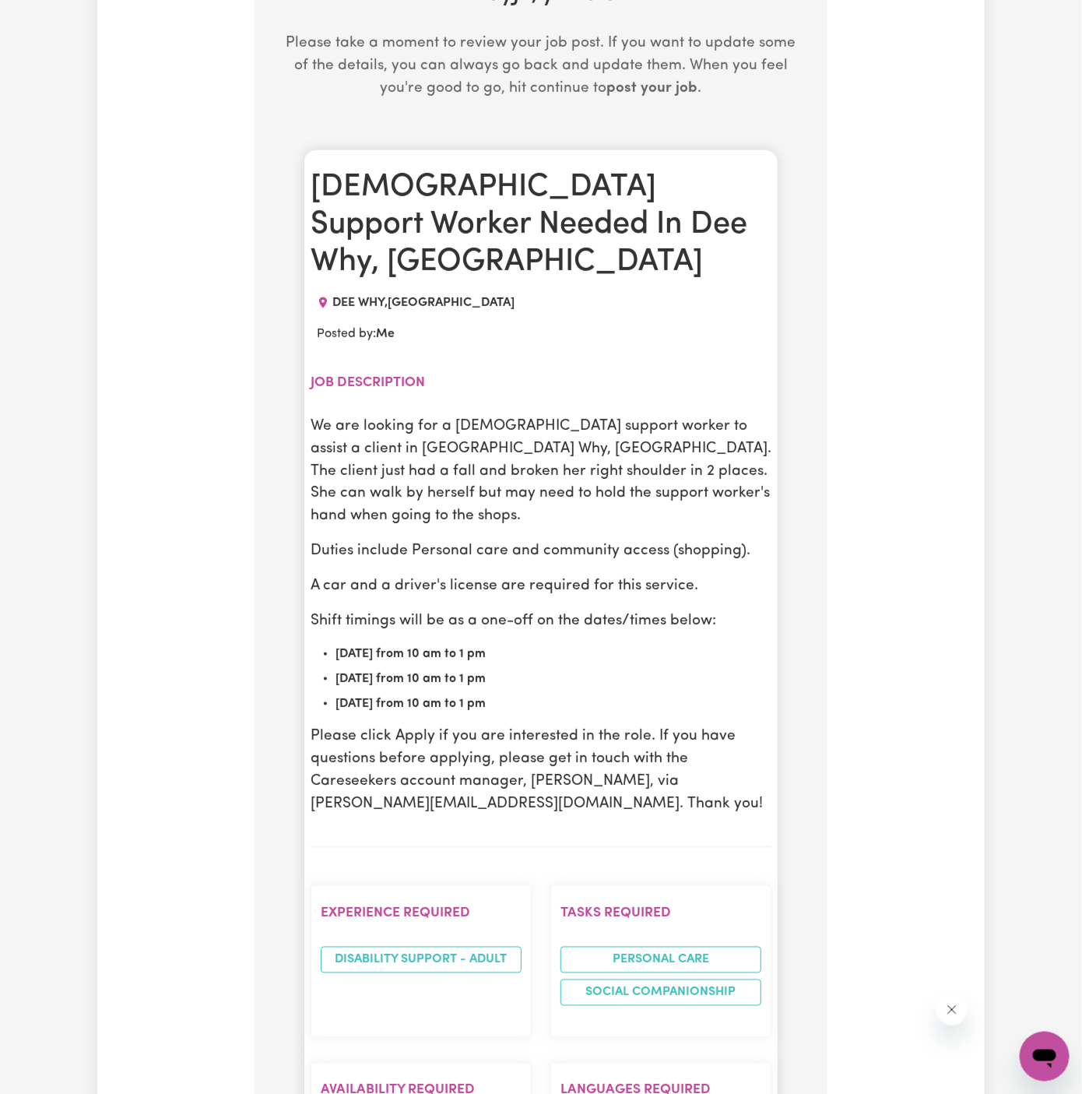
scroll to position [612, 0]
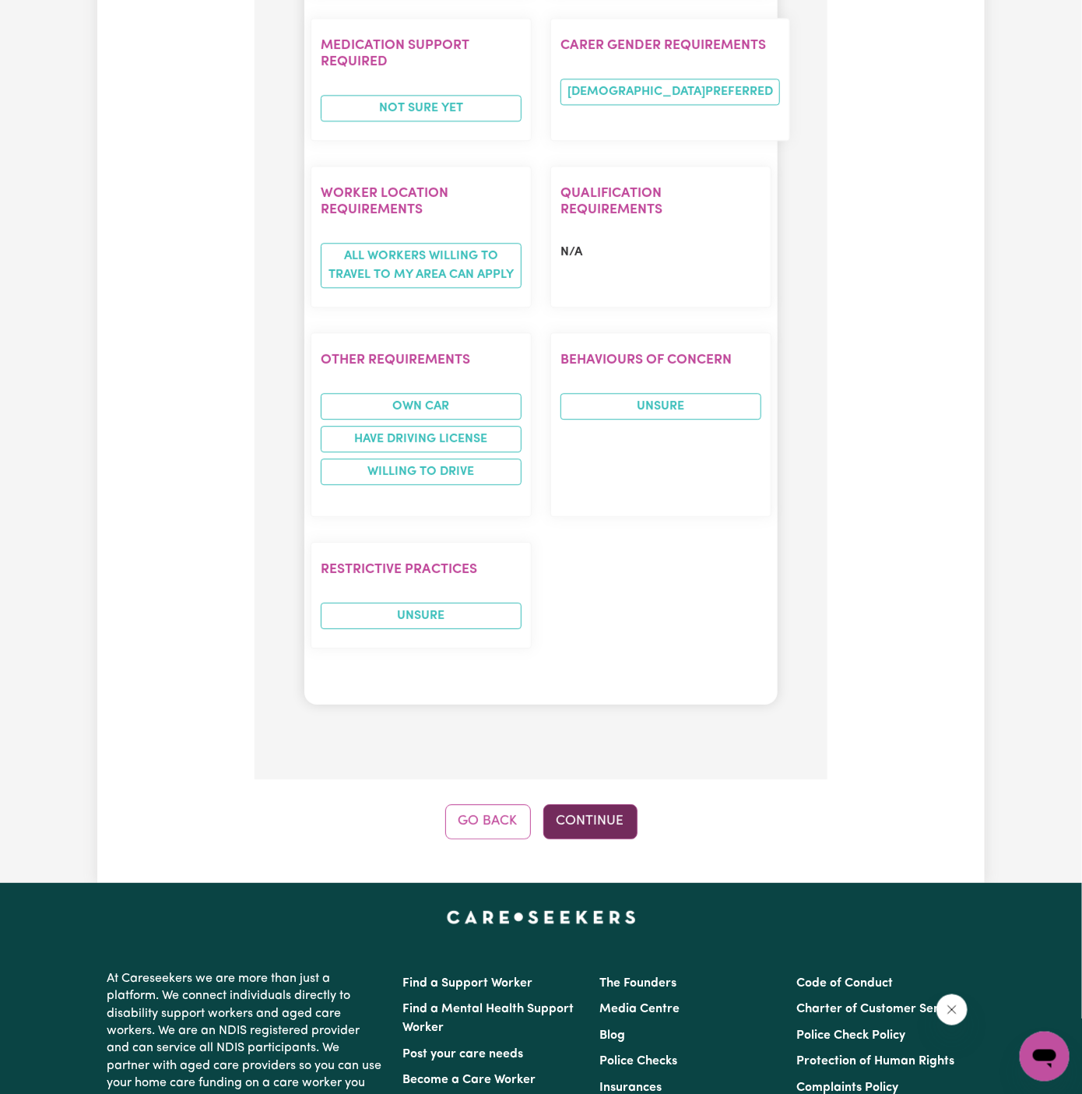
click at [595, 804] on button "Continue" at bounding box center [590, 821] width 94 height 34
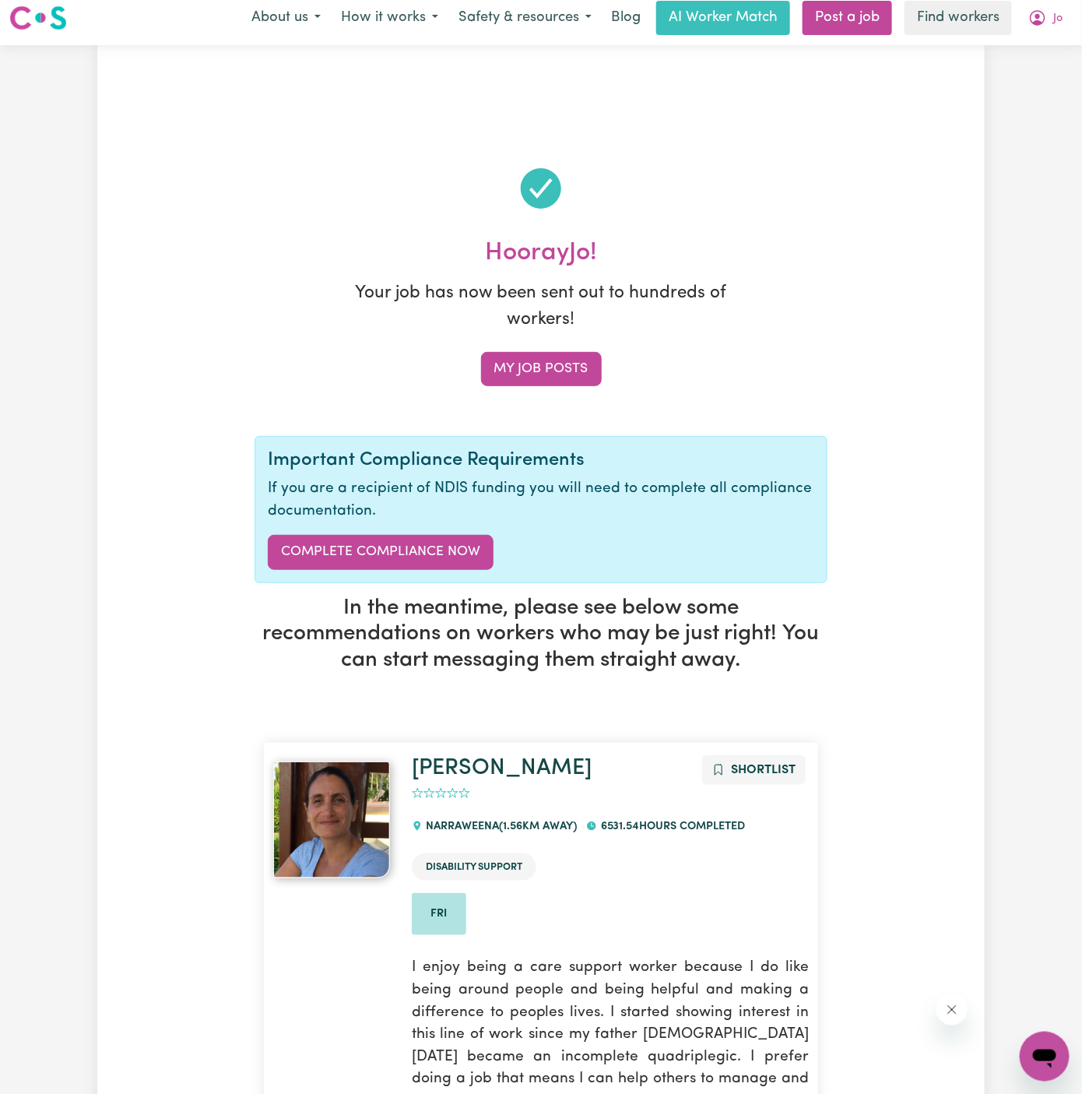
scroll to position [0, 0]
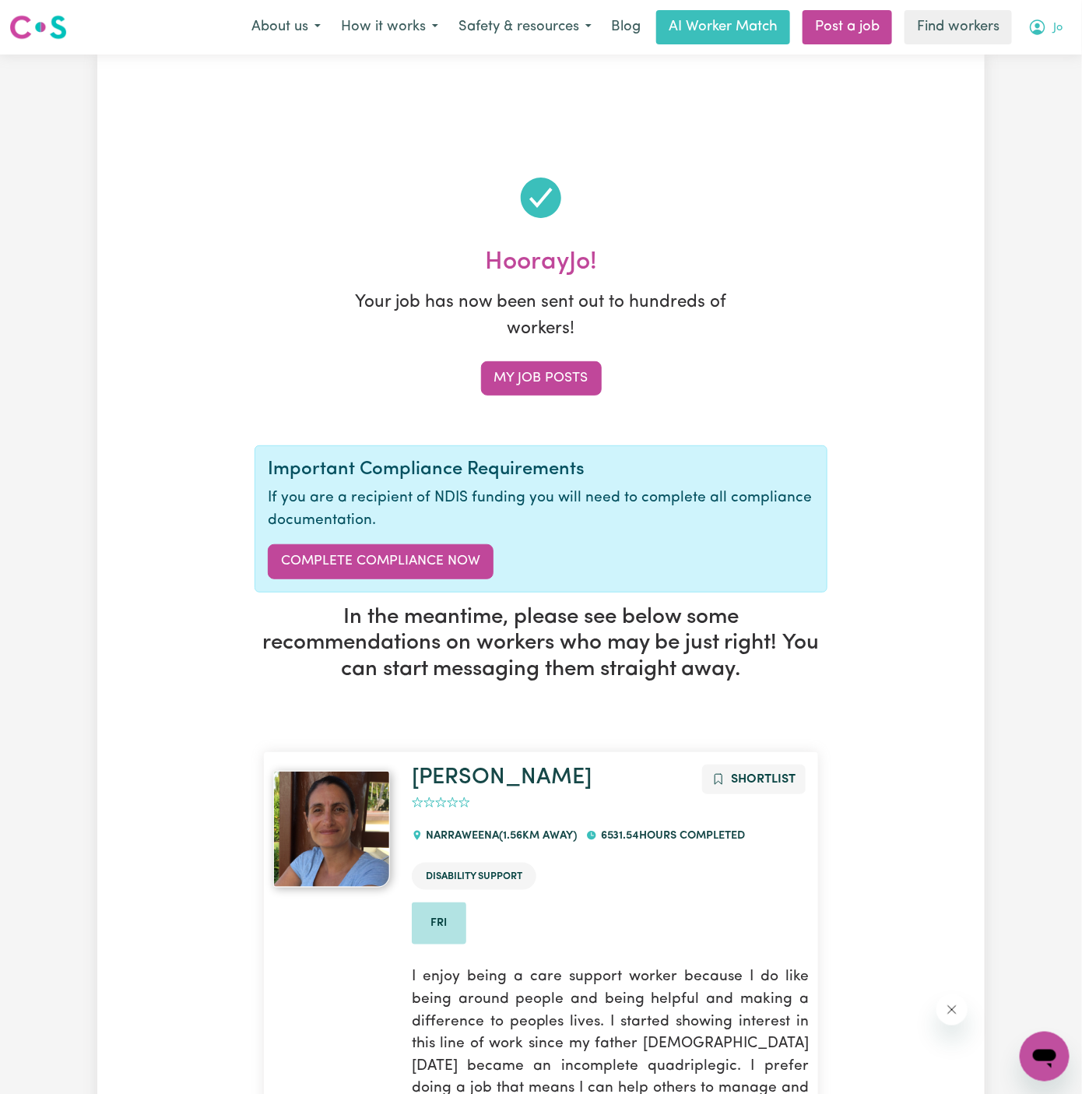
click at [1059, 27] on button "Jo" at bounding box center [1045, 27] width 54 height 33
click at [1035, 61] on link "My Dashboard" at bounding box center [1010, 61] width 123 height 30
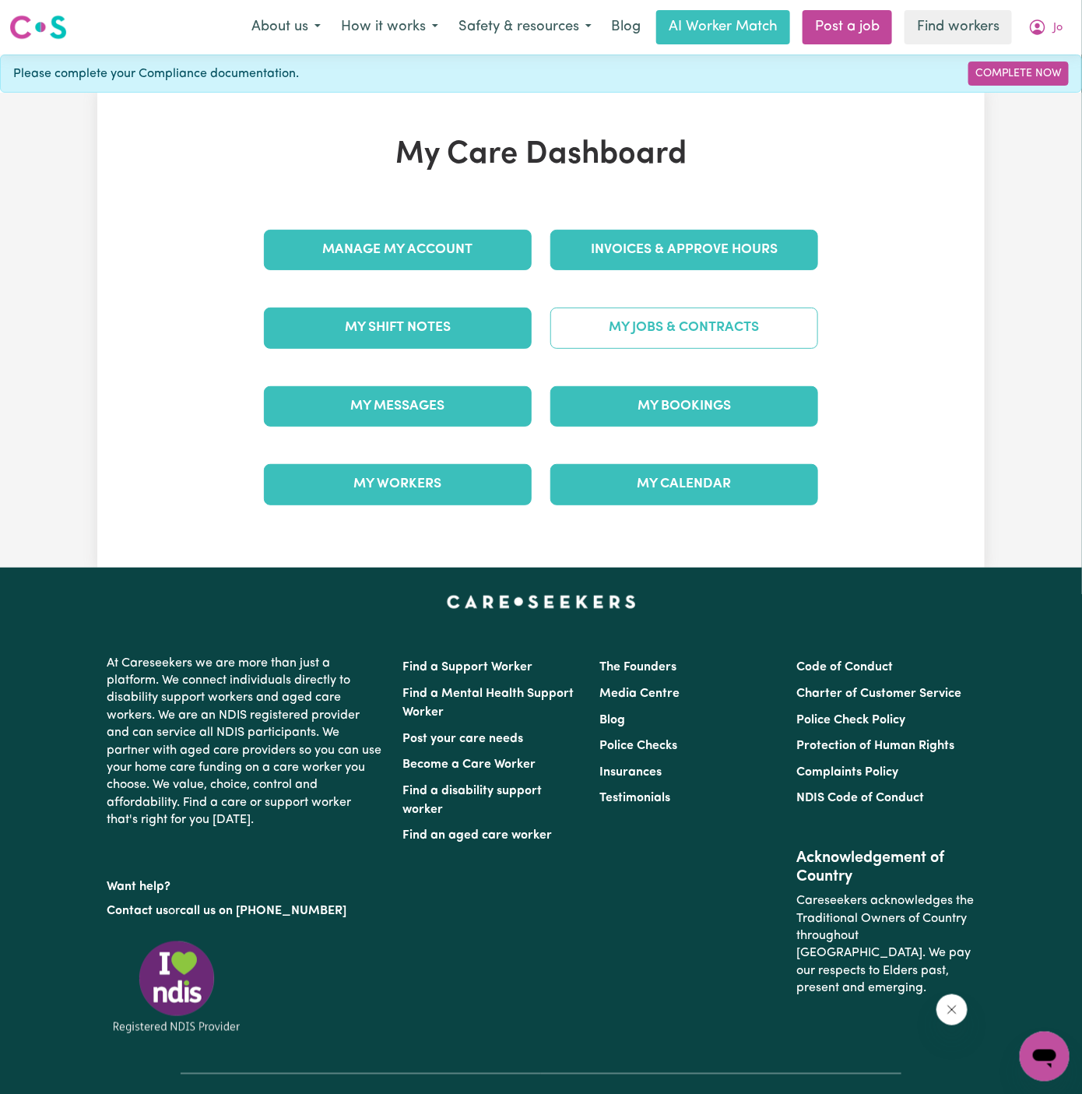
click at [644, 322] on link "My Jobs & Contracts" at bounding box center [684, 327] width 268 height 40
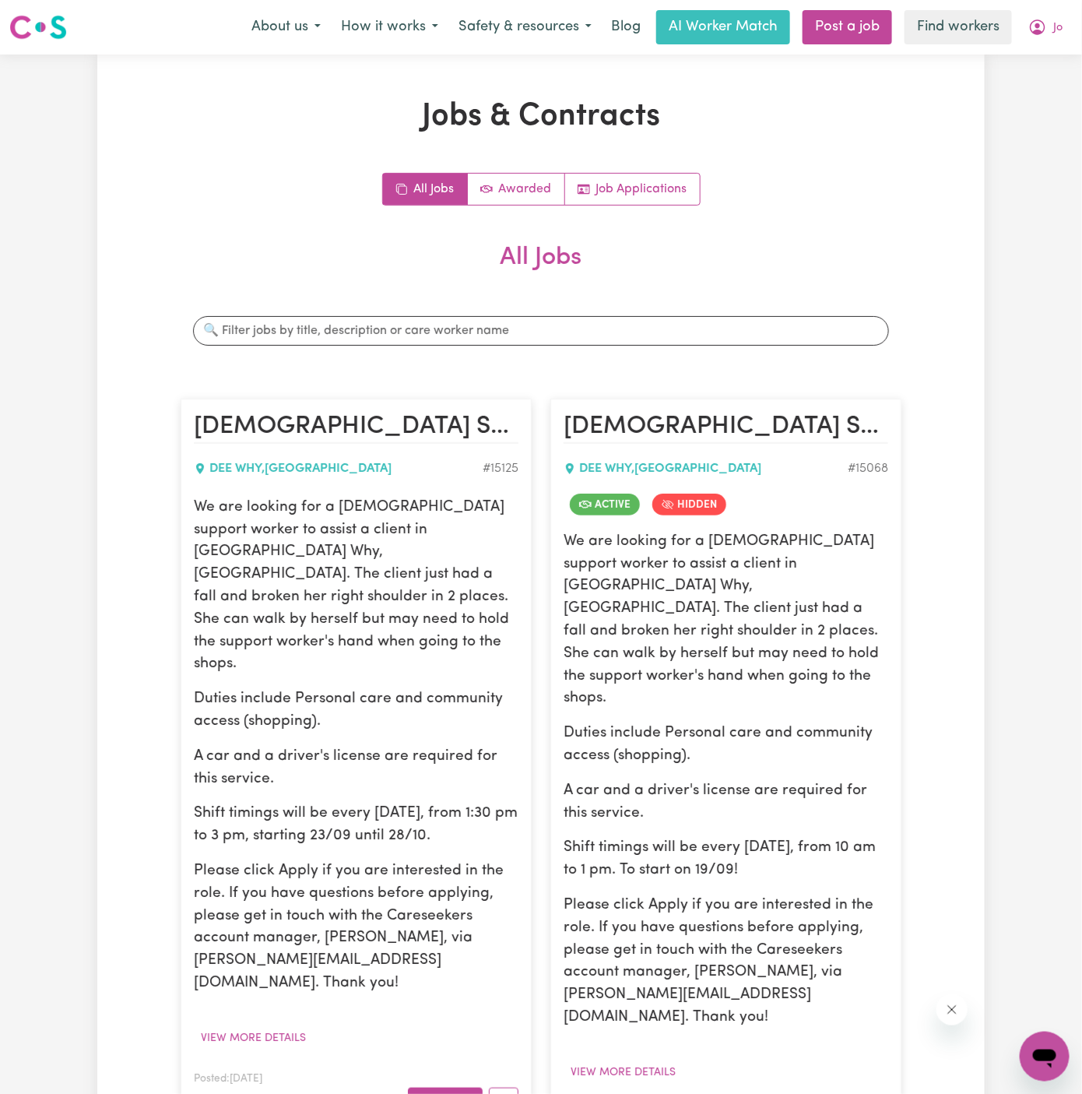
click at [307, 597] on p "We are looking for a female support worker to assist a client in Dee Why, NSW. …" at bounding box center [356, 586] width 325 height 179
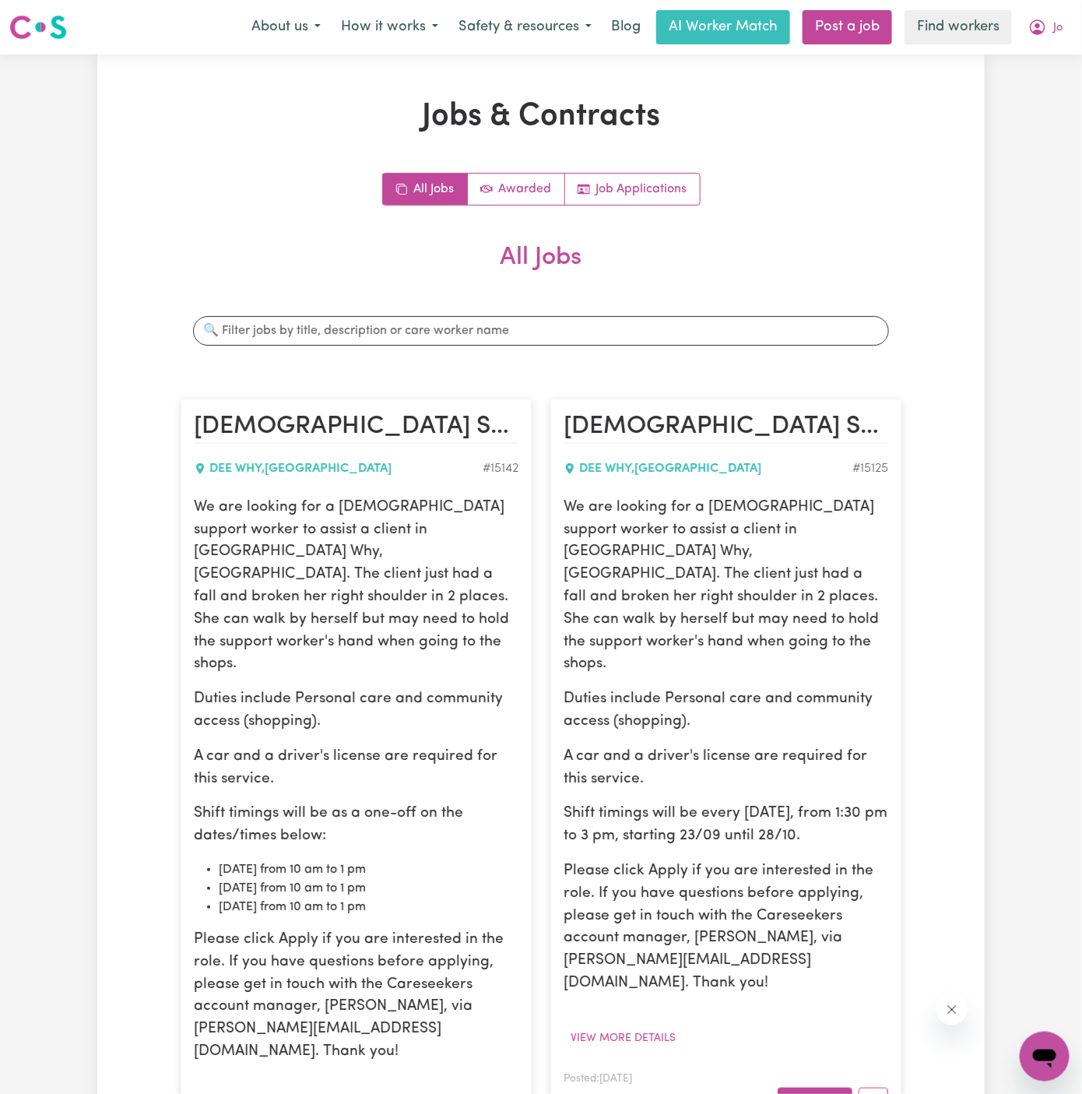
drag, startPoint x: 195, startPoint y: 504, endPoint x: 423, endPoint y: 859, distance: 421.3
click at [423, 859] on div "We are looking for a female support worker to assist a client in Dee Why, NSW. …" at bounding box center [356, 780] width 325 height 567
copy div "We are looking for a female support worker to assist a client in Dee Why, NSW. …"
click at [1051, 26] on button "Jo" at bounding box center [1045, 27] width 54 height 33
click at [1031, 85] on link "Logout" at bounding box center [1010, 90] width 123 height 30
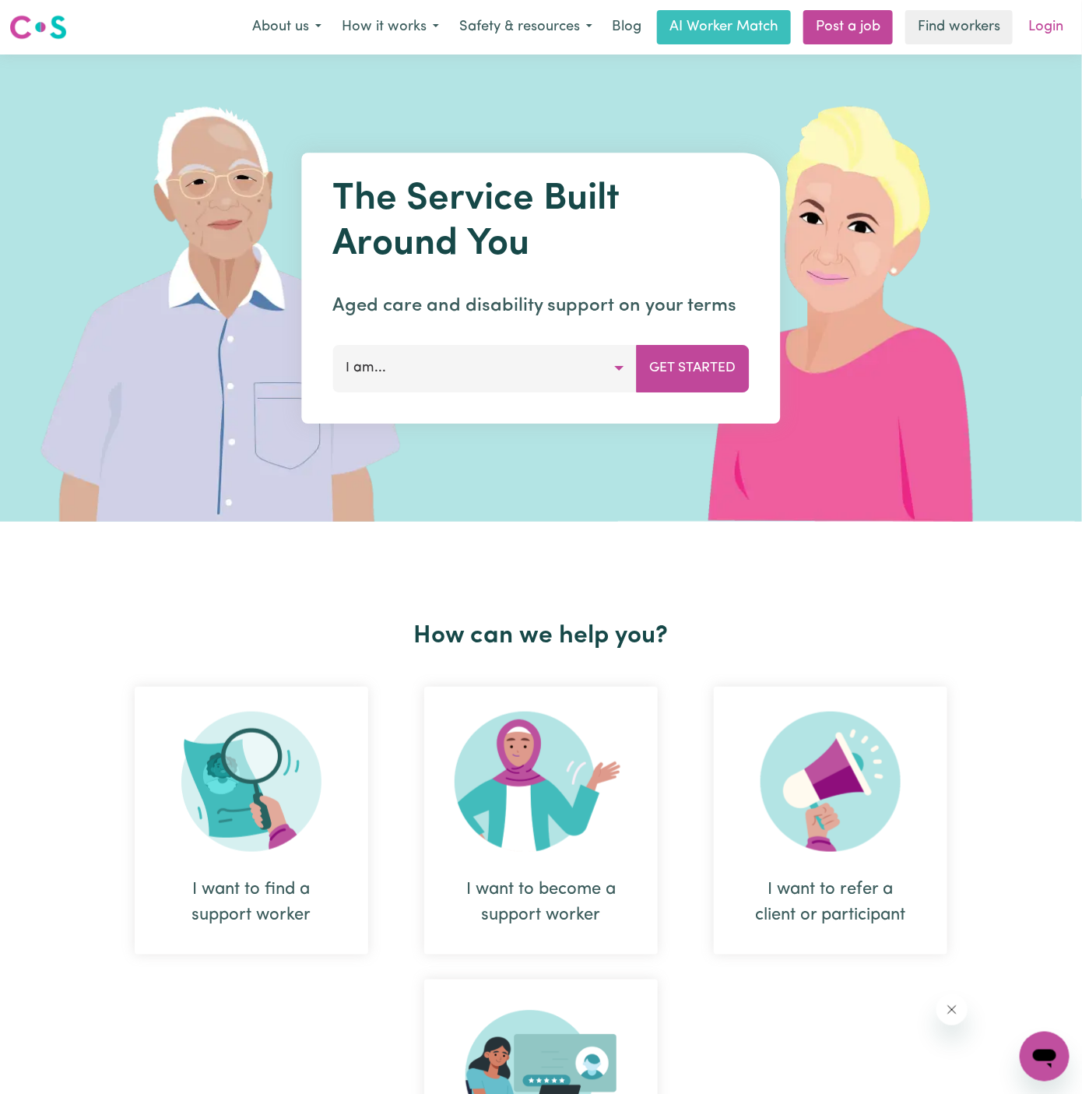
click at [1040, 37] on link "Login" at bounding box center [1046, 27] width 54 height 34
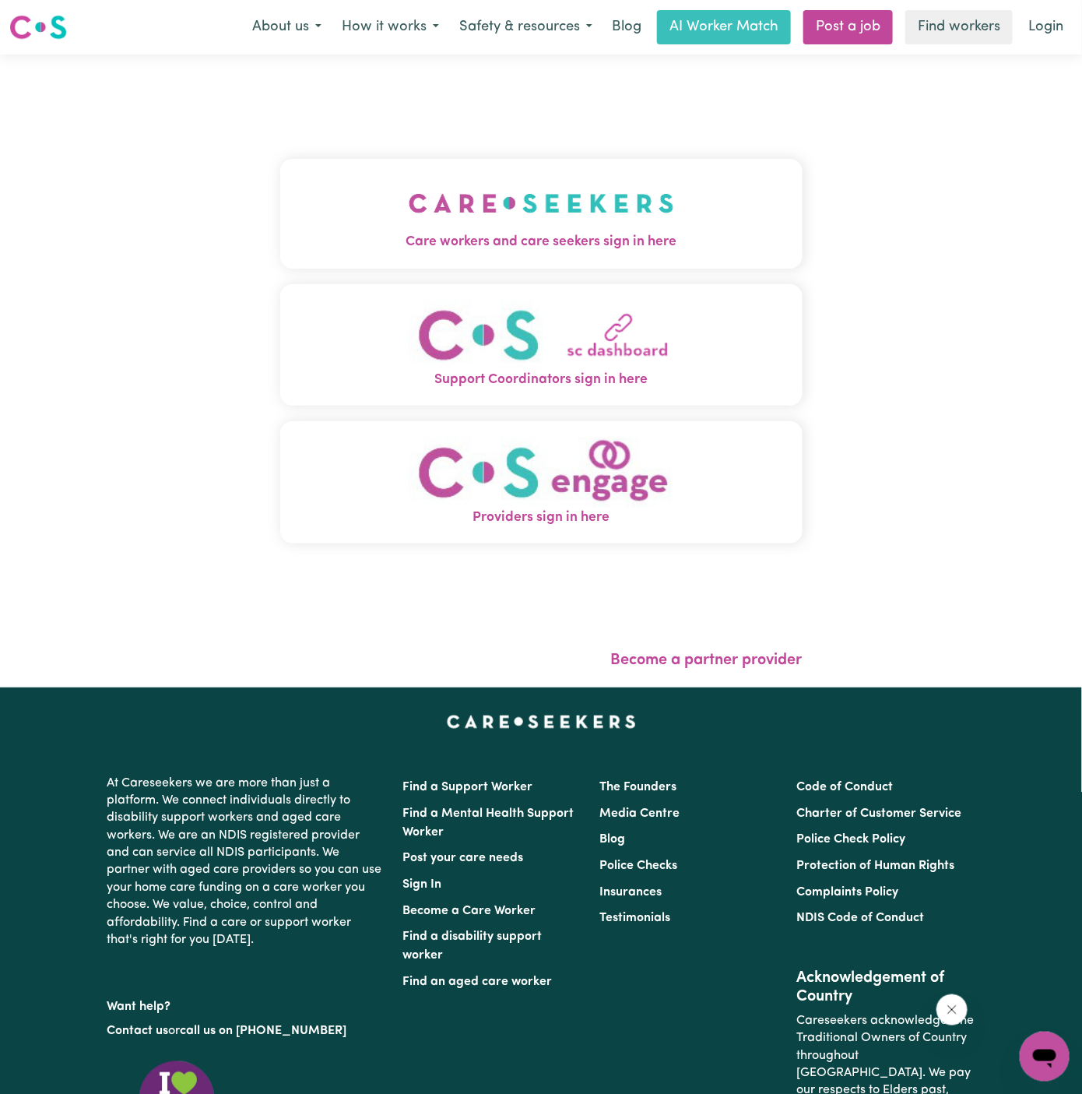
click at [544, 286] on button "Support Coordinators sign in here" at bounding box center [541, 345] width 522 height 122
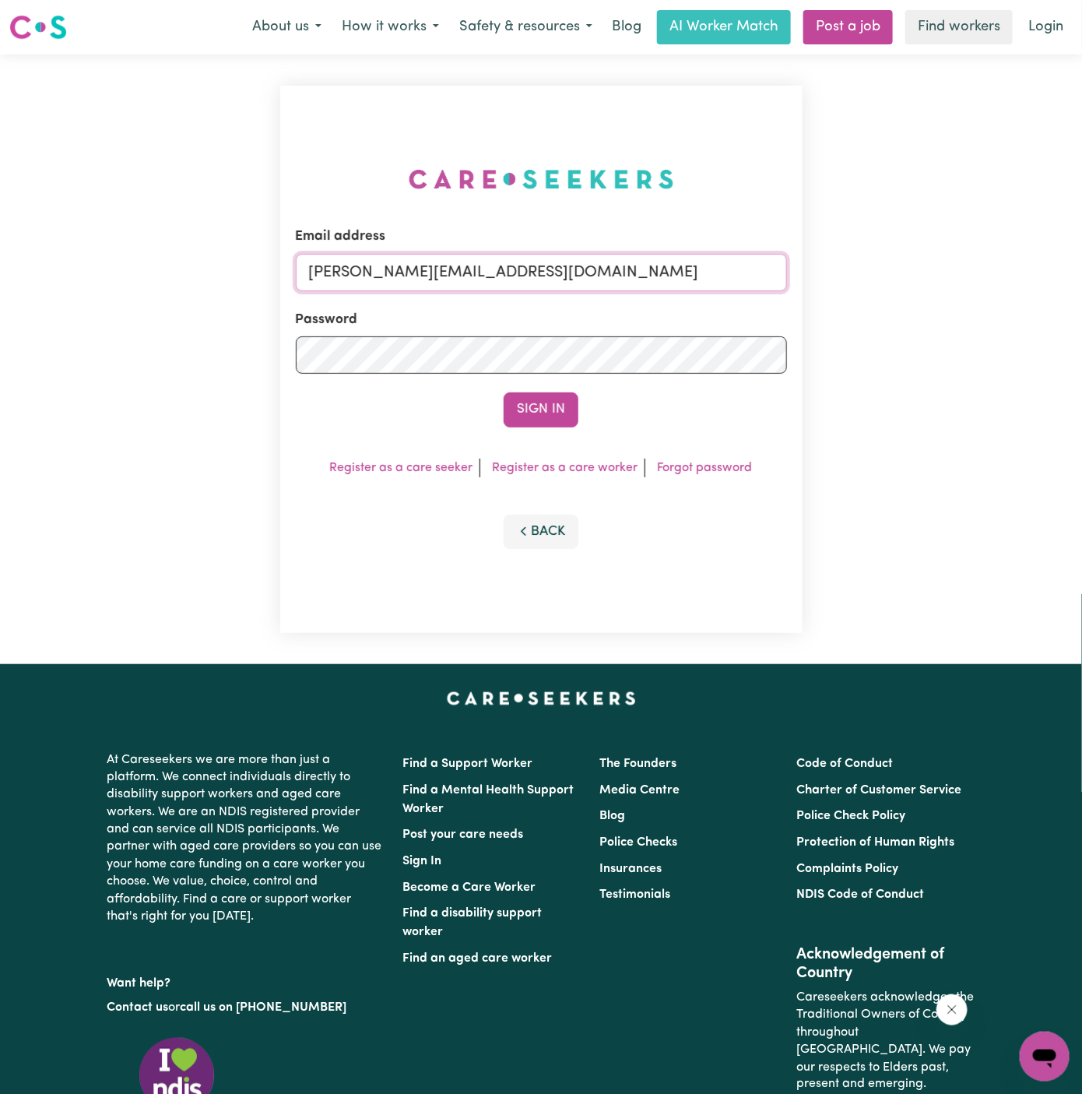
click at [592, 265] on input "dyan@careseekers.com.au" at bounding box center [541, 272] width 491 height 37
drag, startPoint x: 385, startPoint y: 275, endPoint x: 949, endPoint y: 291, distance: 563.8
click at [949, 291] on div "Email address superuser~GiuseppinaNataleYACAH@careseekers.com.au Password Sign …" at bounding box center [541, 359] width 1082 height 610
type input "superuser~IreneFrancoVC@careseekers.com.au"
click at [504, 392] on button "Sign In" at bounding box center [541, 409] width 75 height 34
